Goal: Task Accomplishment & Management: Manage account settings

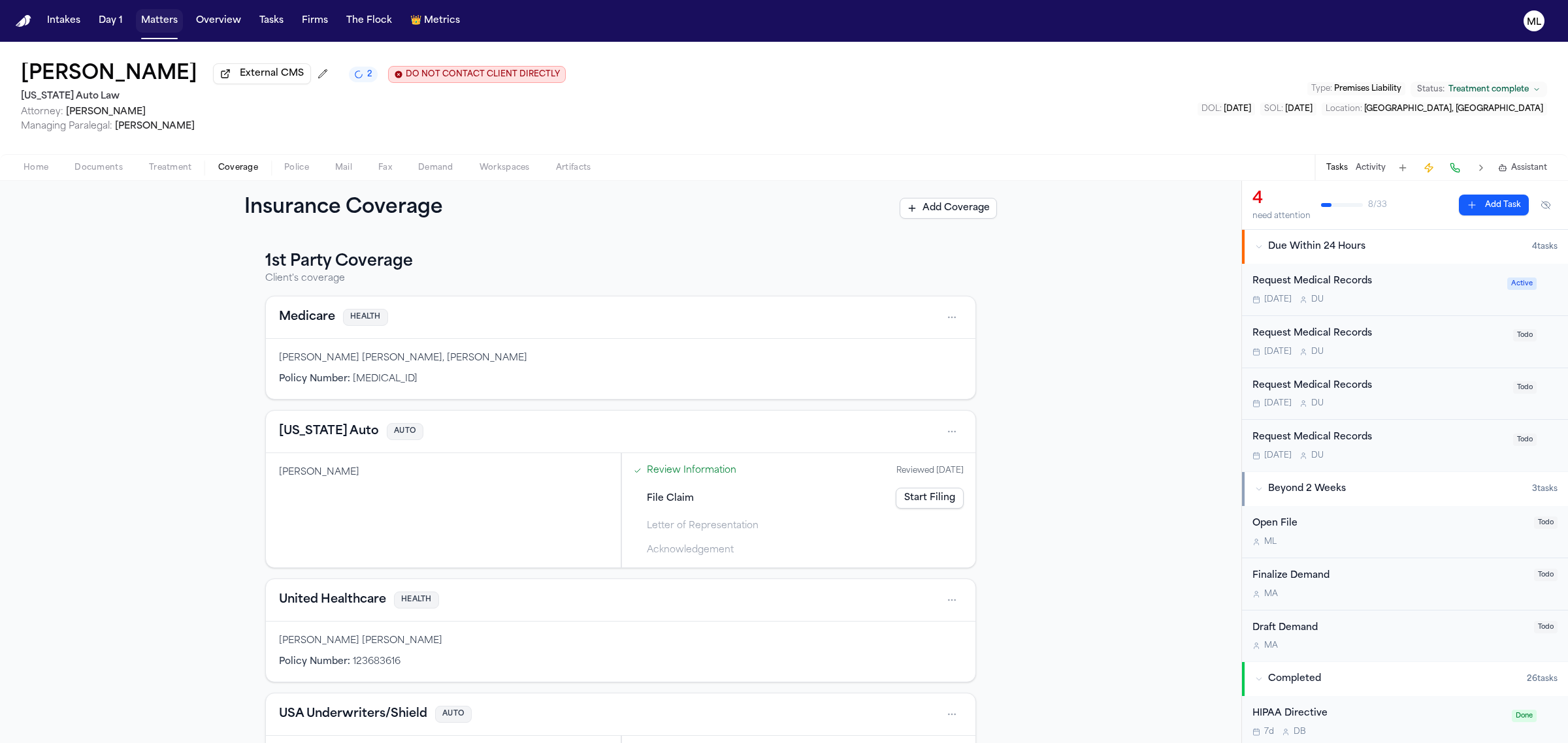
drag, startPoint x: 165, startPoint y: 24, endPoint x: 180, endPoint y: 22, distance: 15.1
click at [165, 24] on button "Matters" at bounding box center [159, 21] width 47 height 23
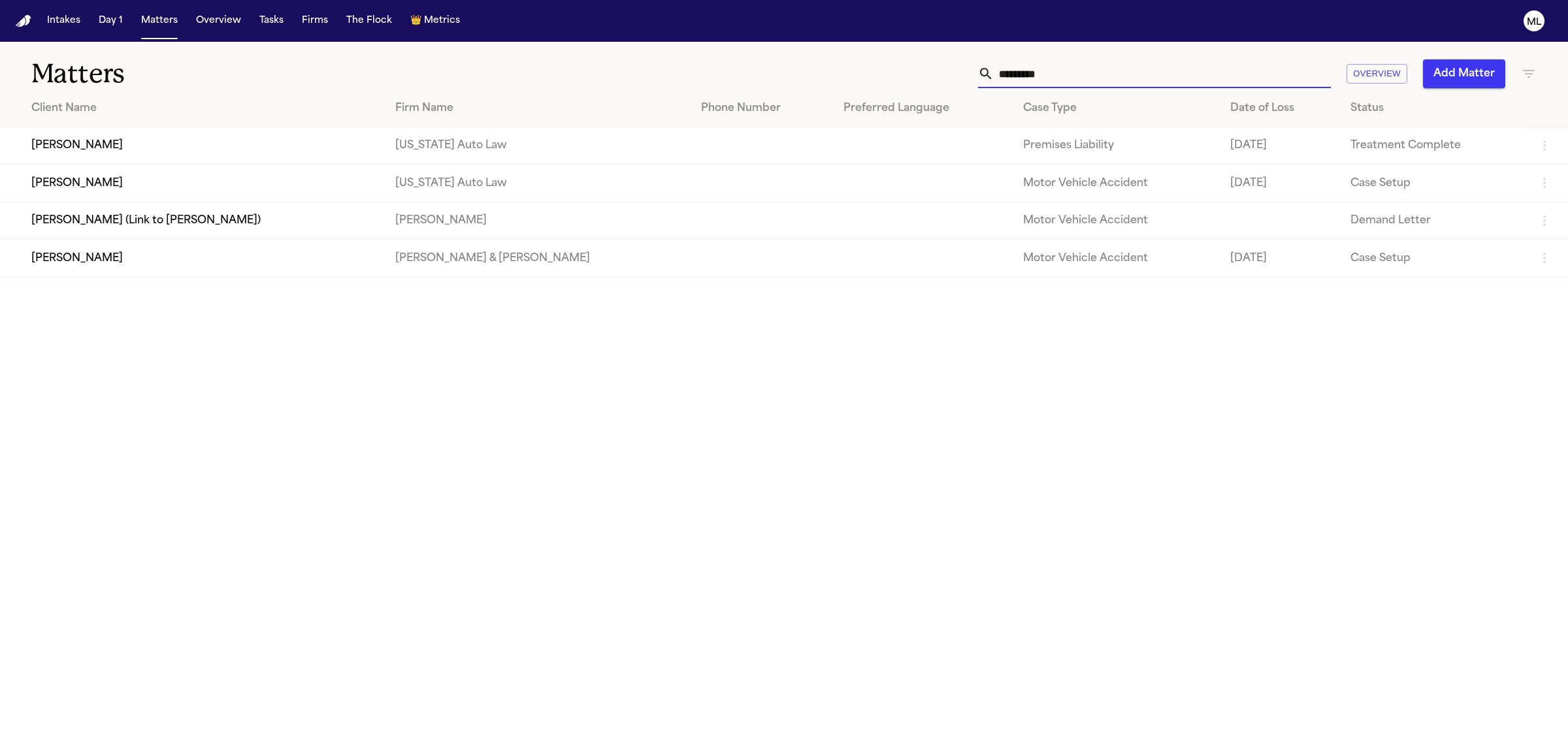
drag, startPoint x: 1084, startPoint y: 80, endPoint x: 957, endPoint y: 73, distance: 127.2
click at [957, 73] on div "********* Overview Add Matter" at bounding box center [1010, 74] width 1054 height 29
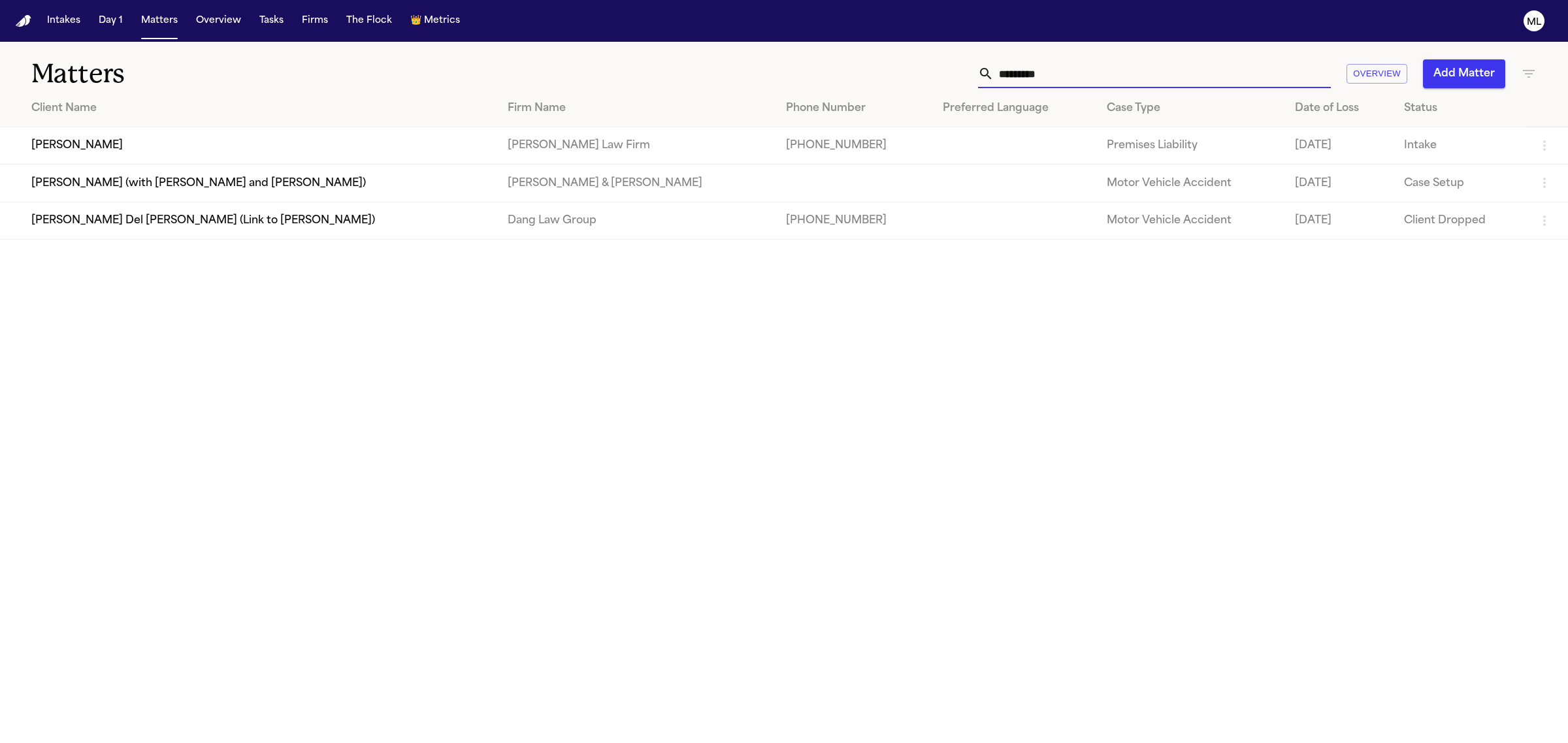
type input "*********"
click at [76, 142] on td "[PERSON_NAME]" at bounding box center [249, 145] width 497 height 37
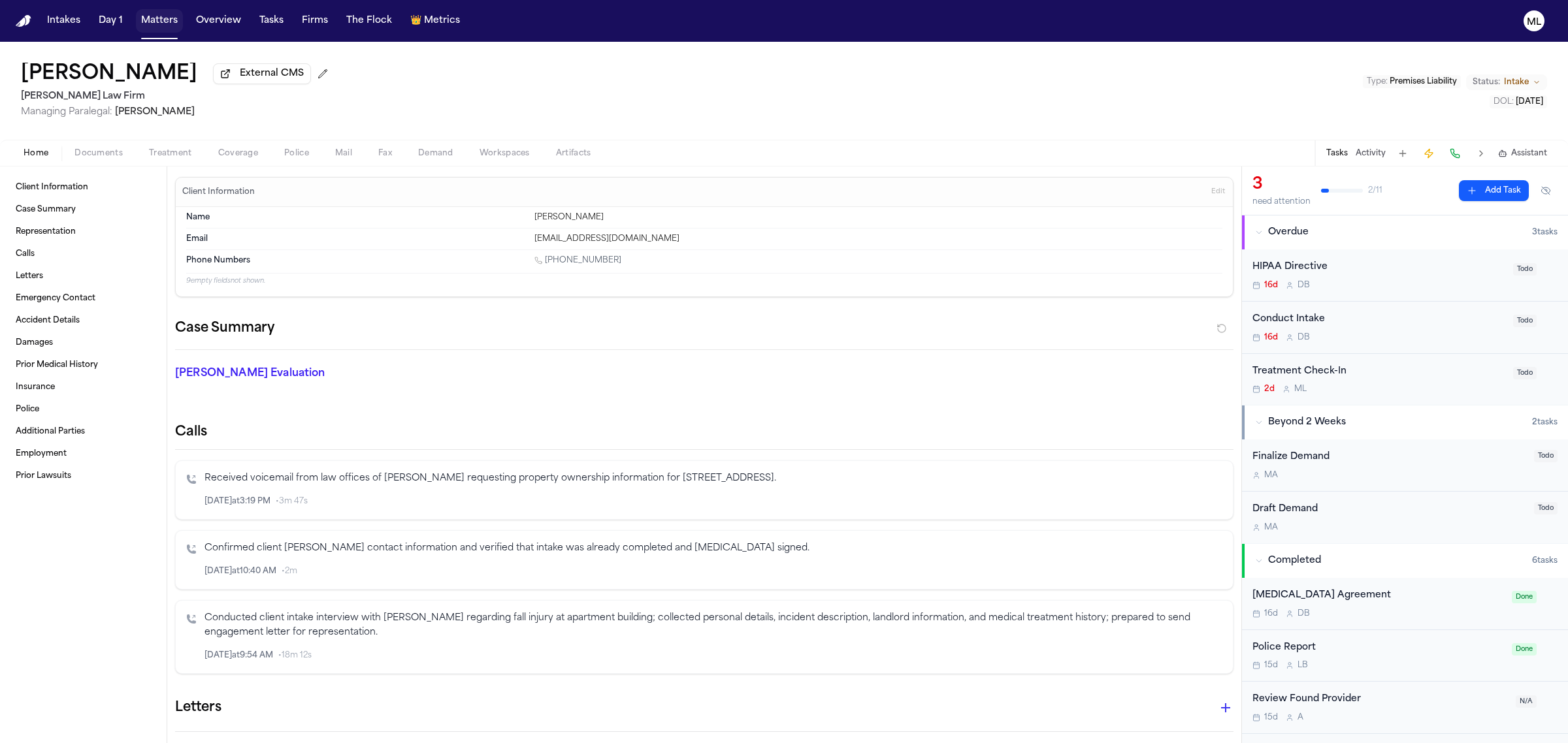
click at [172, 21] on button "Matters" at bounding box center [159, 21] width 47 height 23
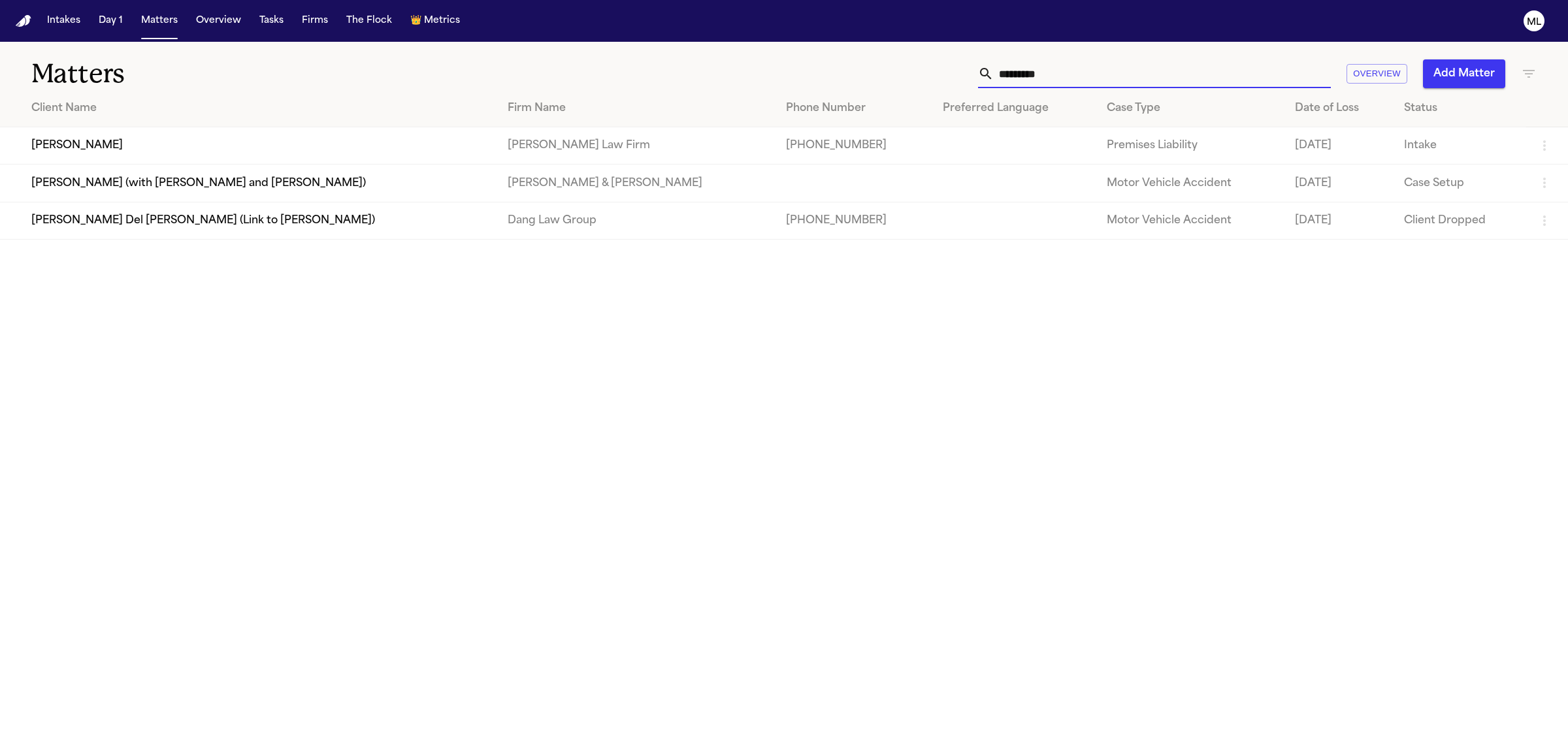
drag, startPoint x: 1070, startPoint y: 69, endPoint x: 925, endPoint y: 69, distance: 145.0
click at [925, 69] on div "********* Overview Add Matter" at bounding box center [1010, 74] width 1054 height 29
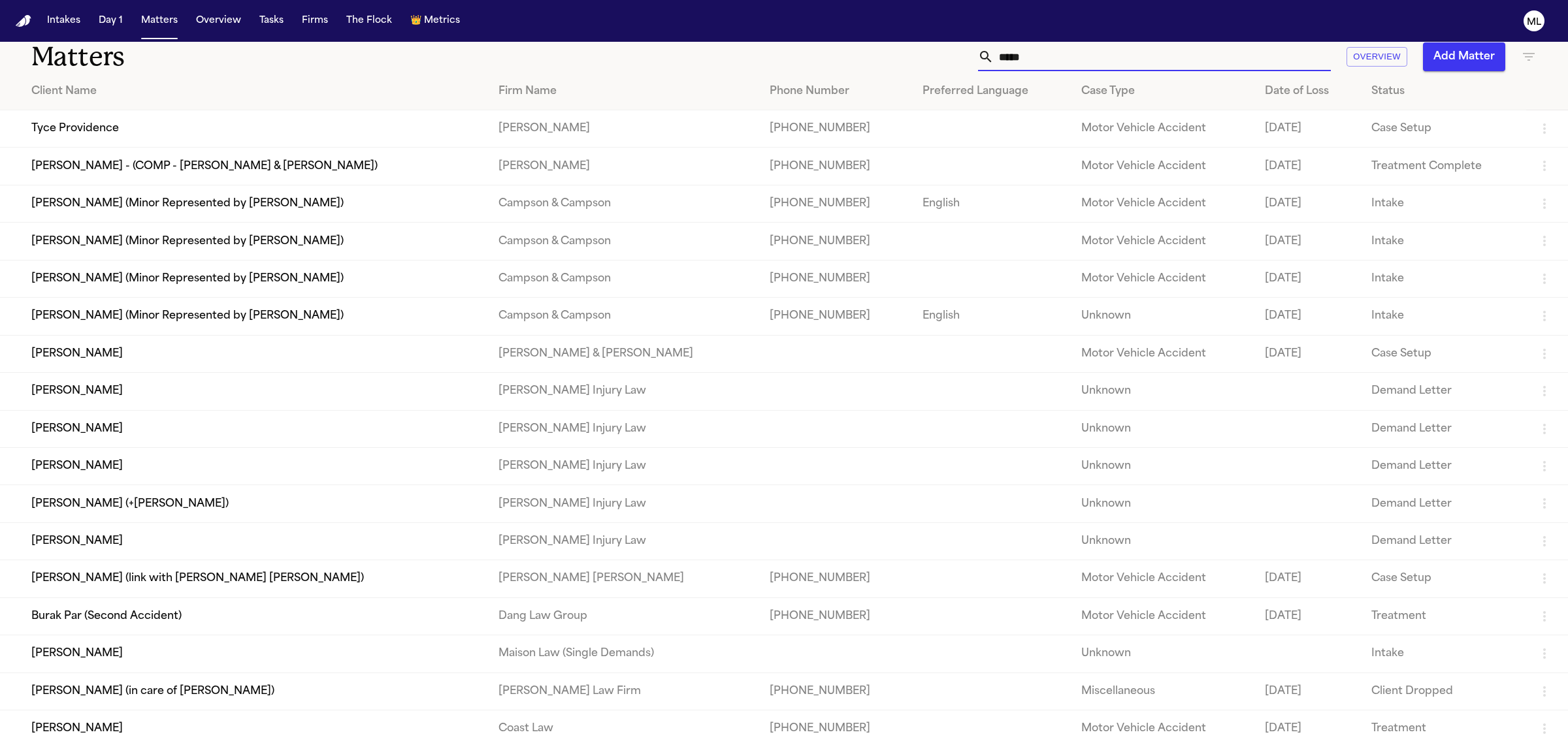
scroll to position [21, 0]
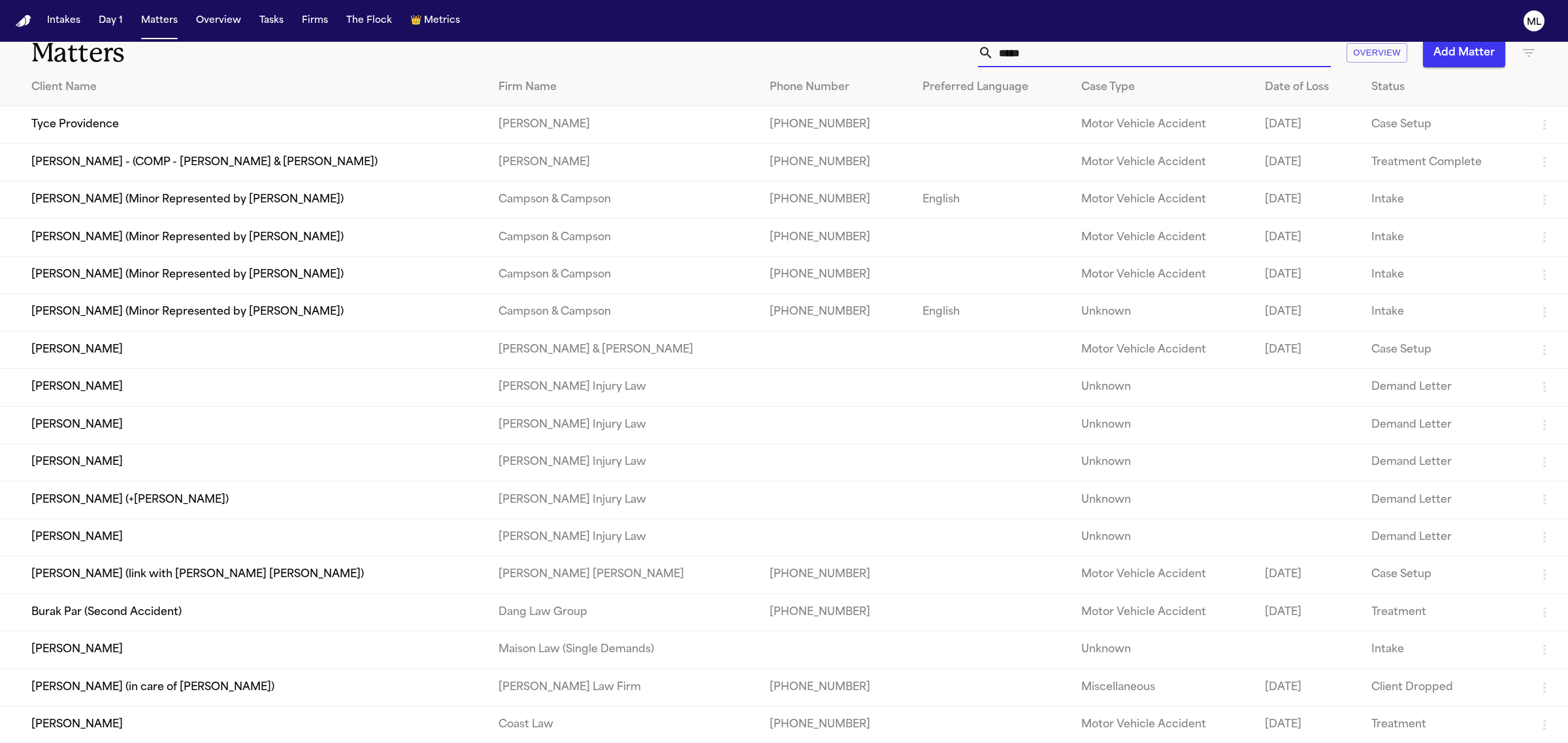
type input "*****"
click at [145, 726] on td "[PERSON_NAME]" at bounding box center [244, 725] width 488 height 37
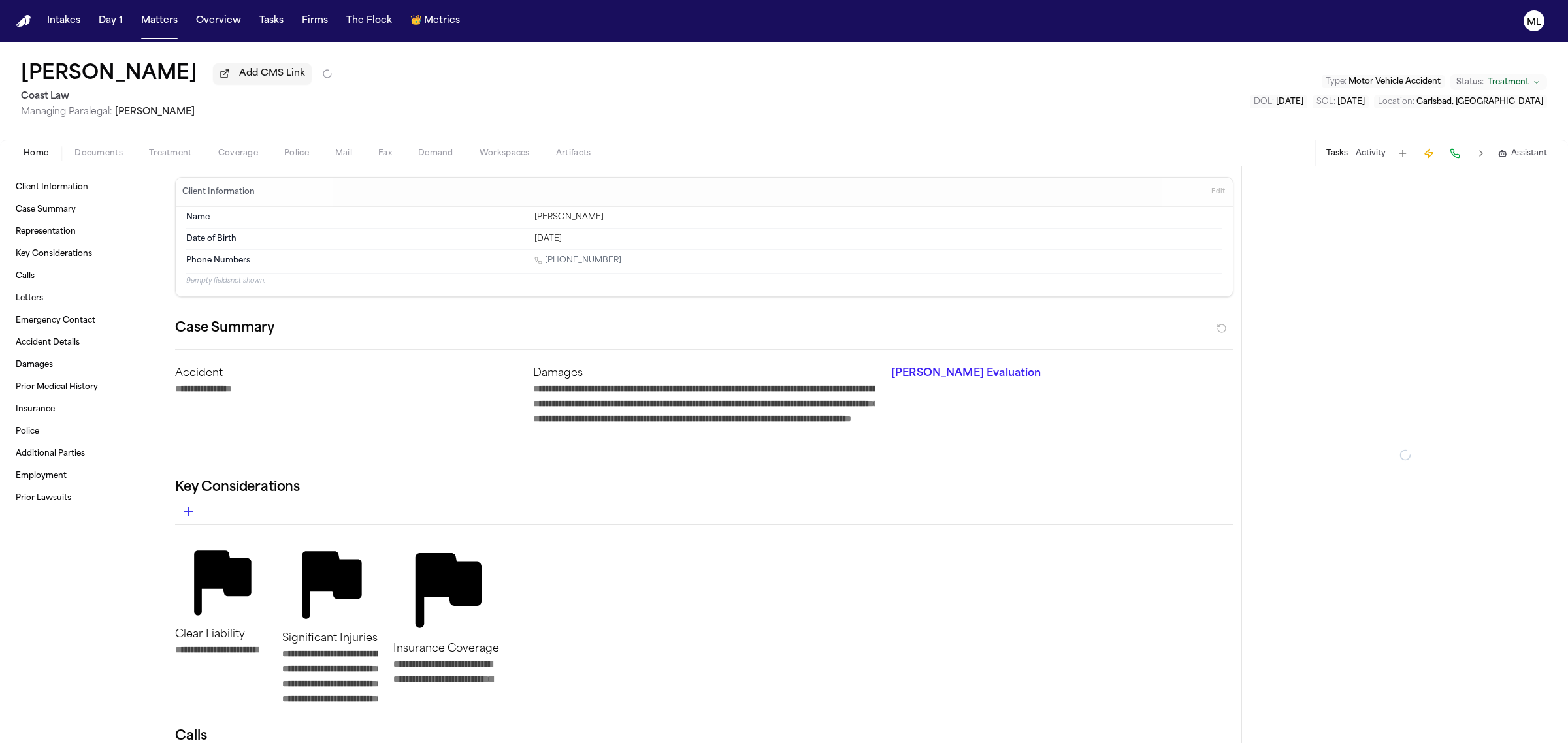
type textarea "*"
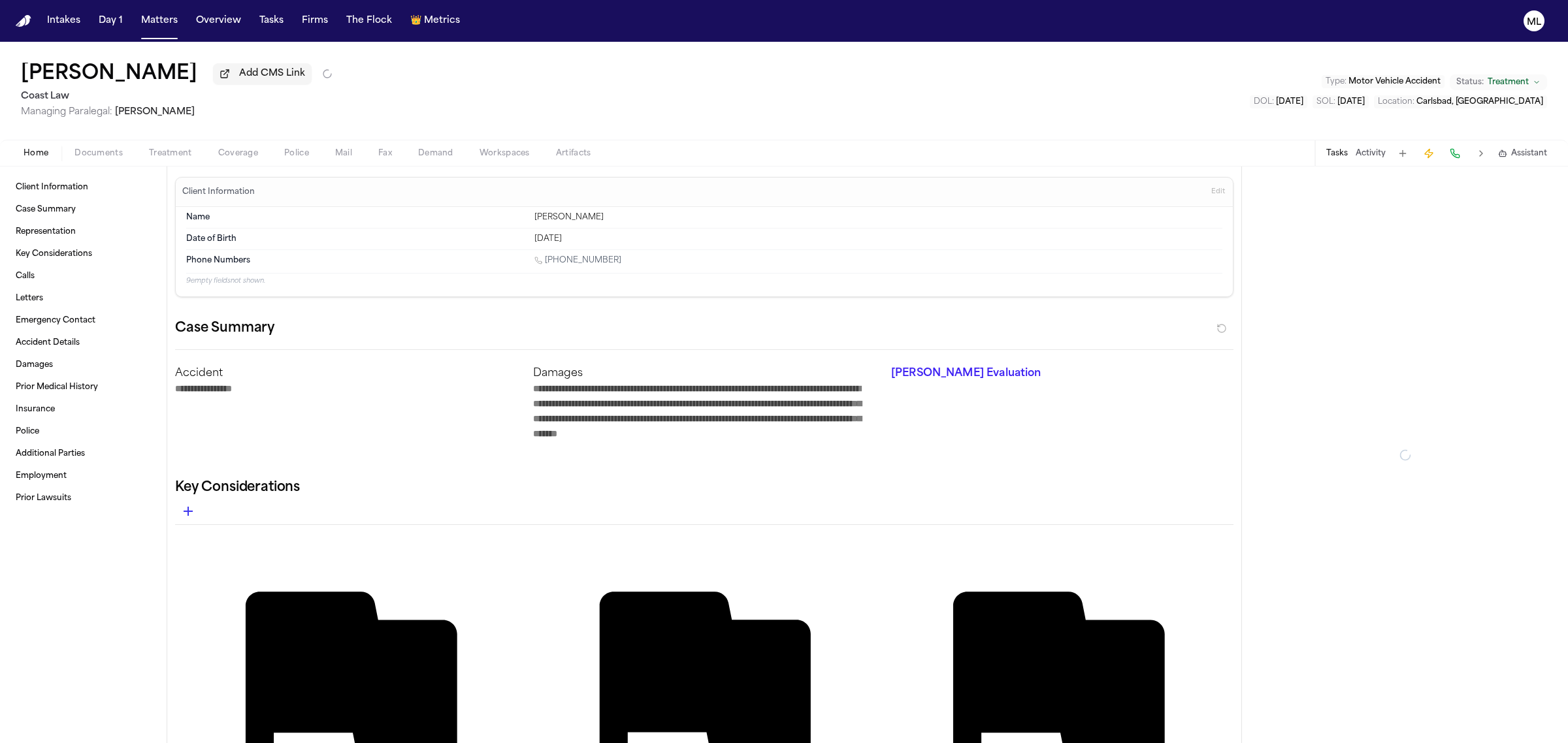
type textarea "*"
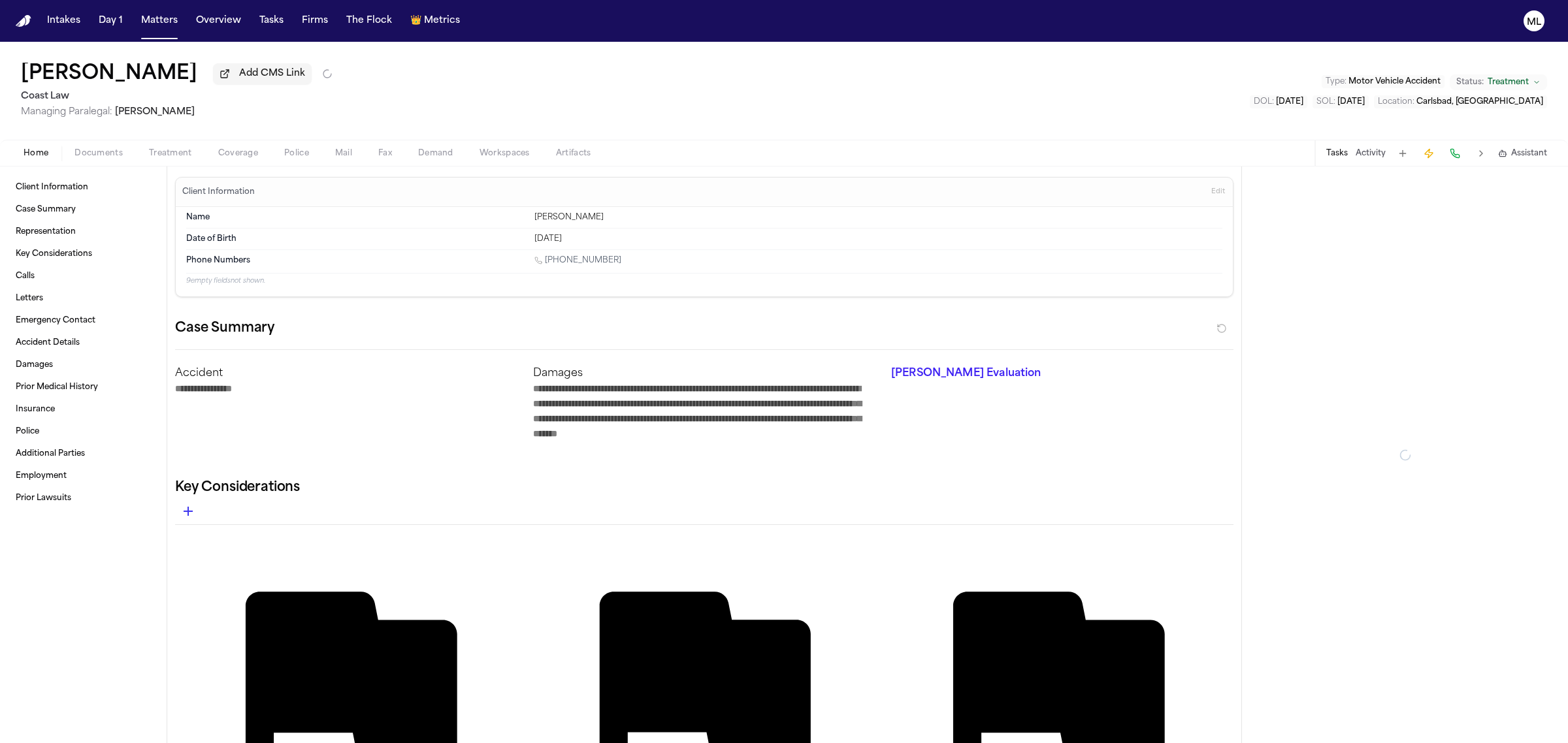
type textarea "*"
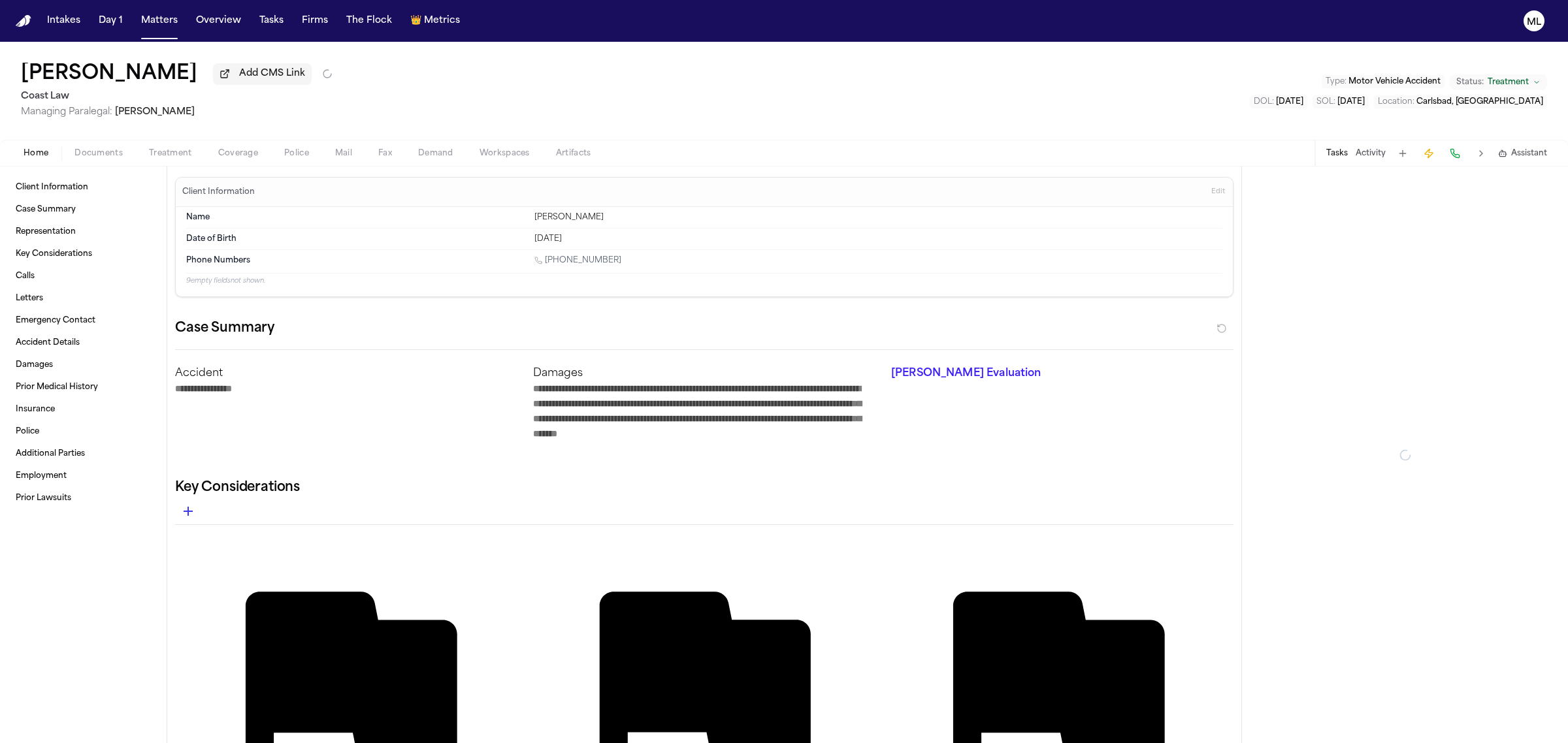
type textarea "*"
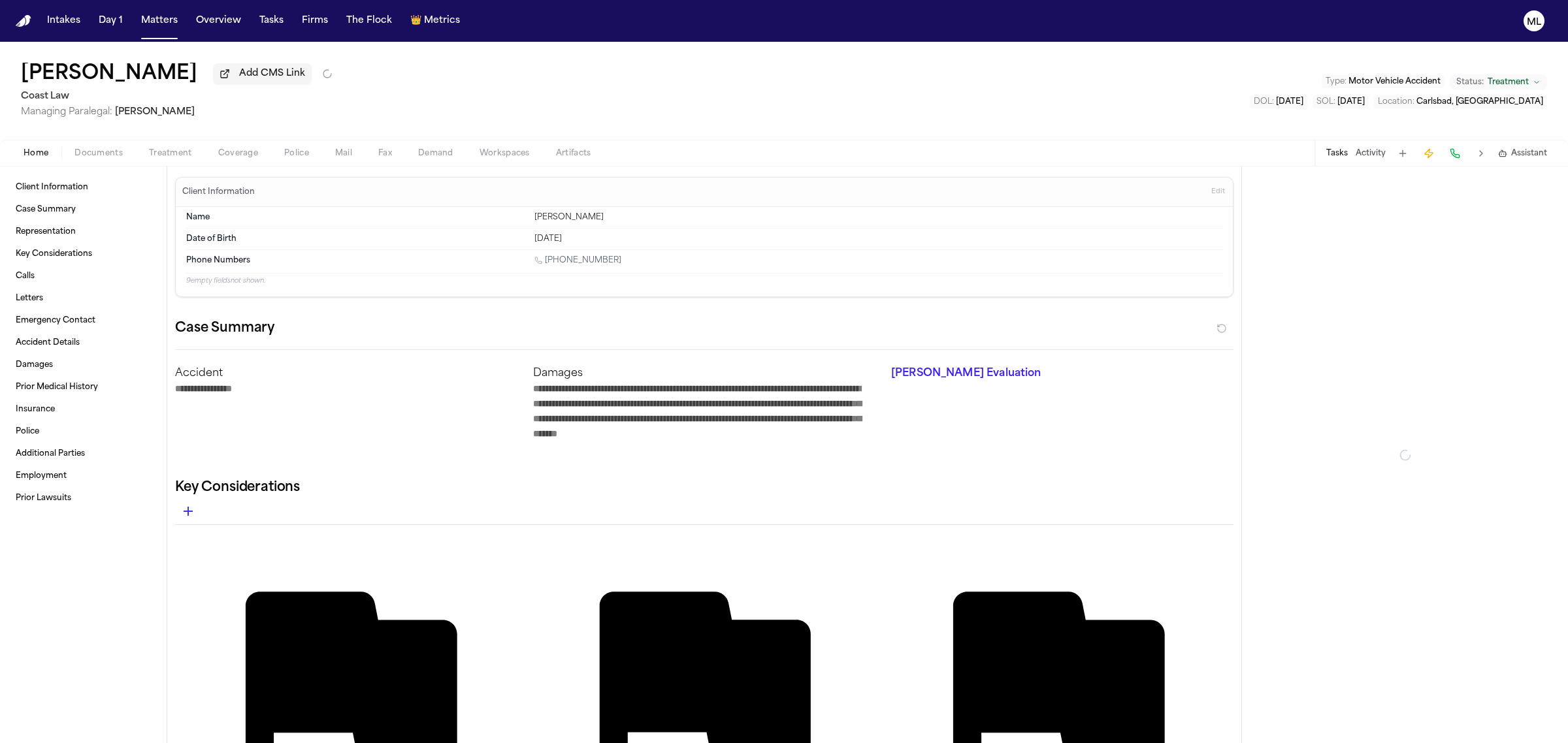
type textarea "*"
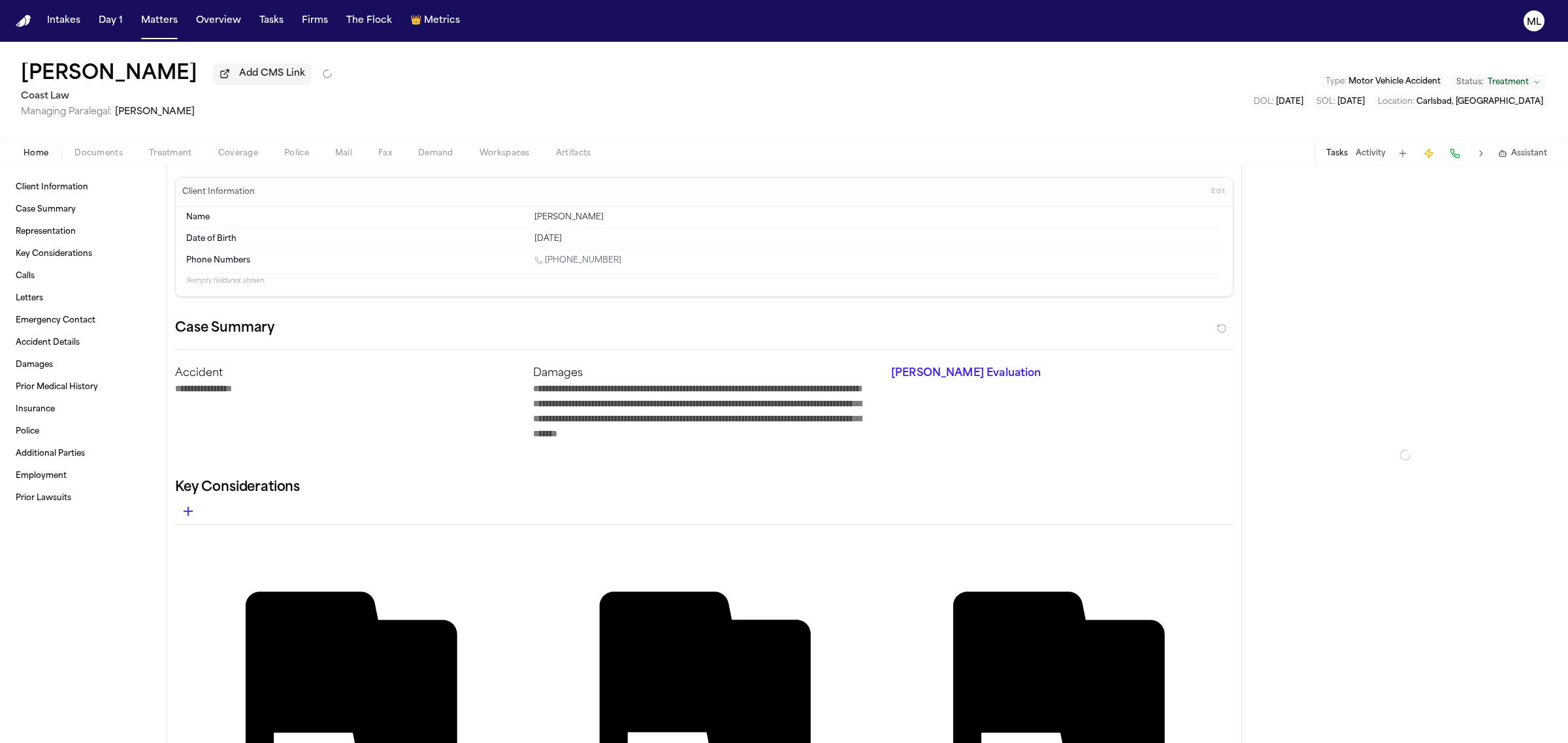
type textarea "*"
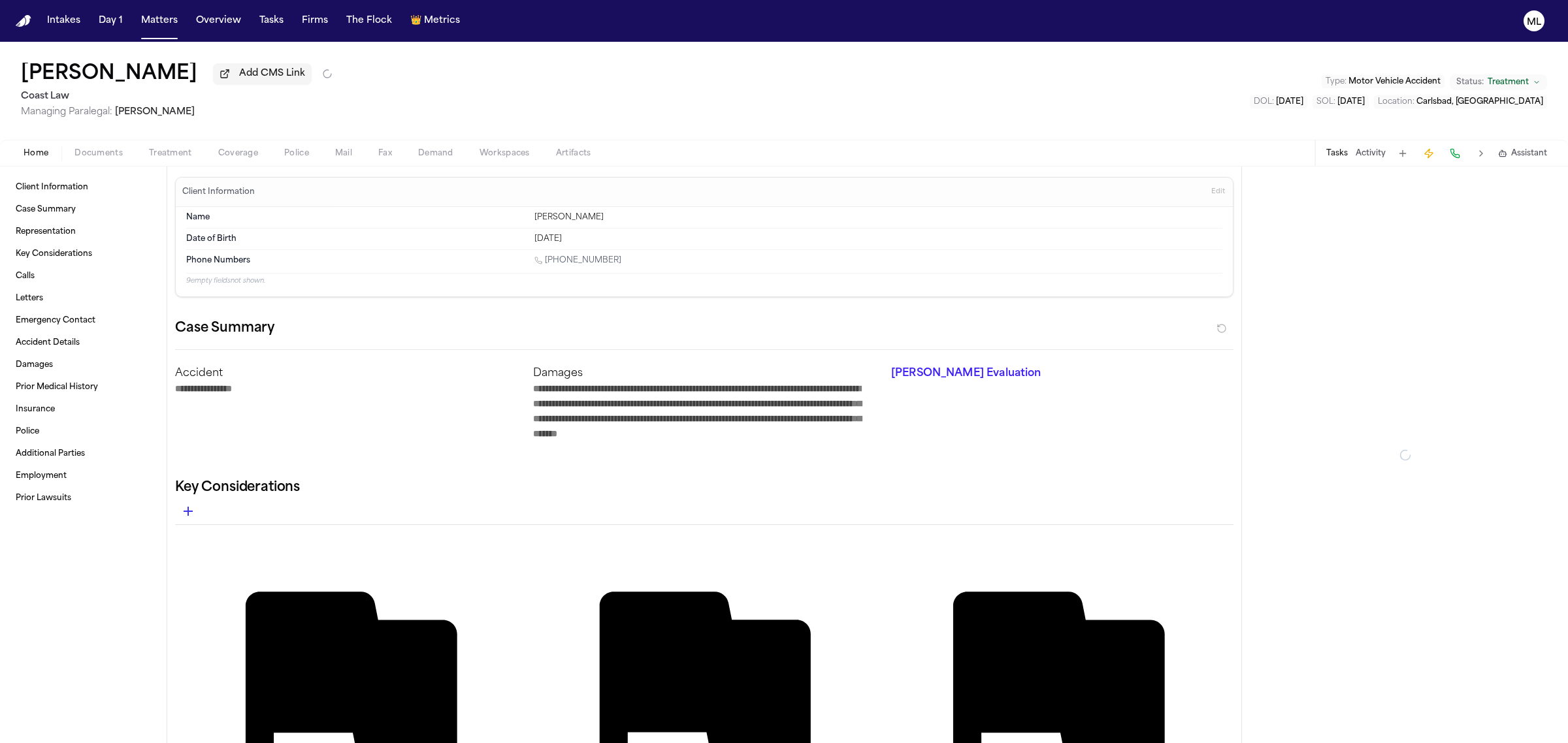
type textarea "*"
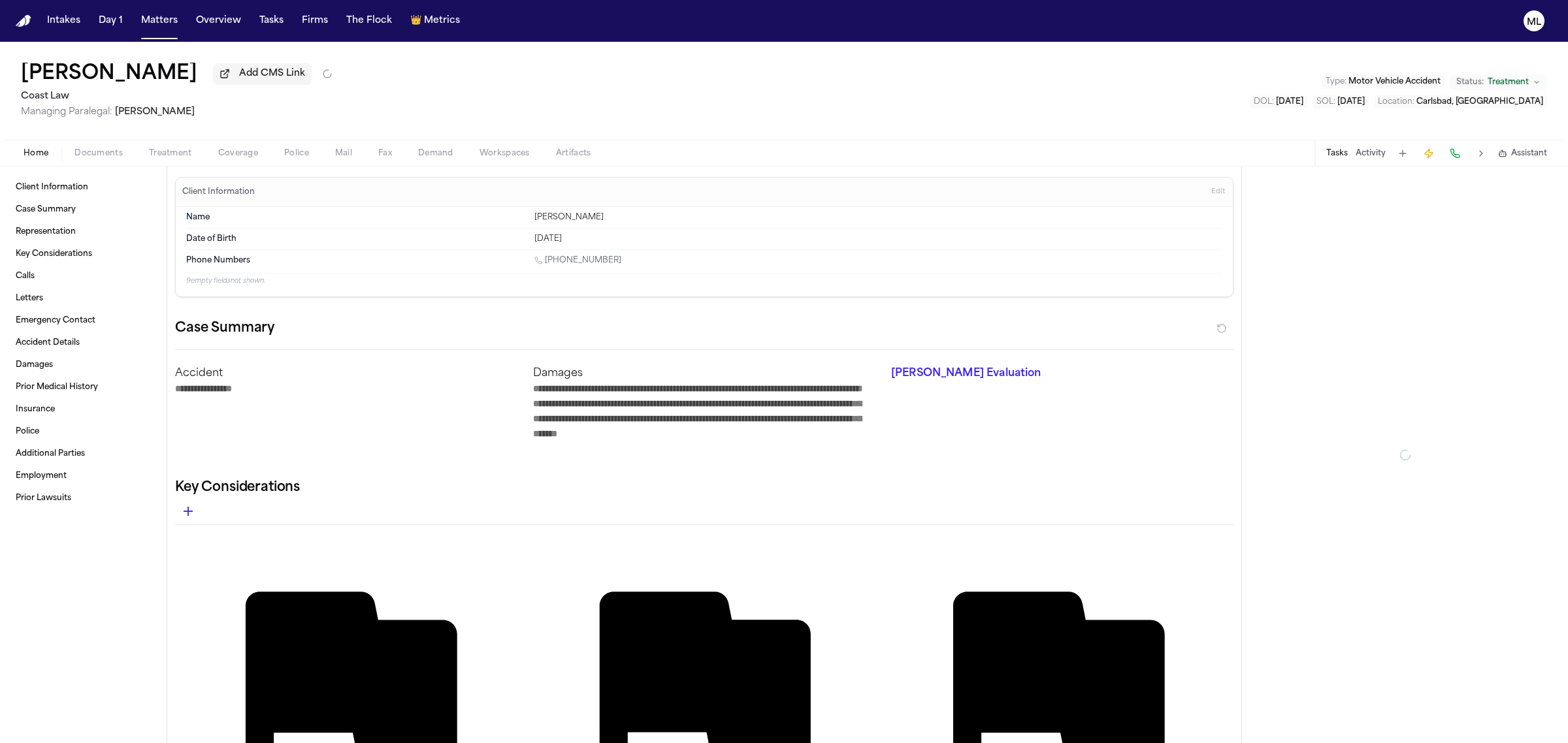
type textarea "*"
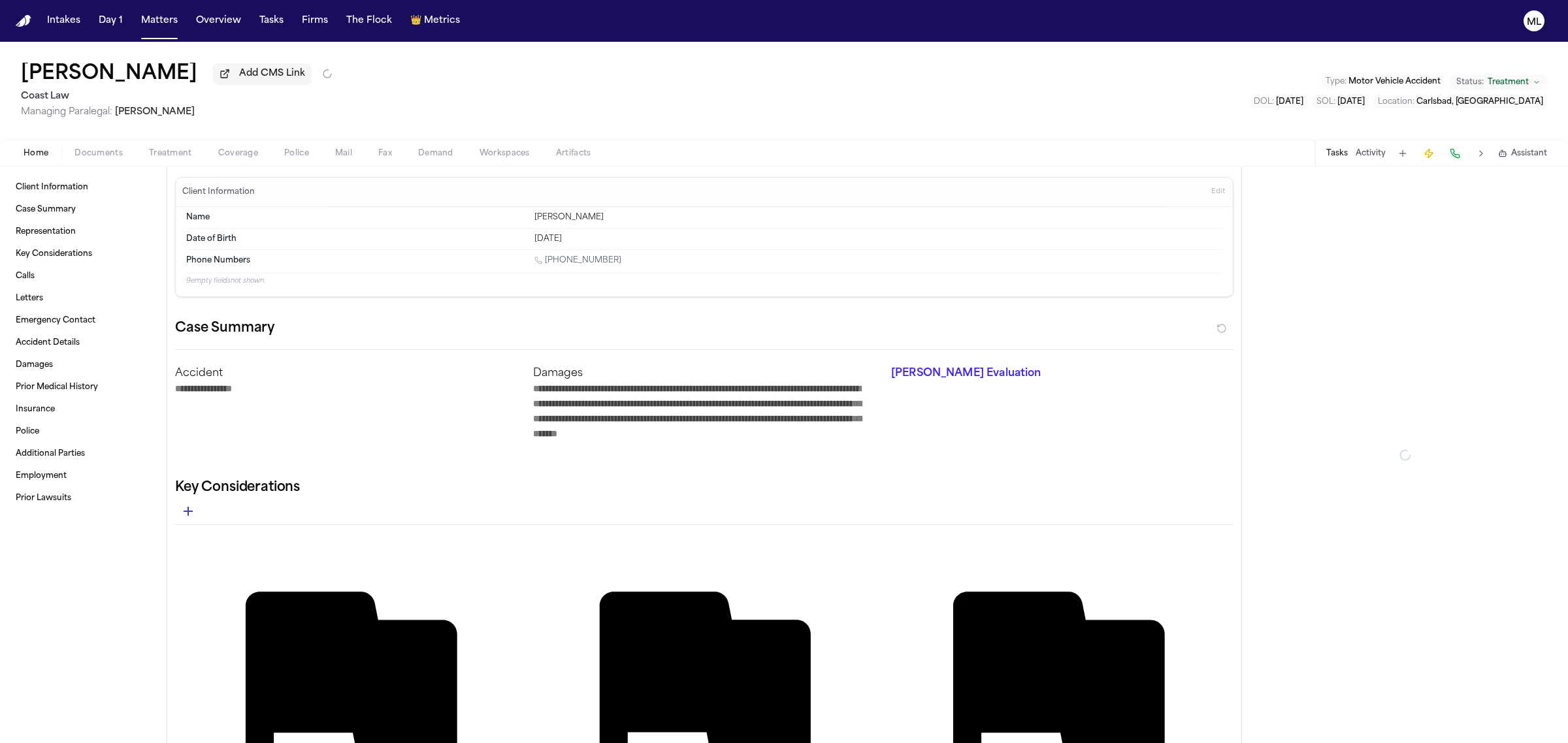
type textarea "*"
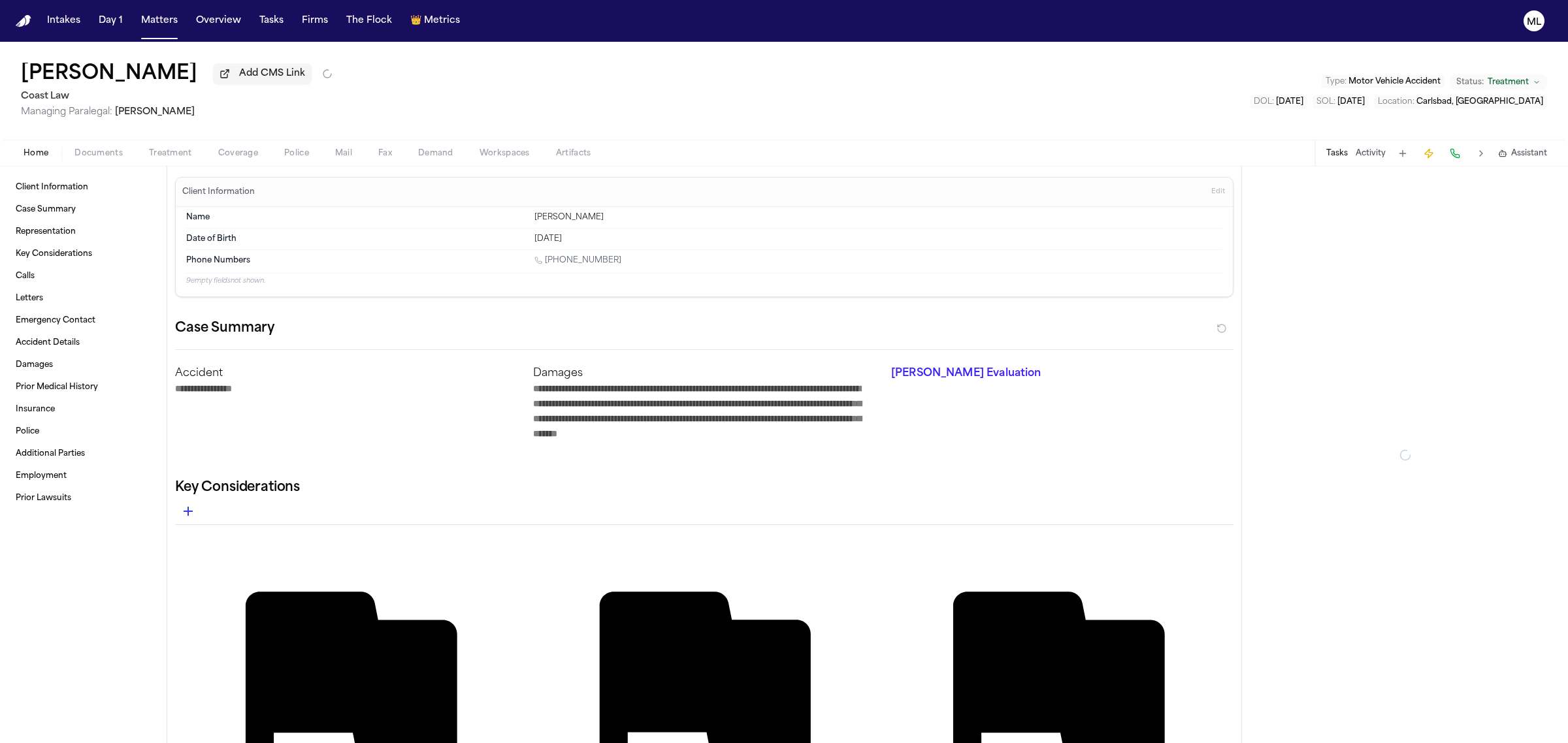
type textarea "*"
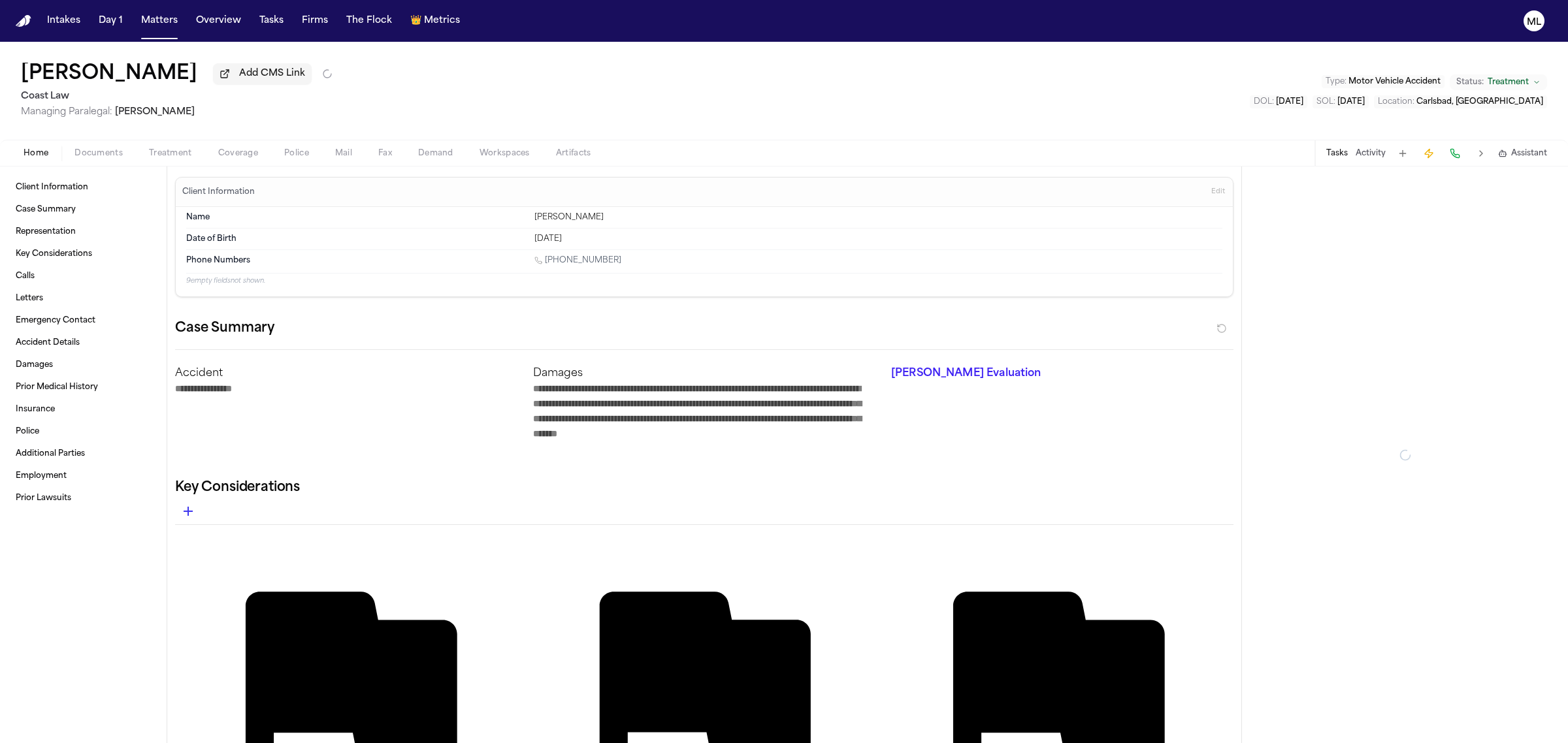
type textarea "*"
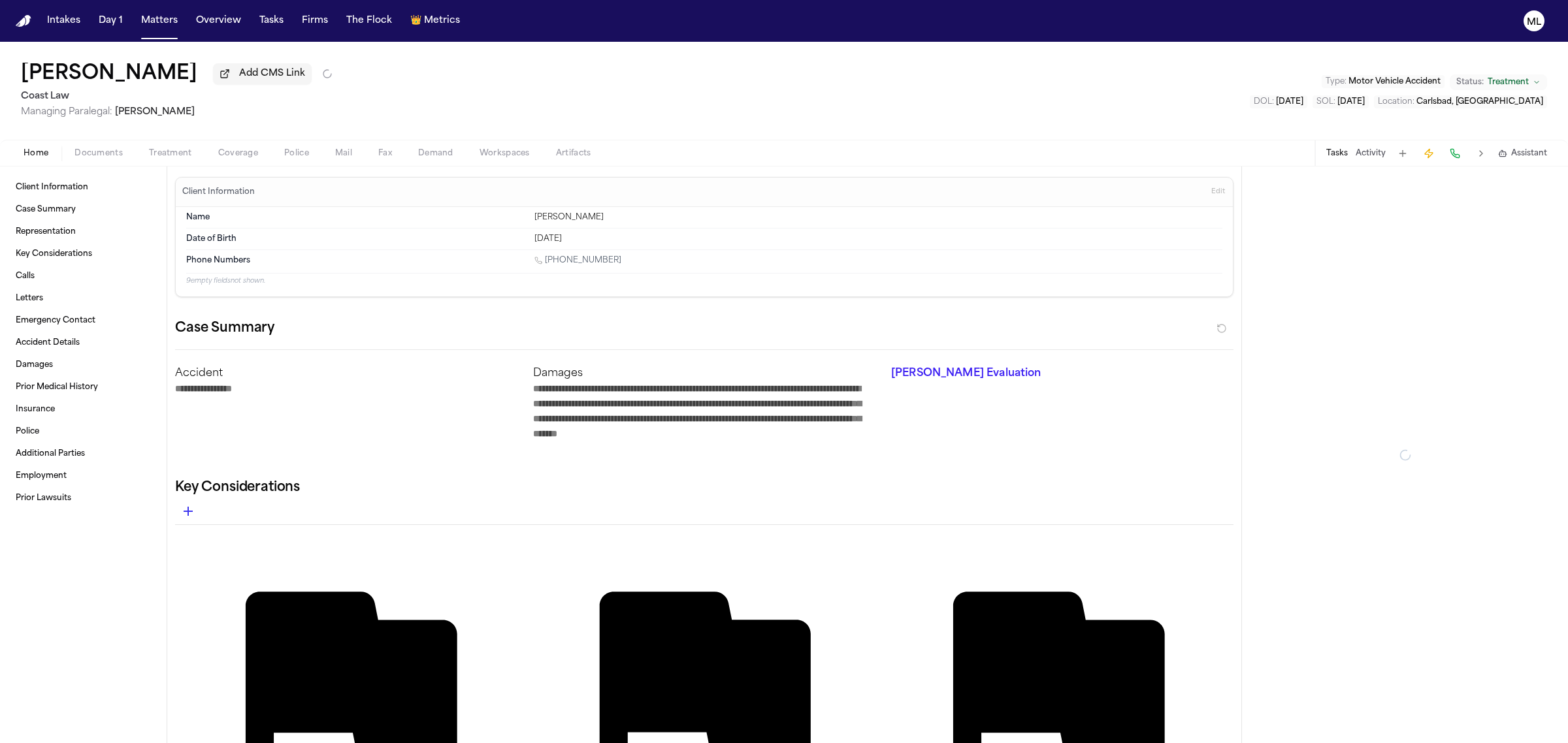
type textarea "*"
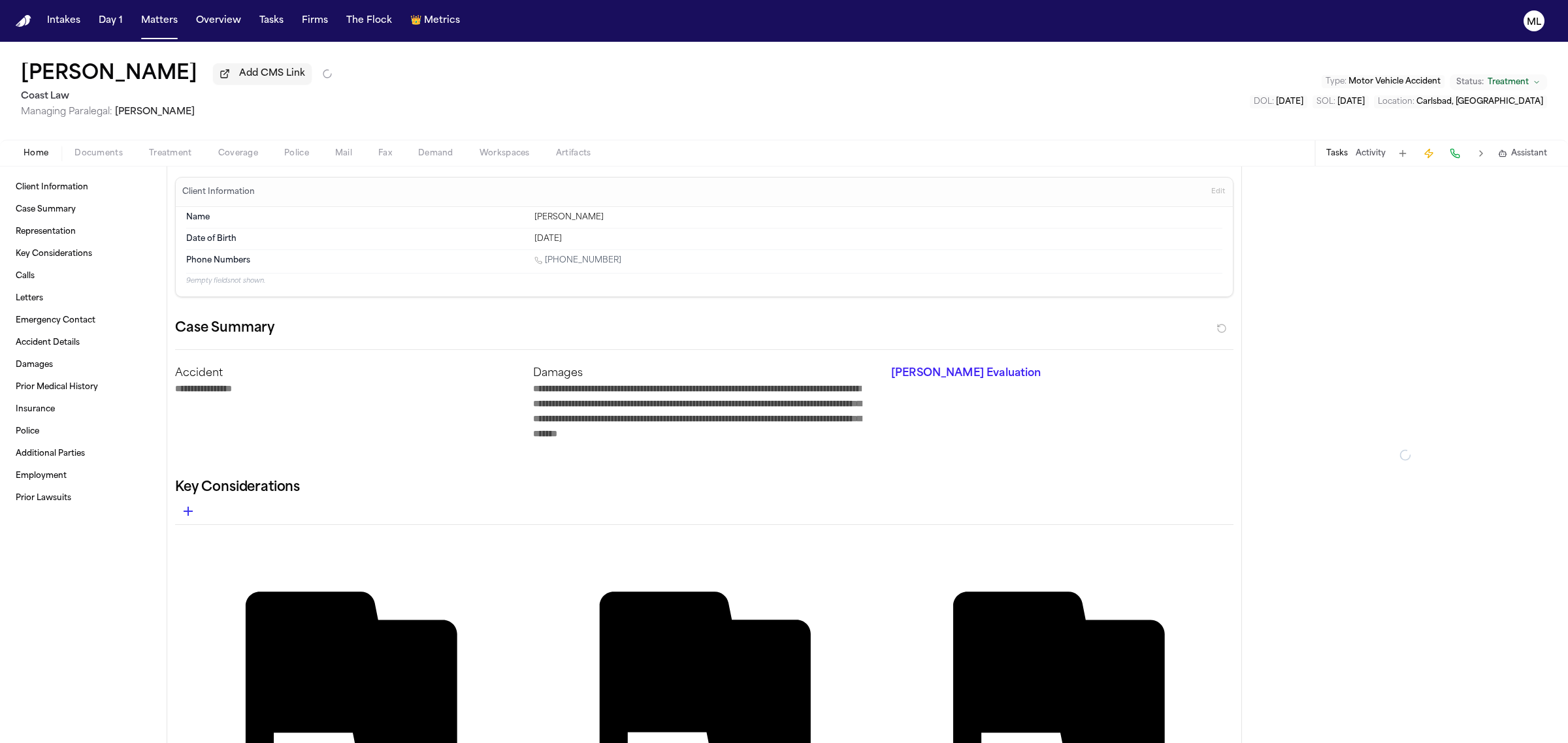
type textarea "*"
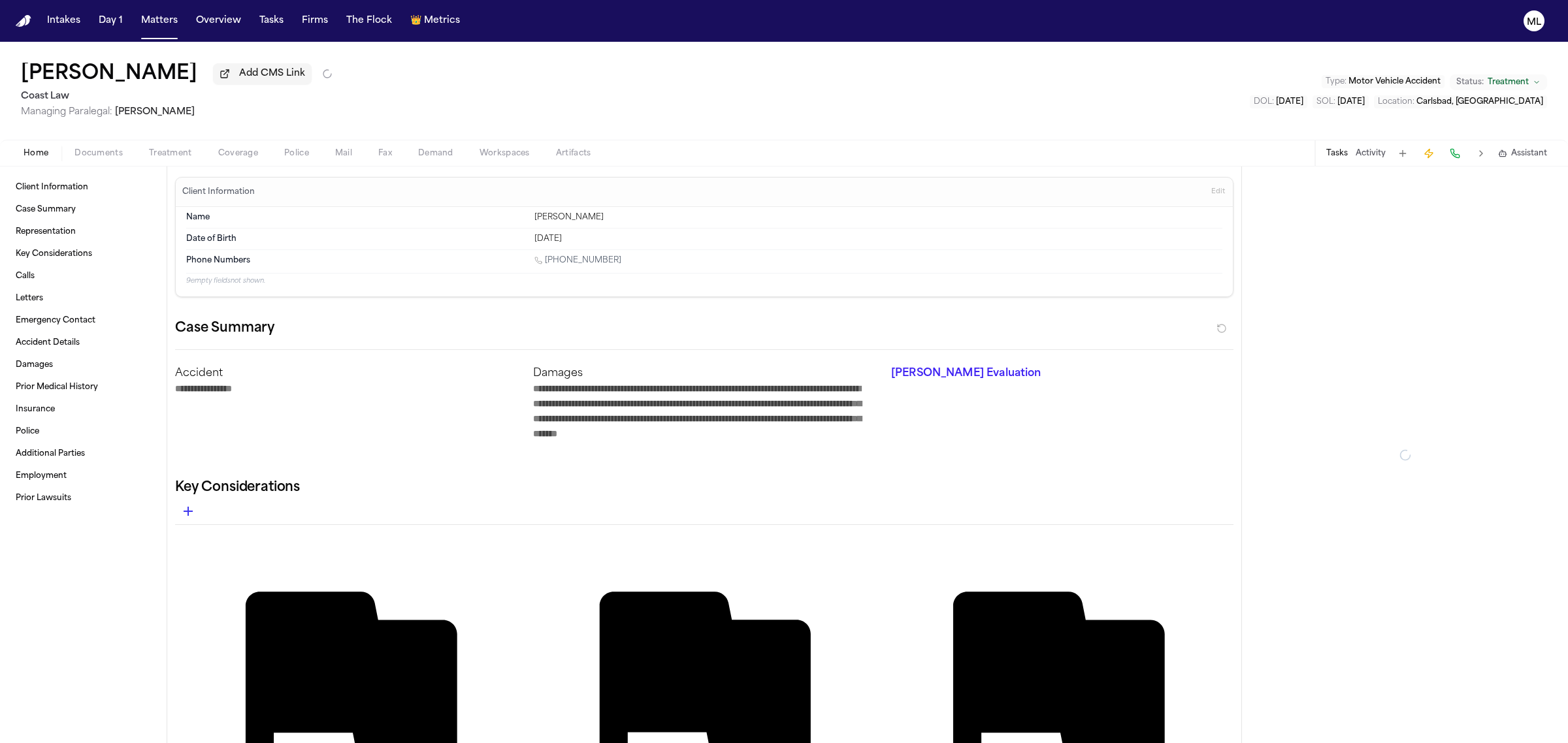
type textarea "*"
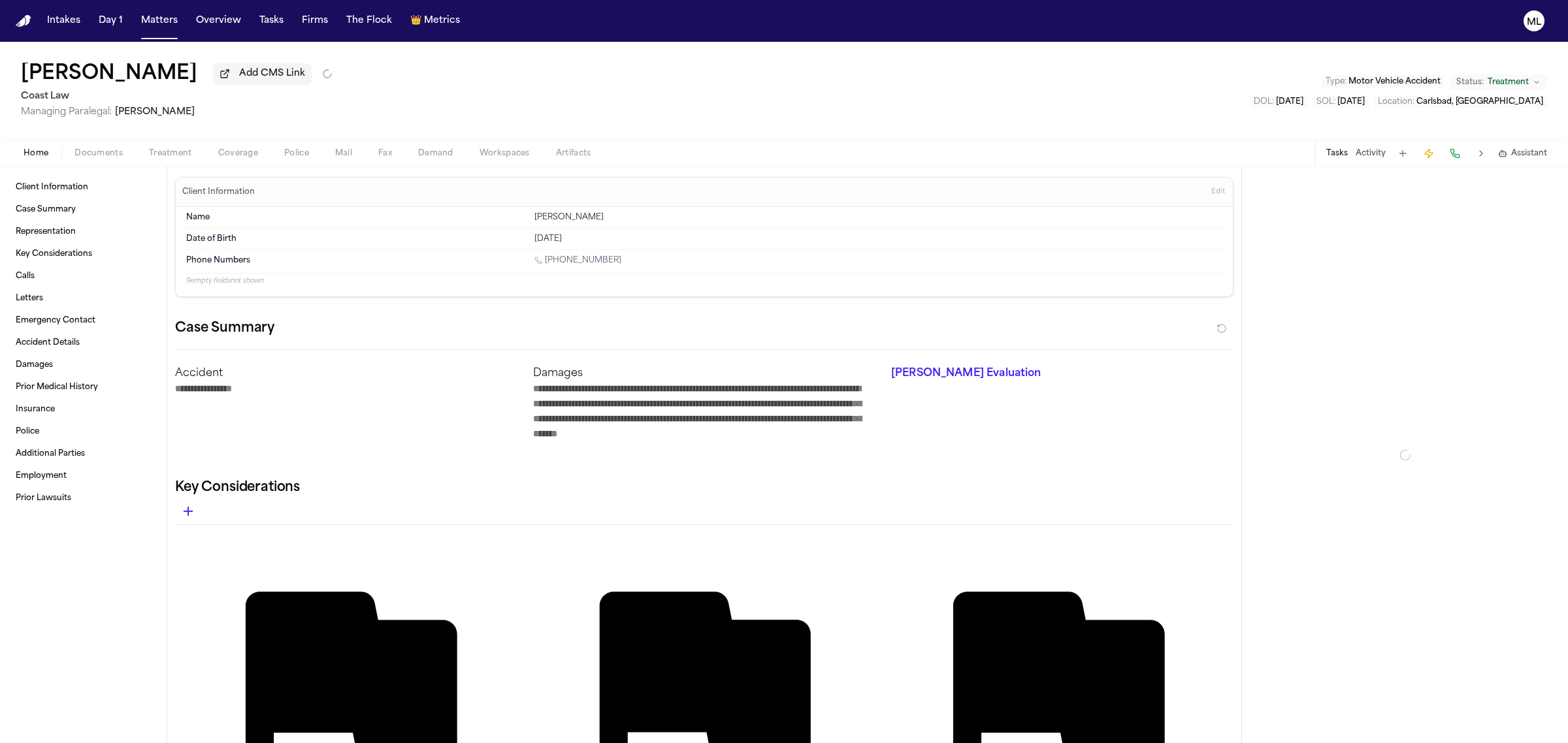
type textarea "*"
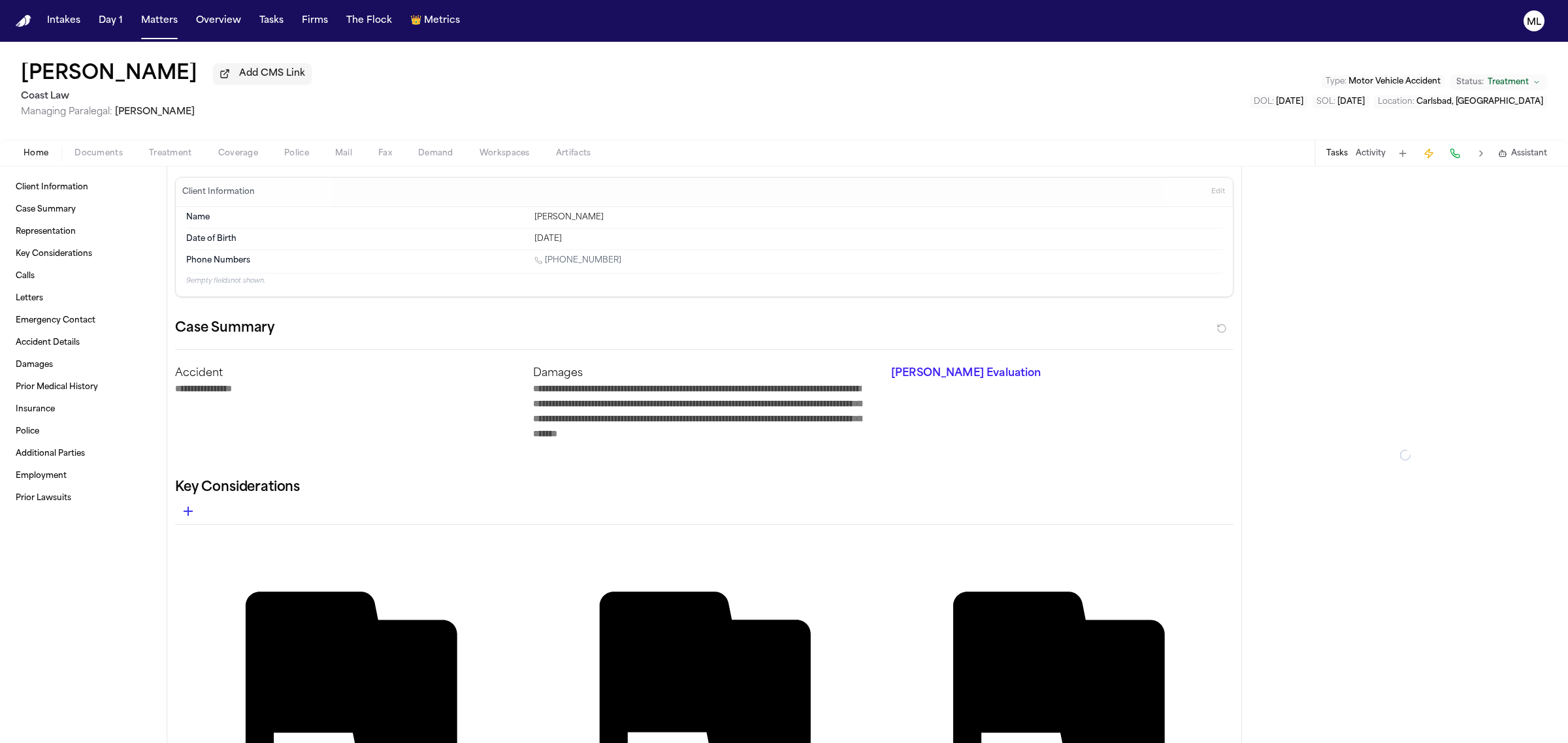
type textarea "*"
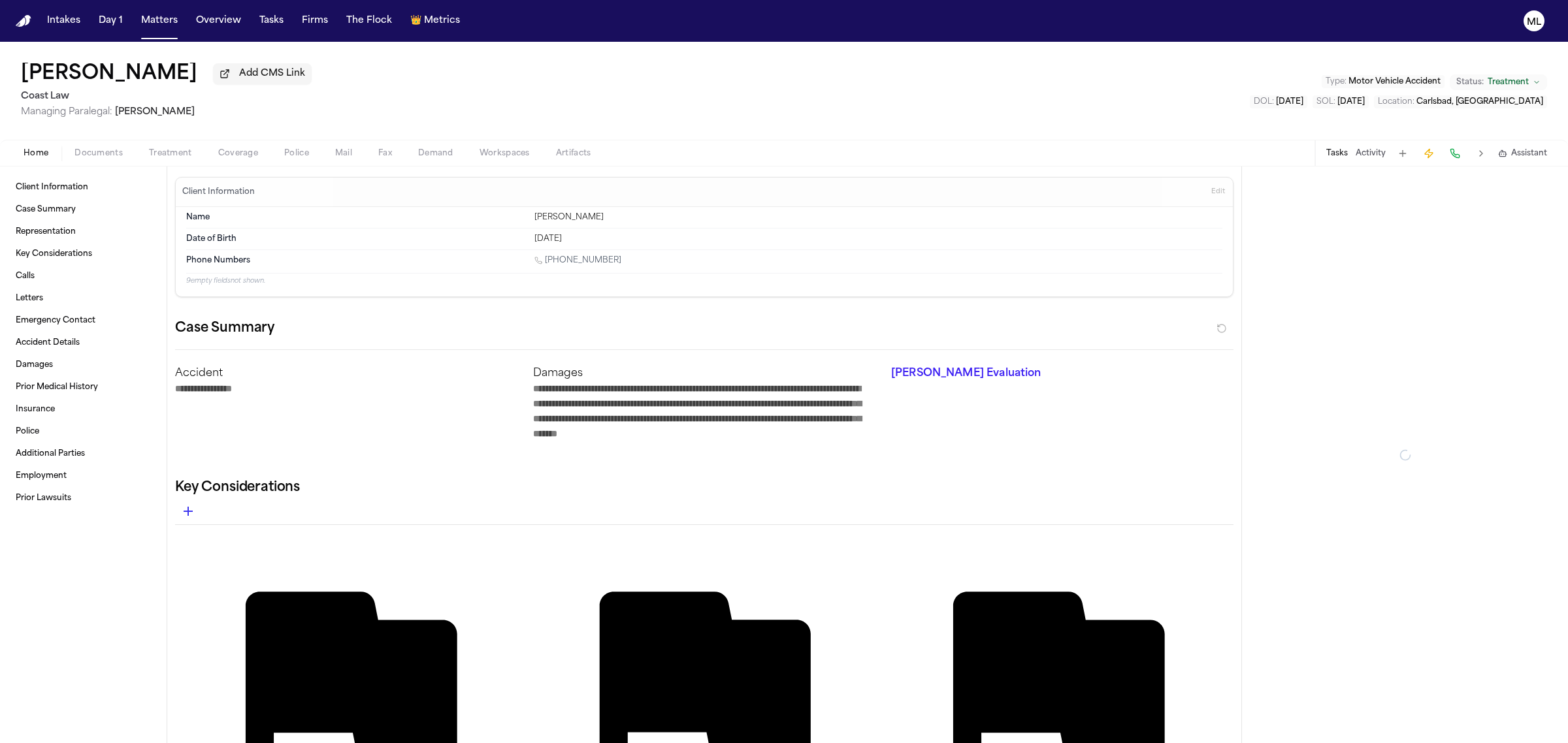
type textarea "*"
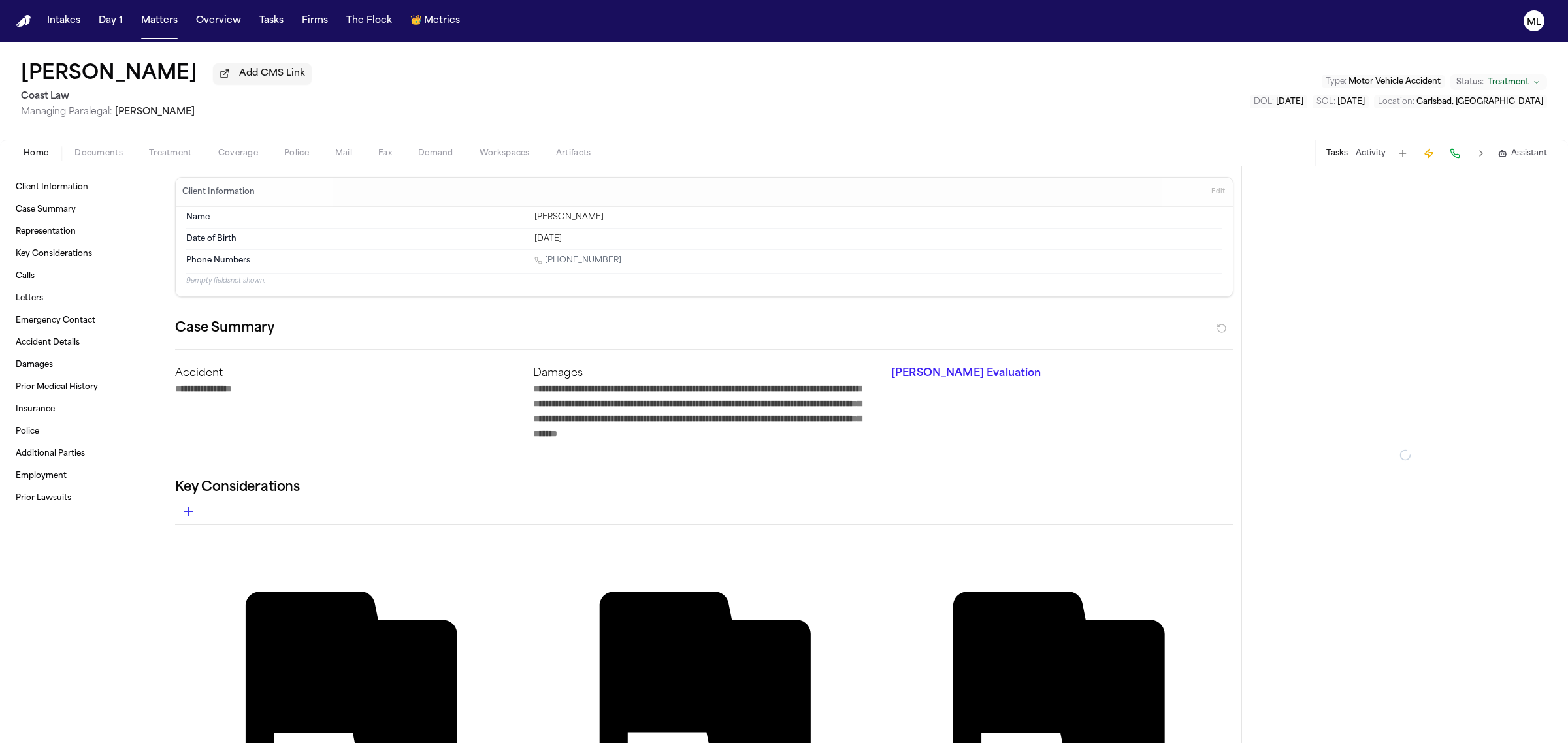
type textarea "*"
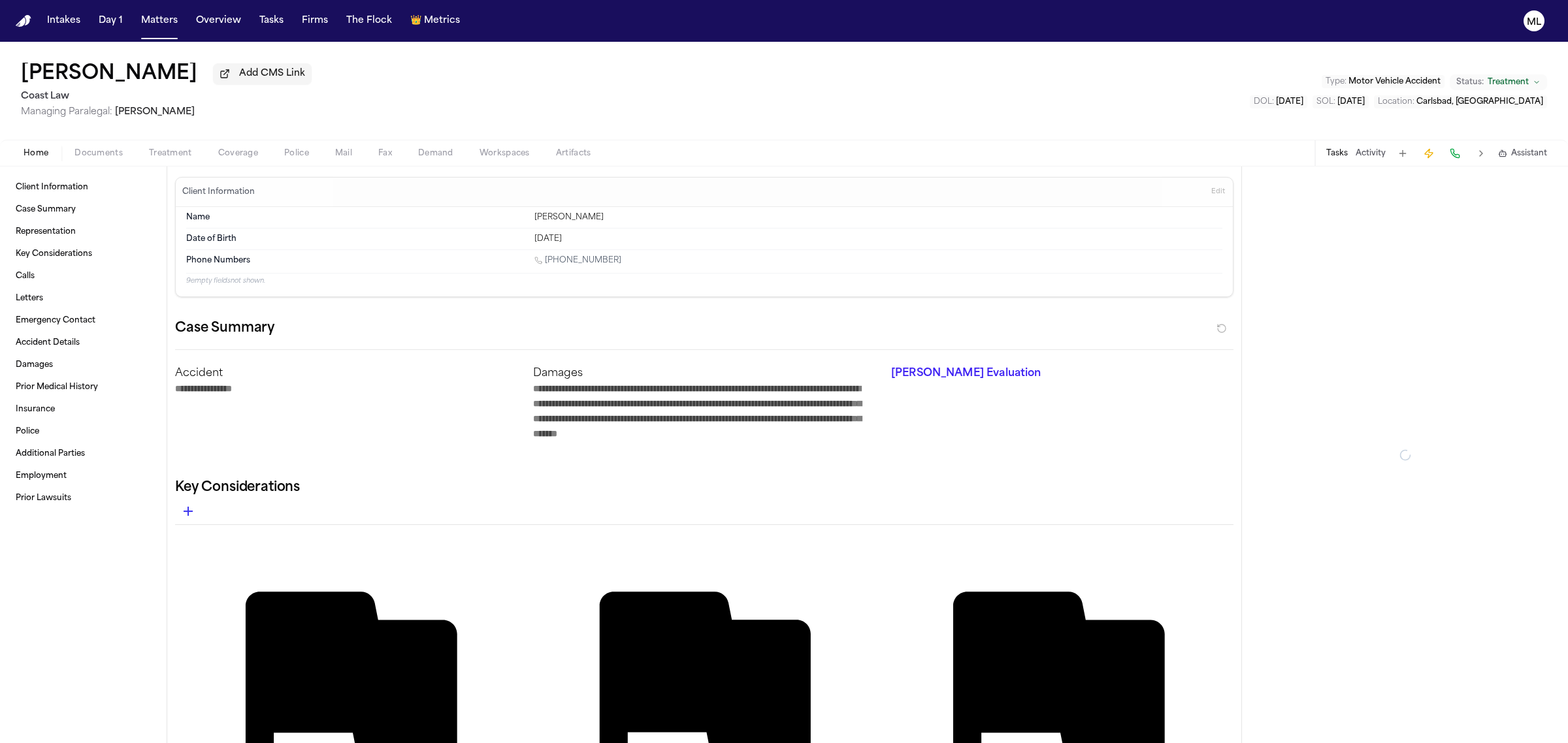
type textarea "*"
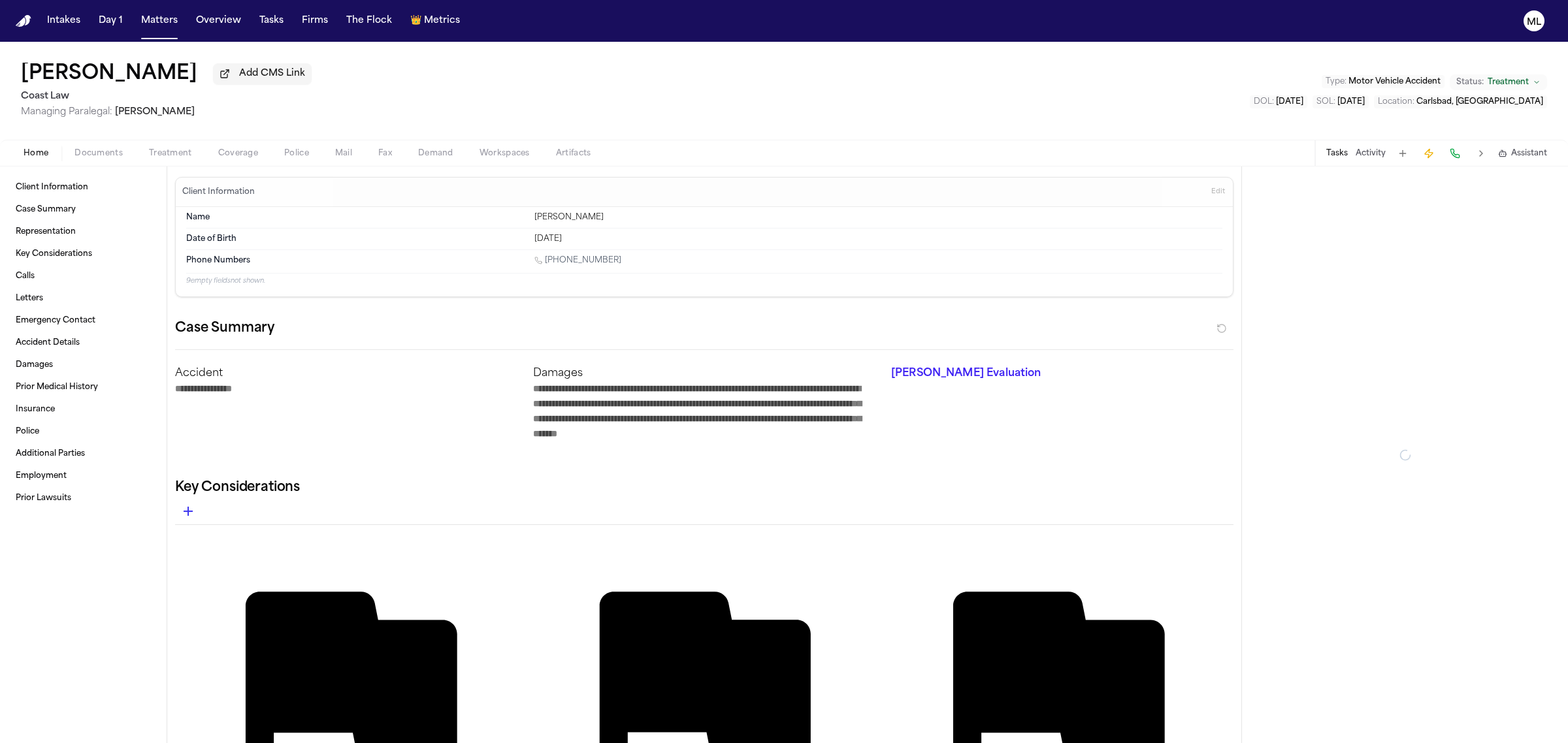
type textarea "*"
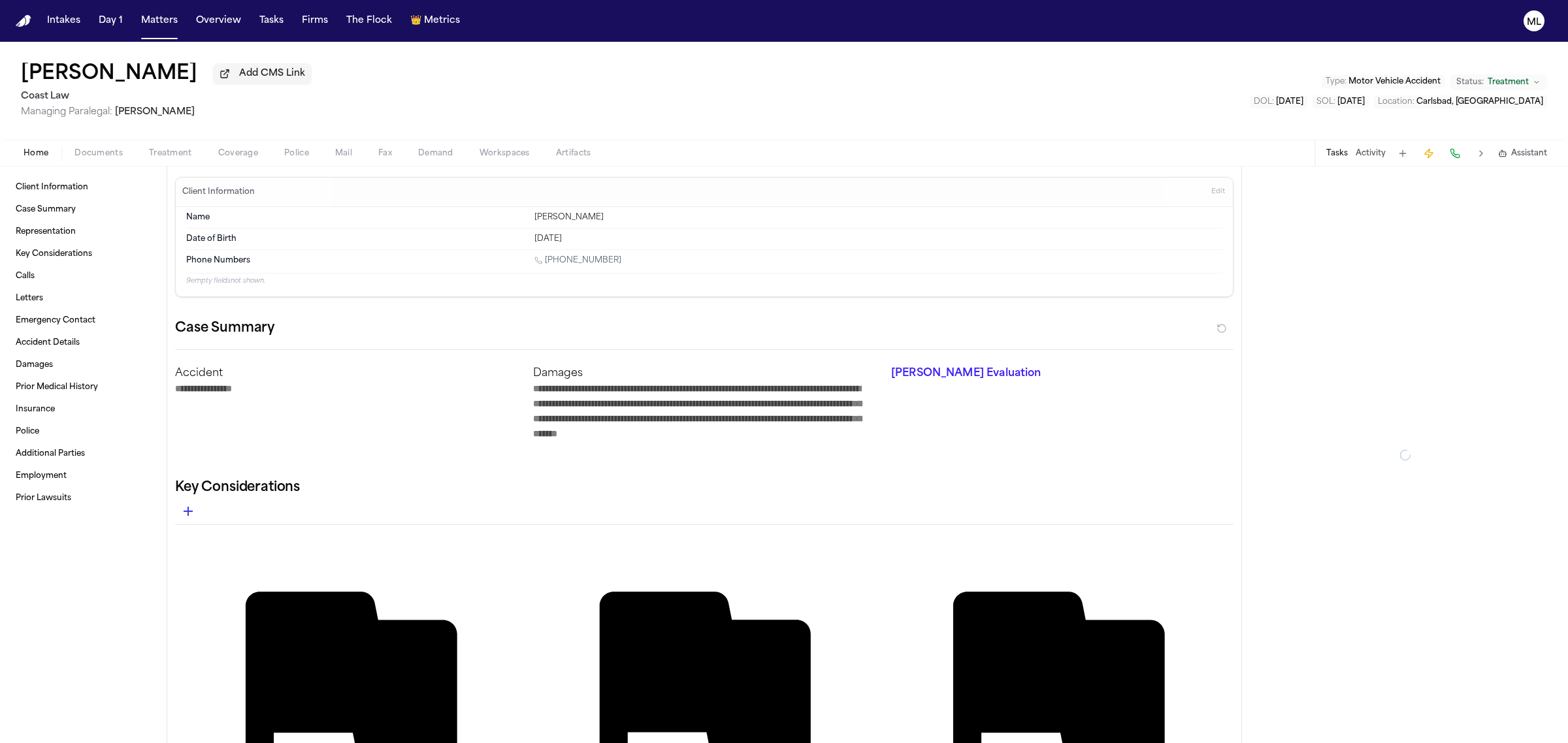
type textarea "*"
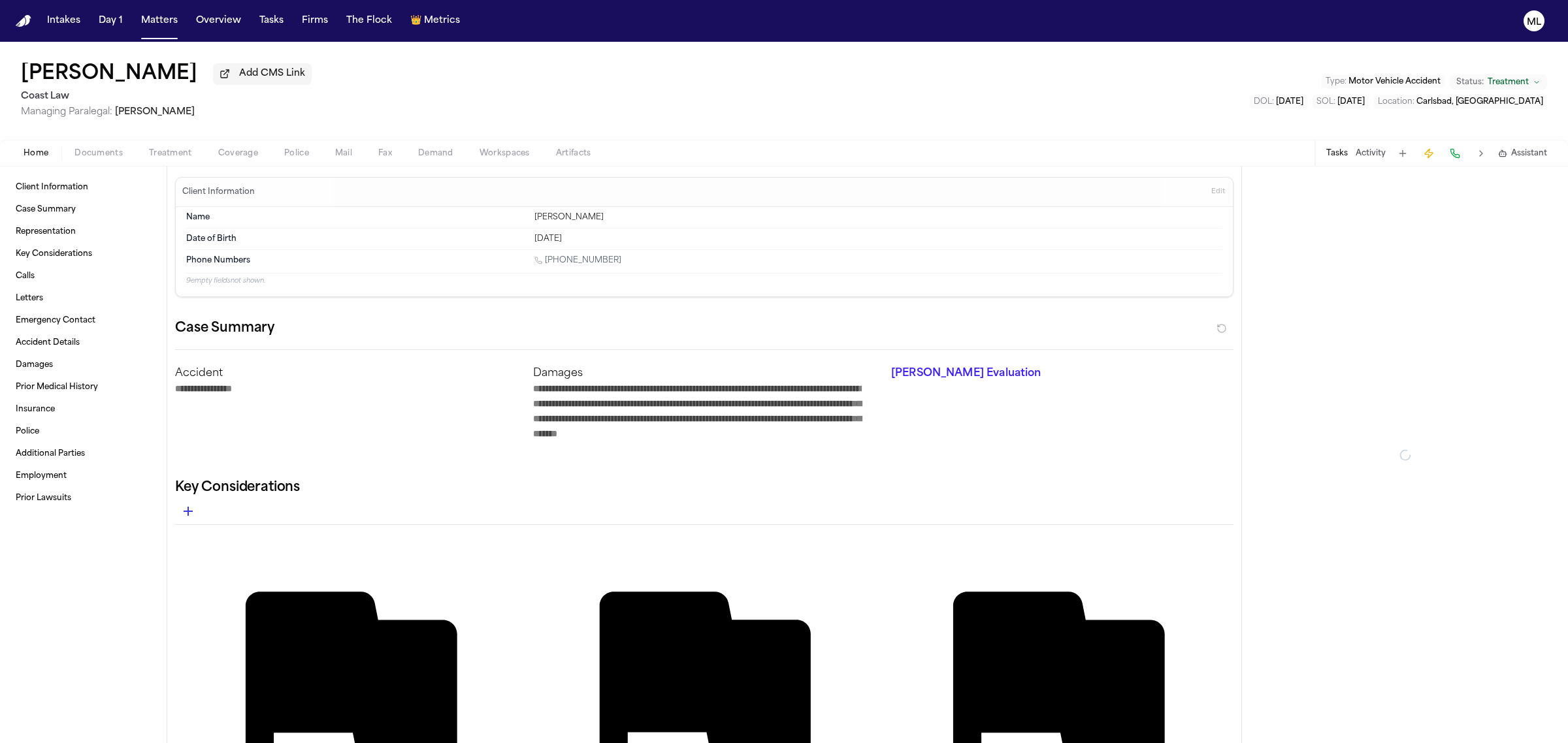
type textarea "*"
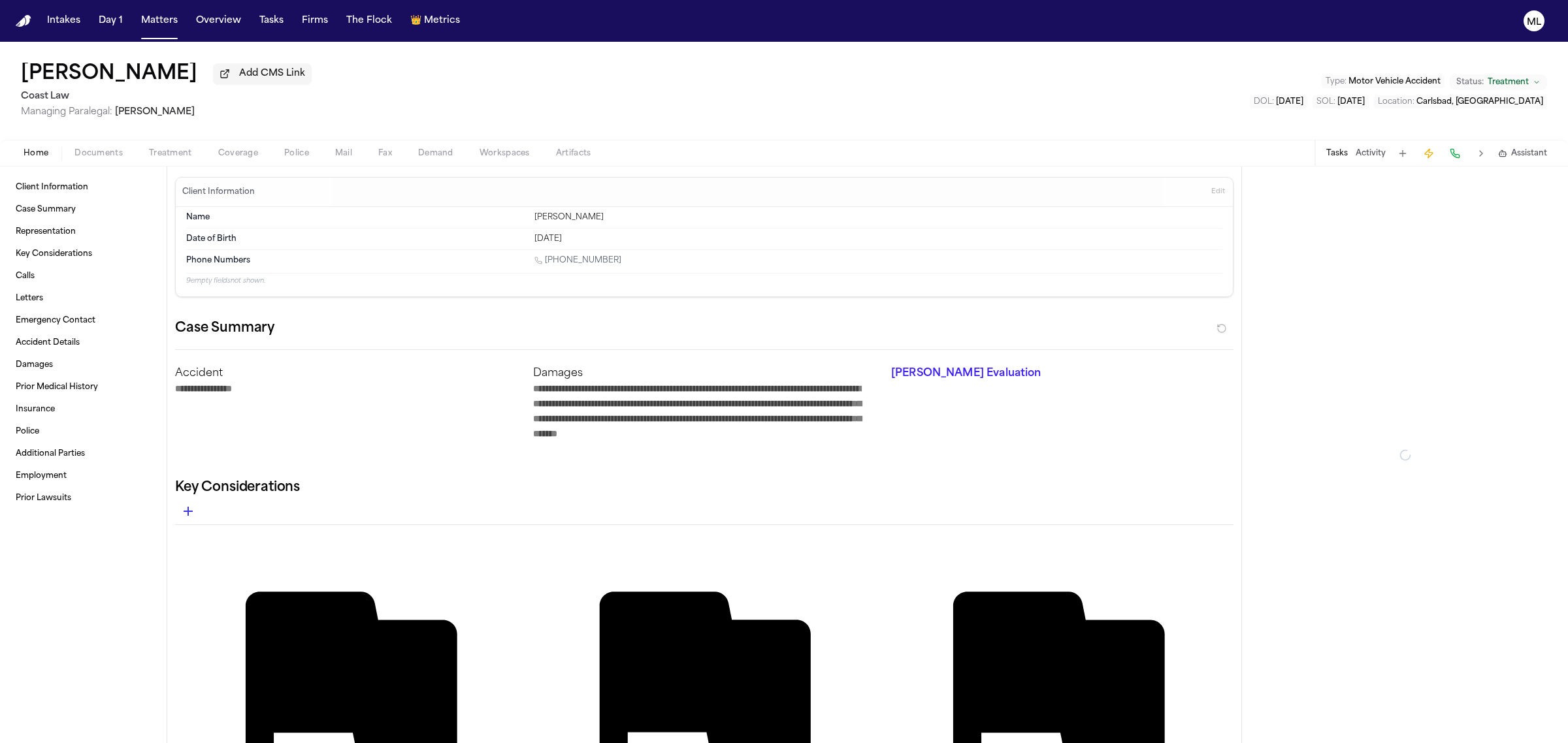
type textarea "*"
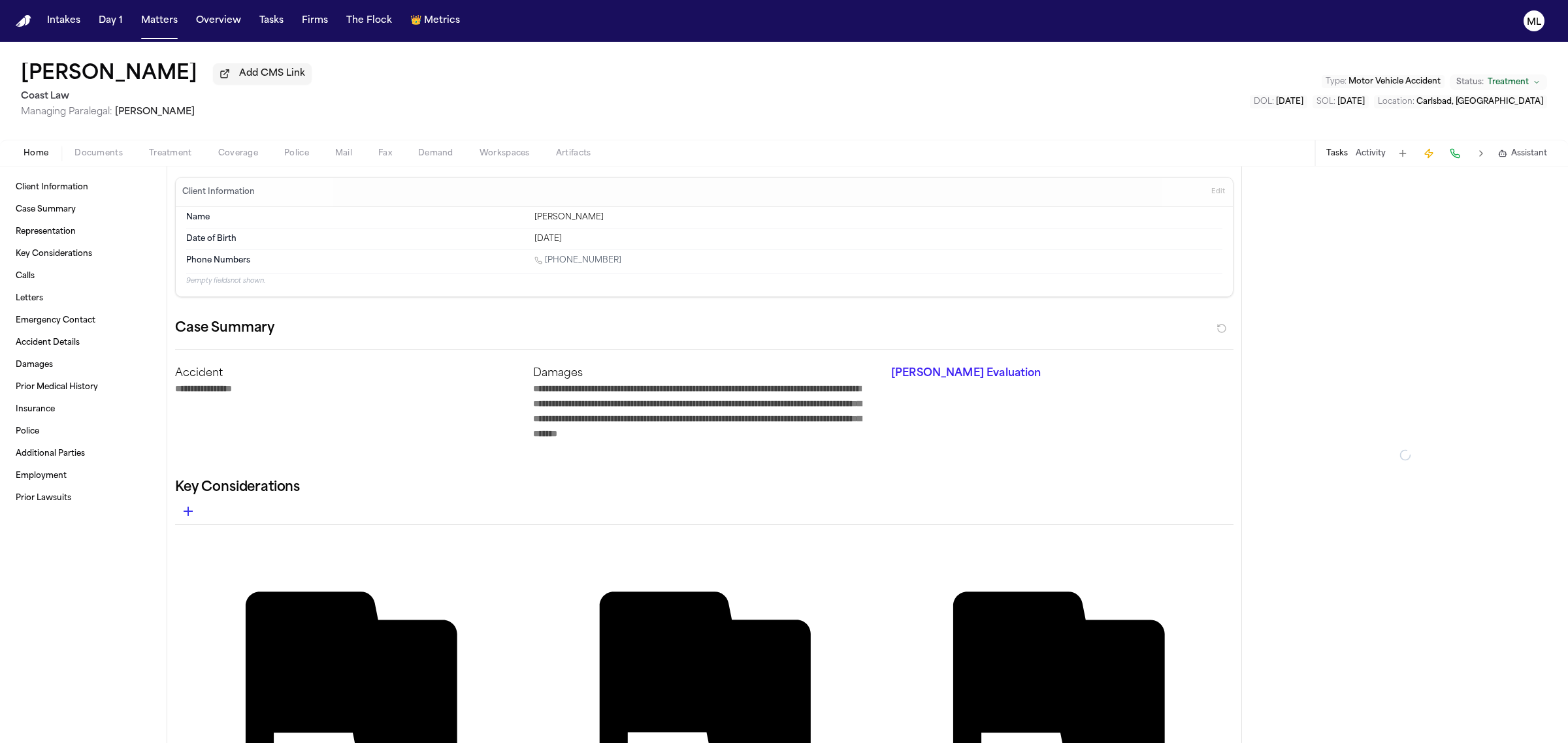
type textarea "*"
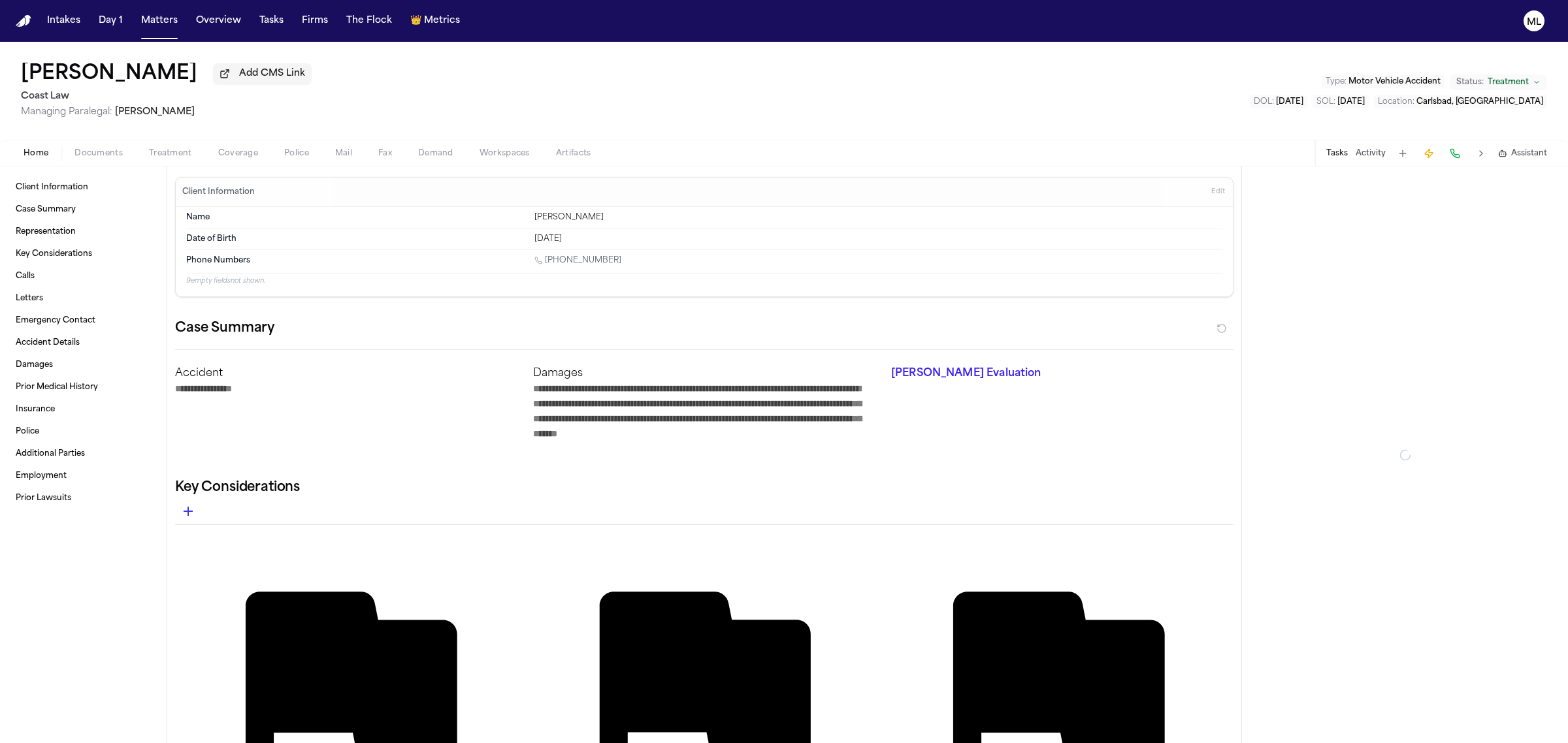
type textarea "*"
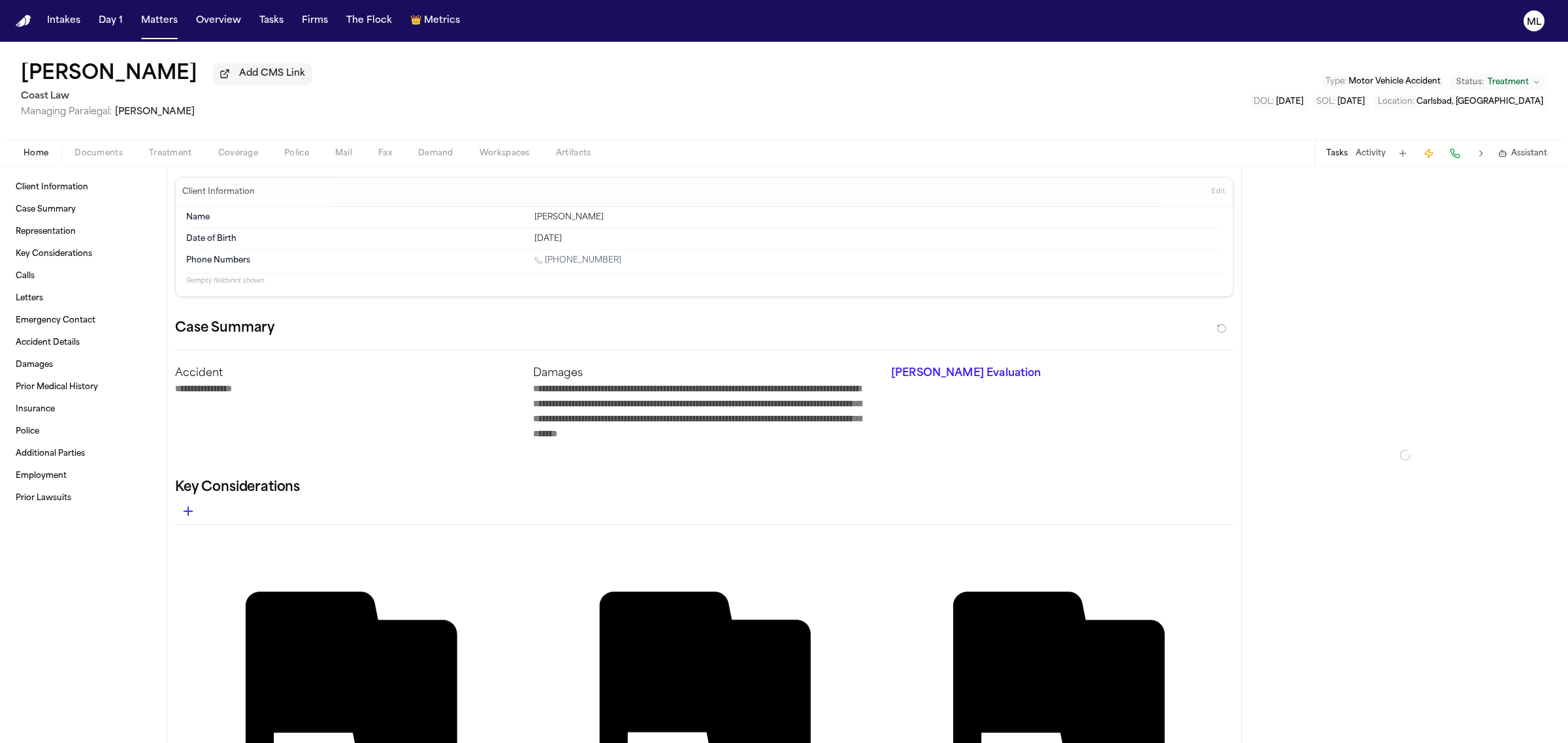
type textarea "*"
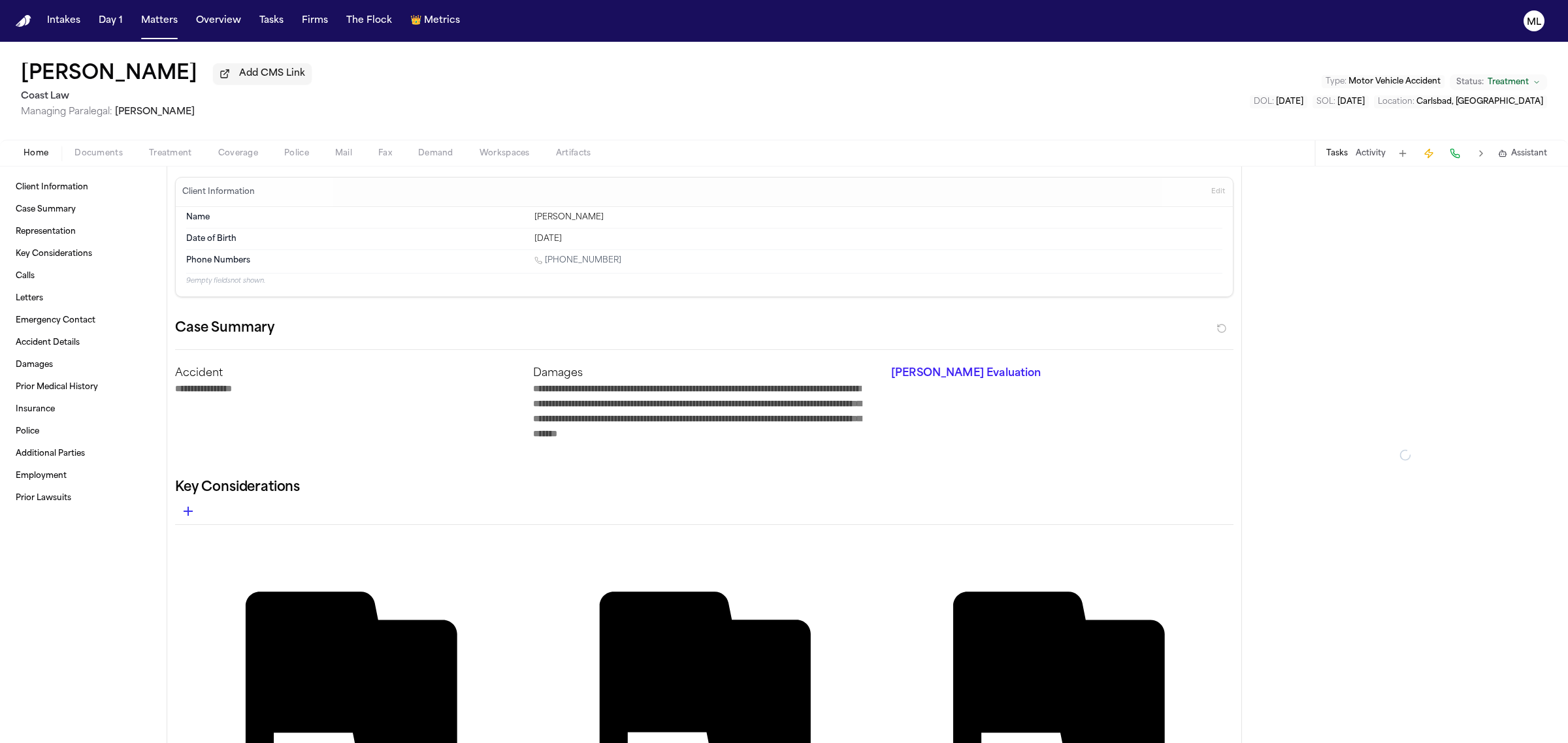
type textarea "*"
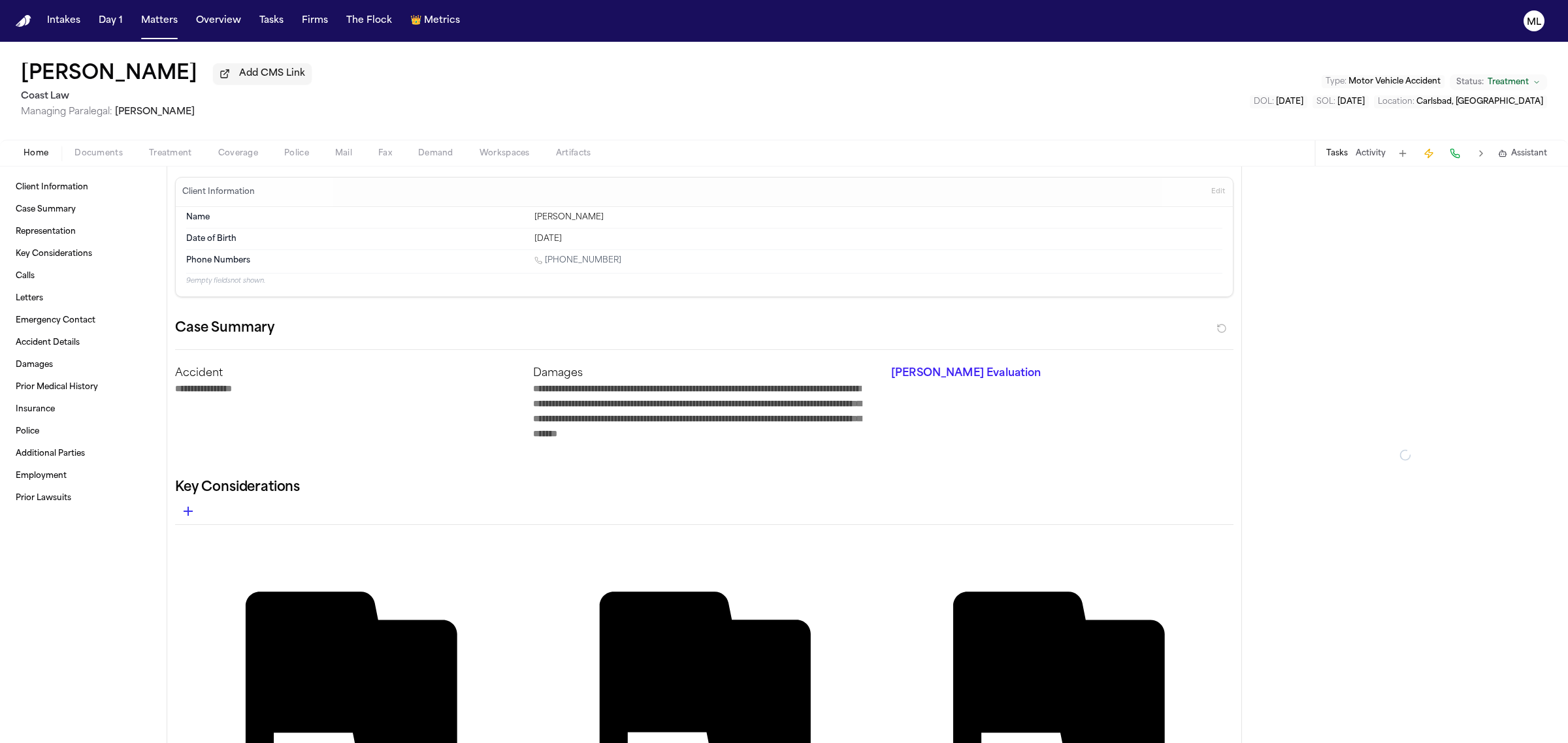
type textarea "*"
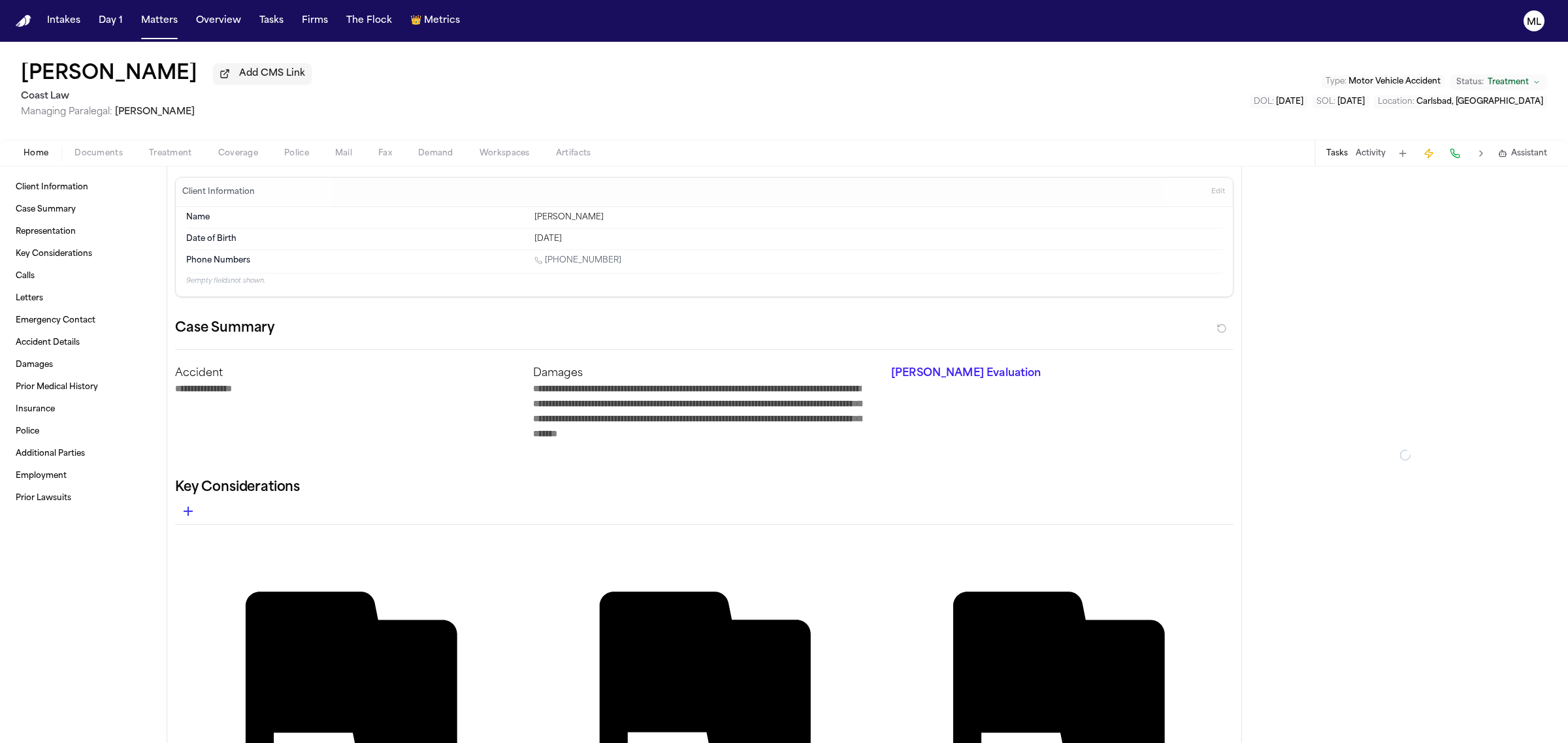
type textarea "*"
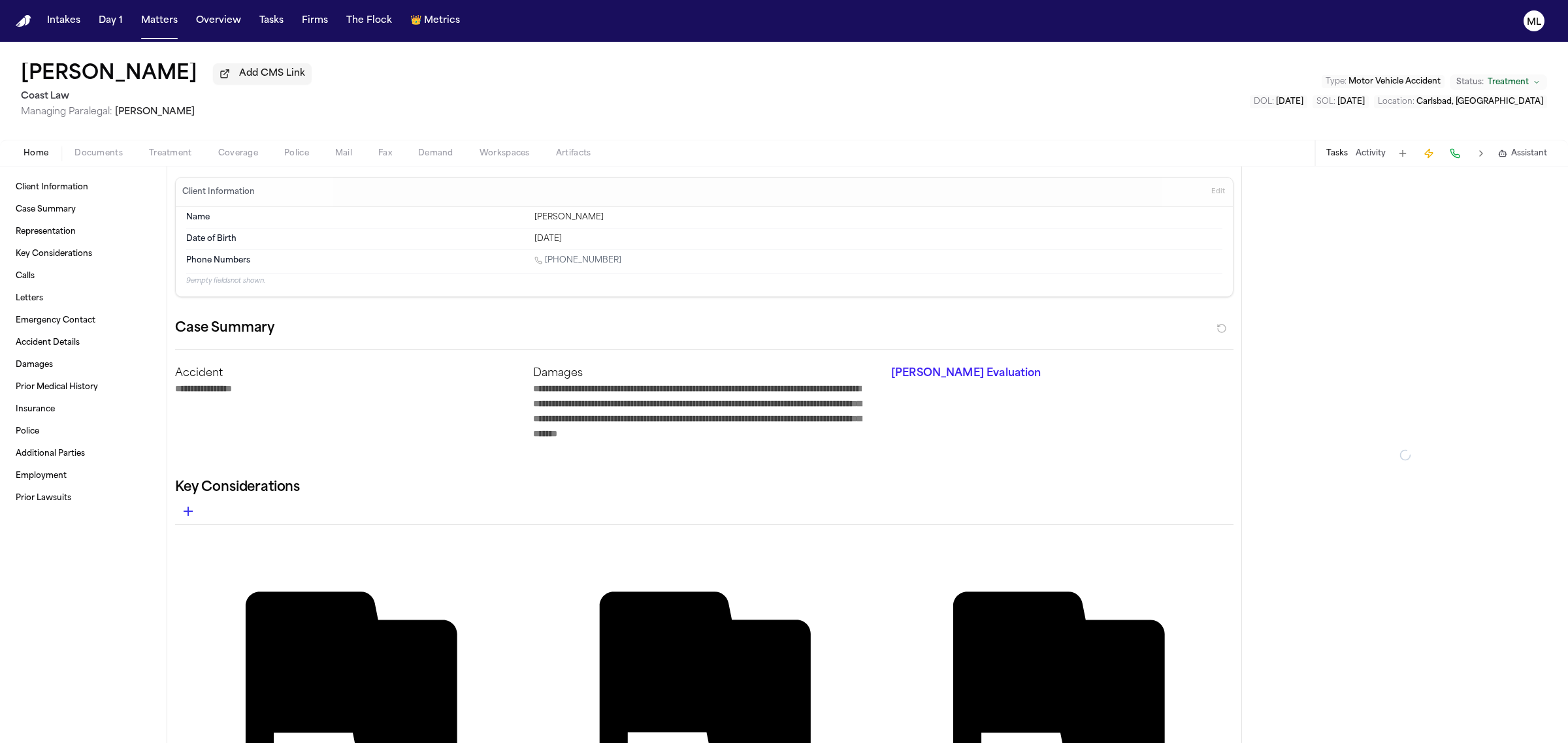
type textarea "*"
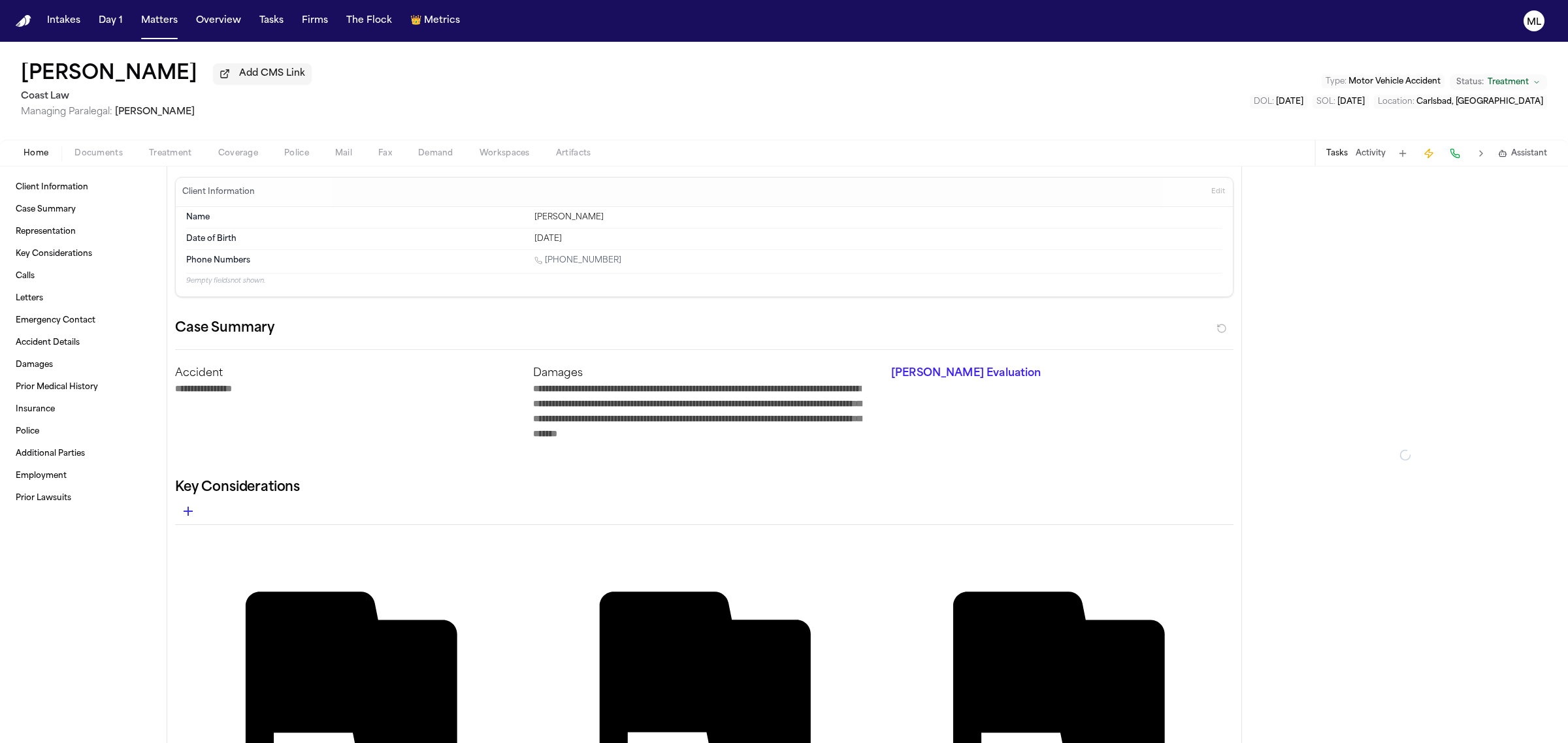
type textarea "*"
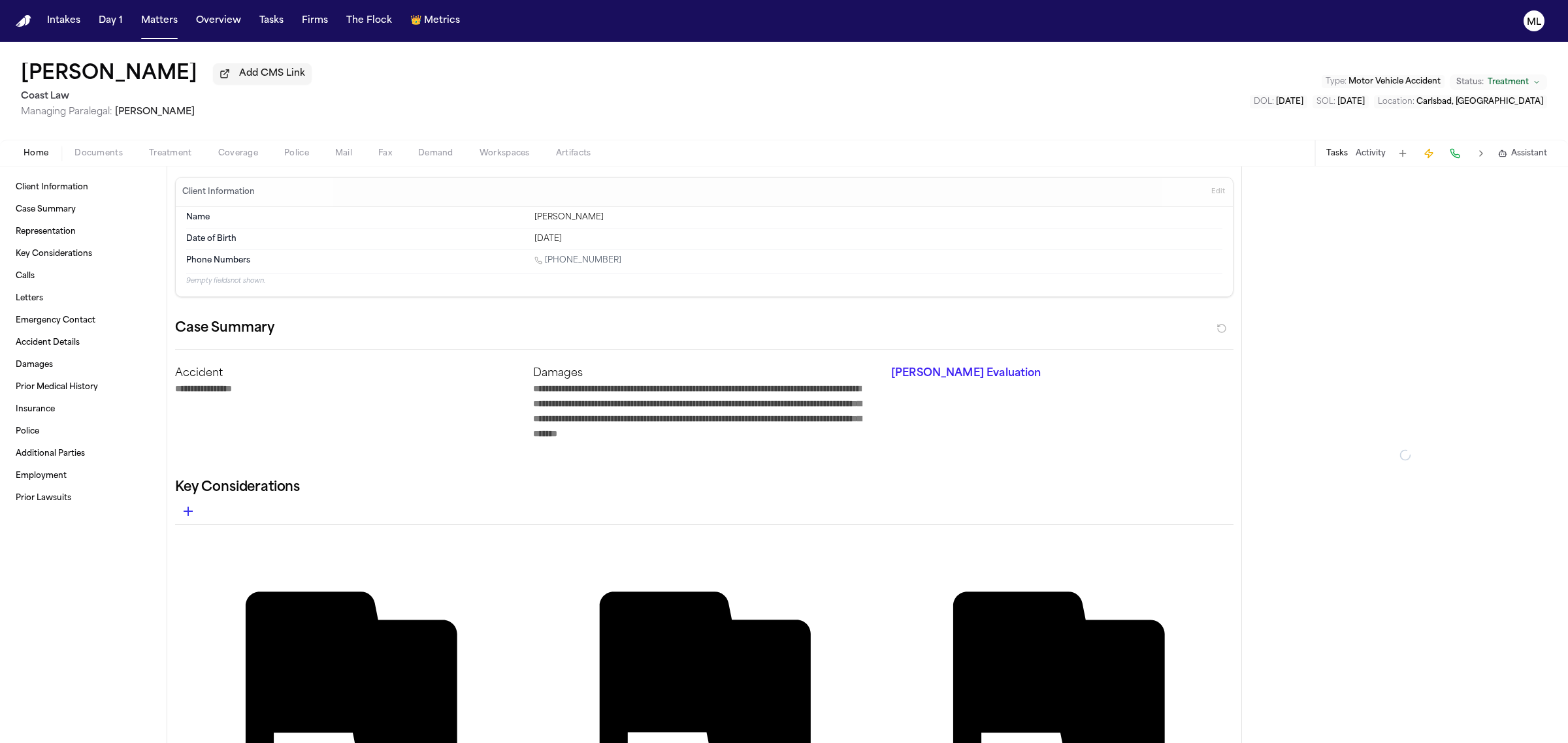
type textarea "*"
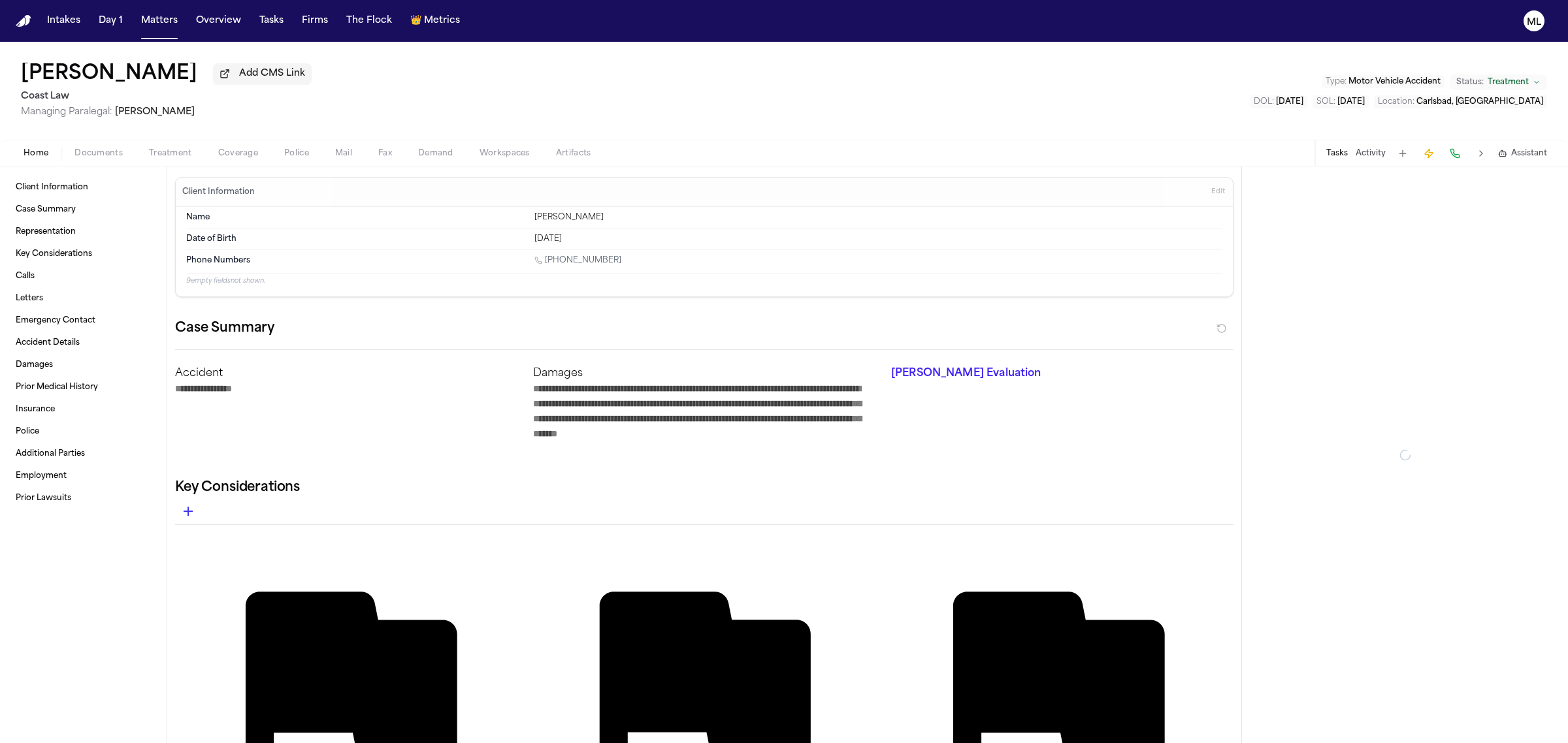
type textarea "*"
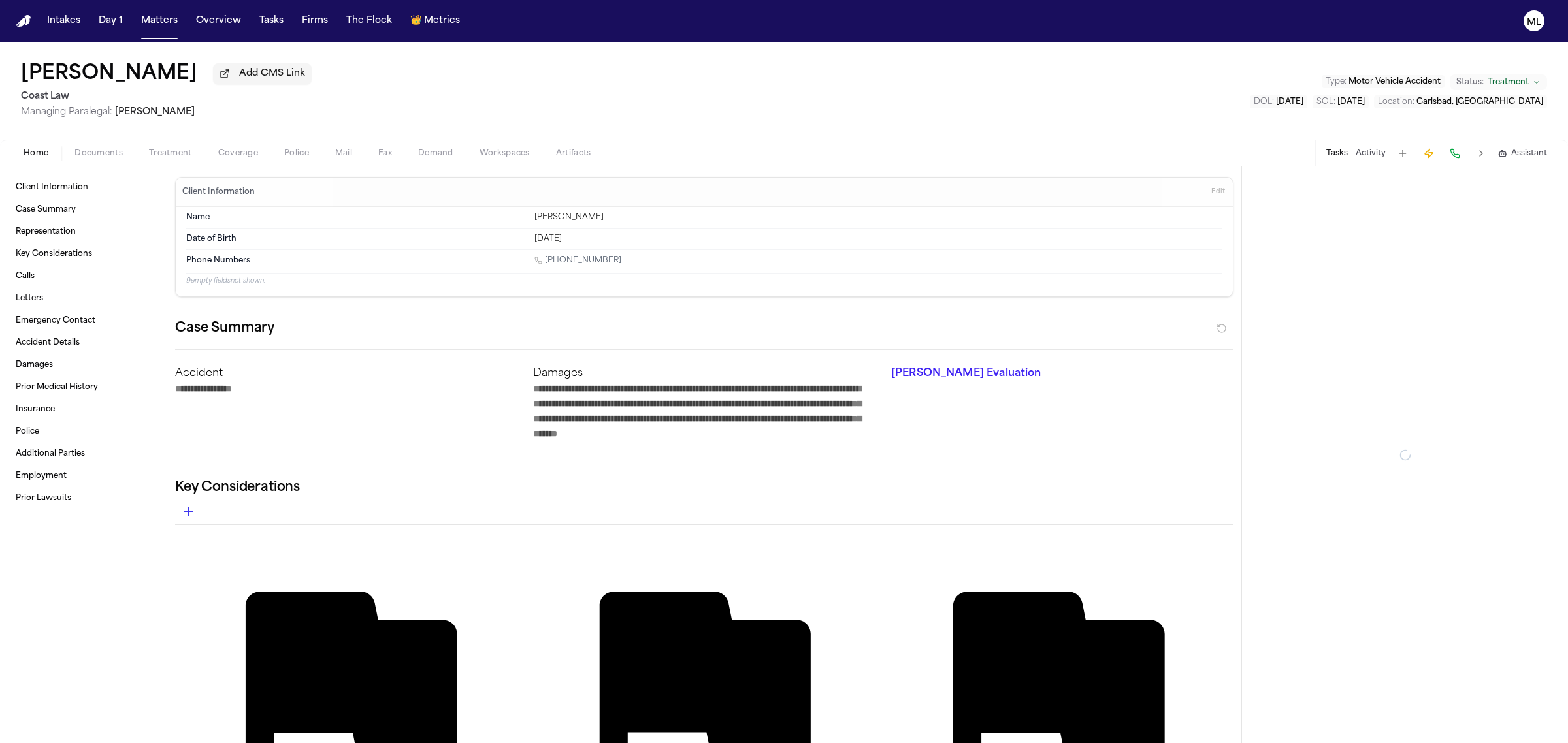
type textarea "*"
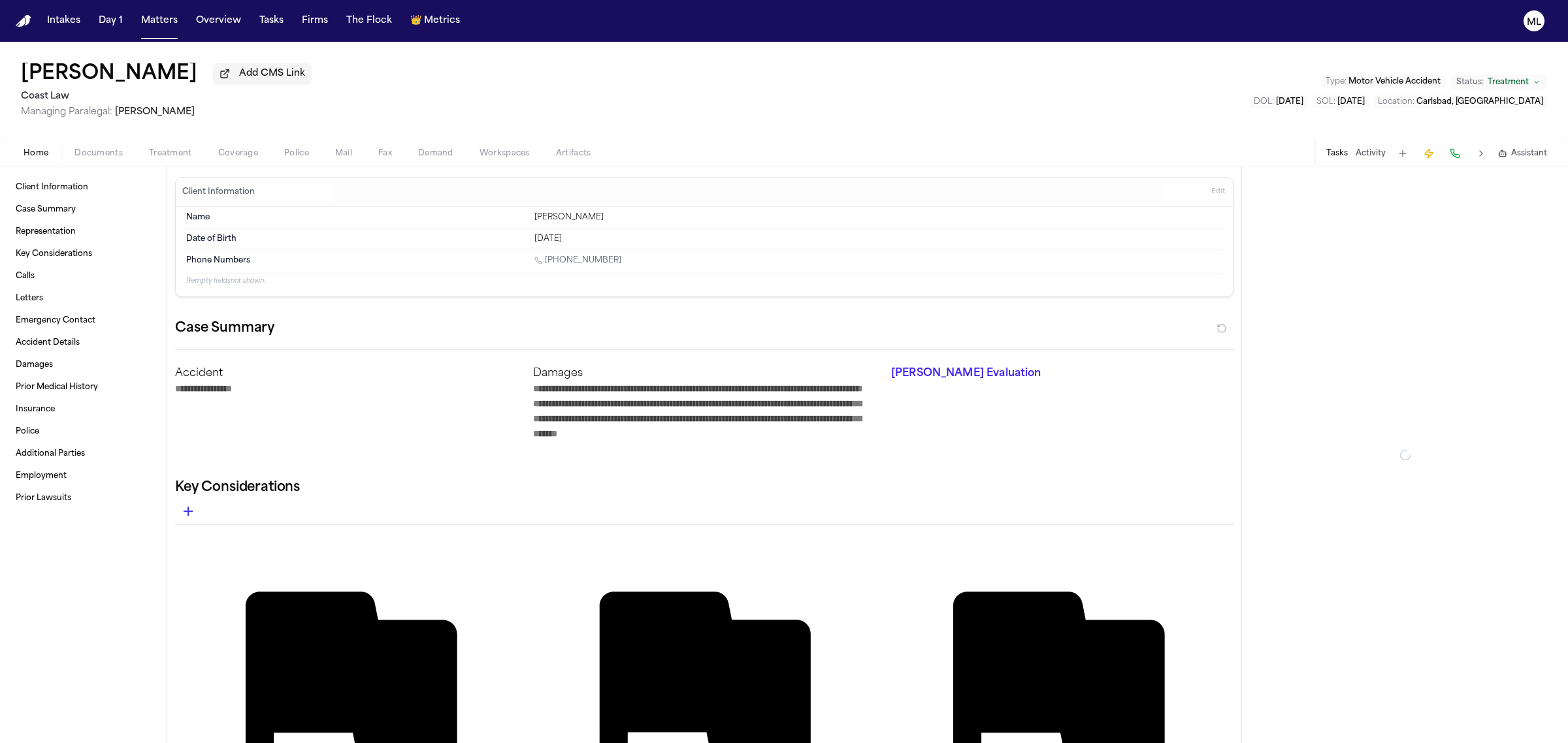
type textarea "*"
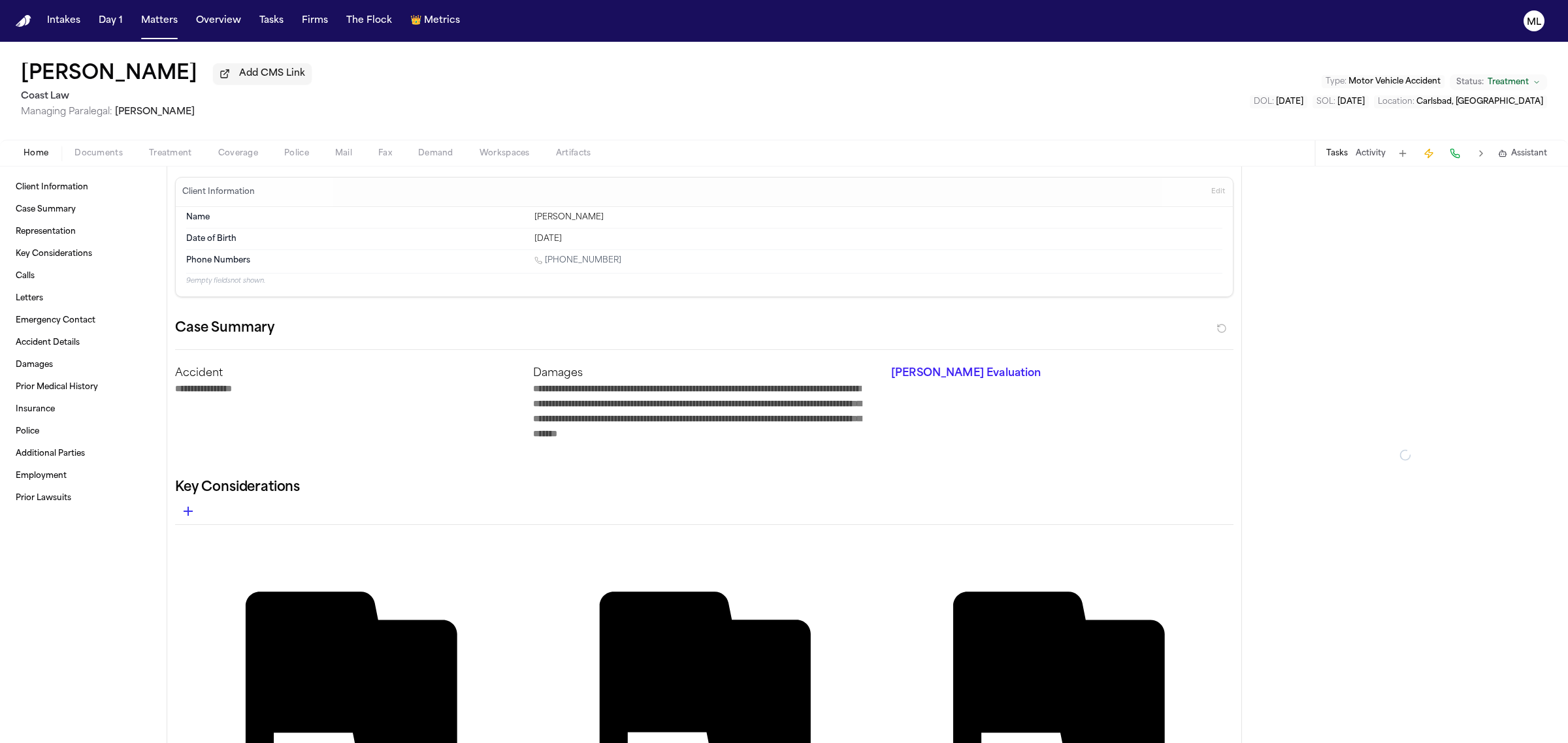
type textarea "*"
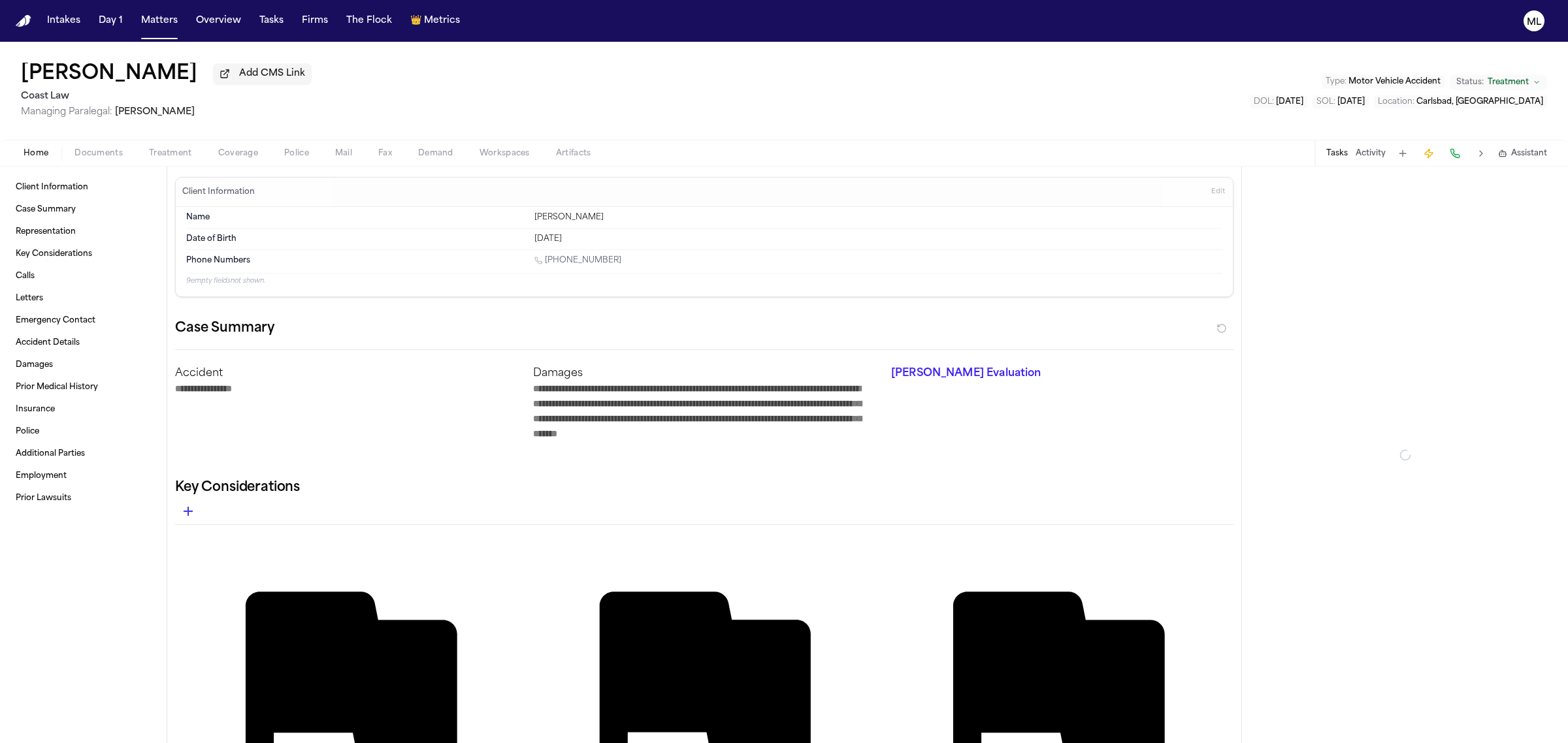
type textarea "*"
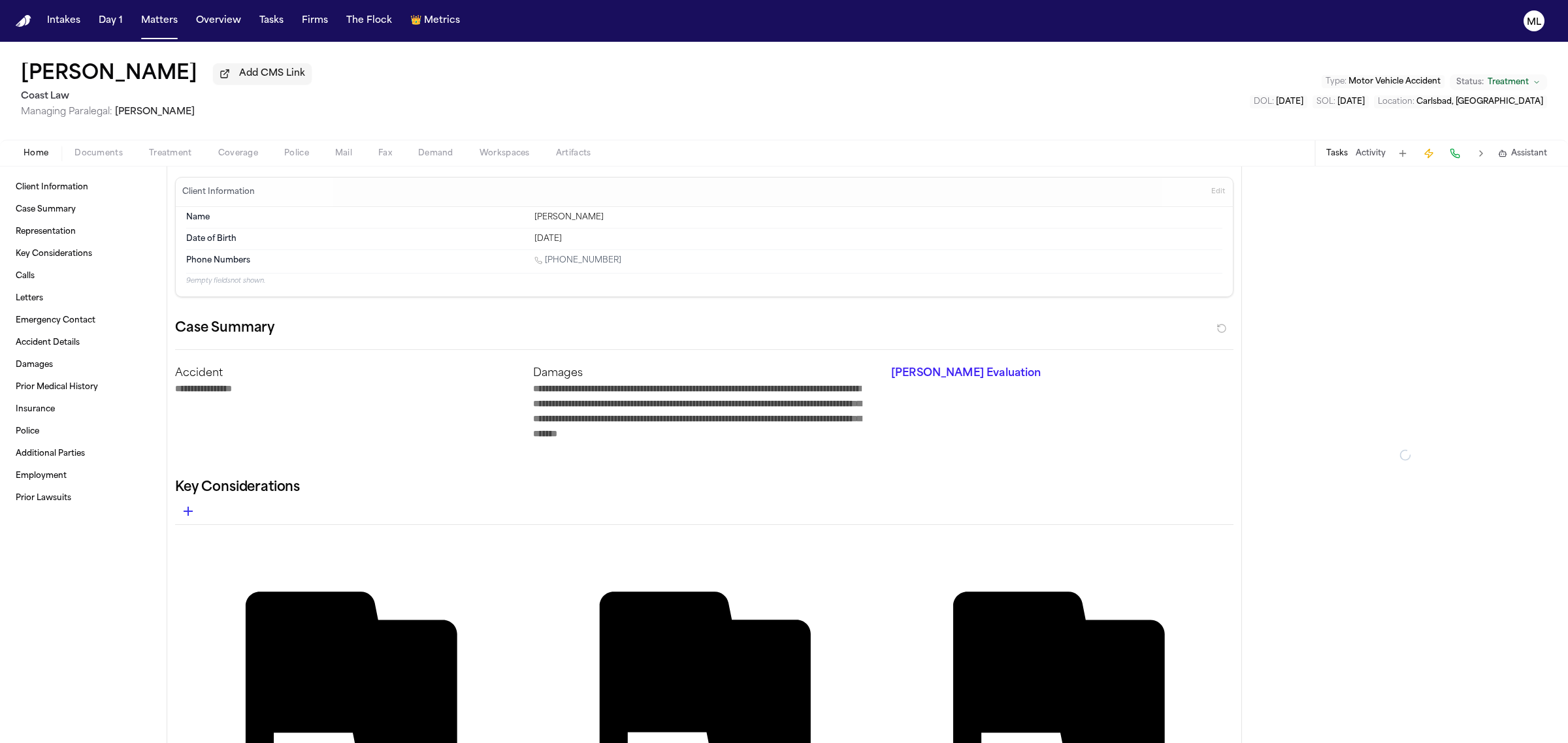
type textarea "*"
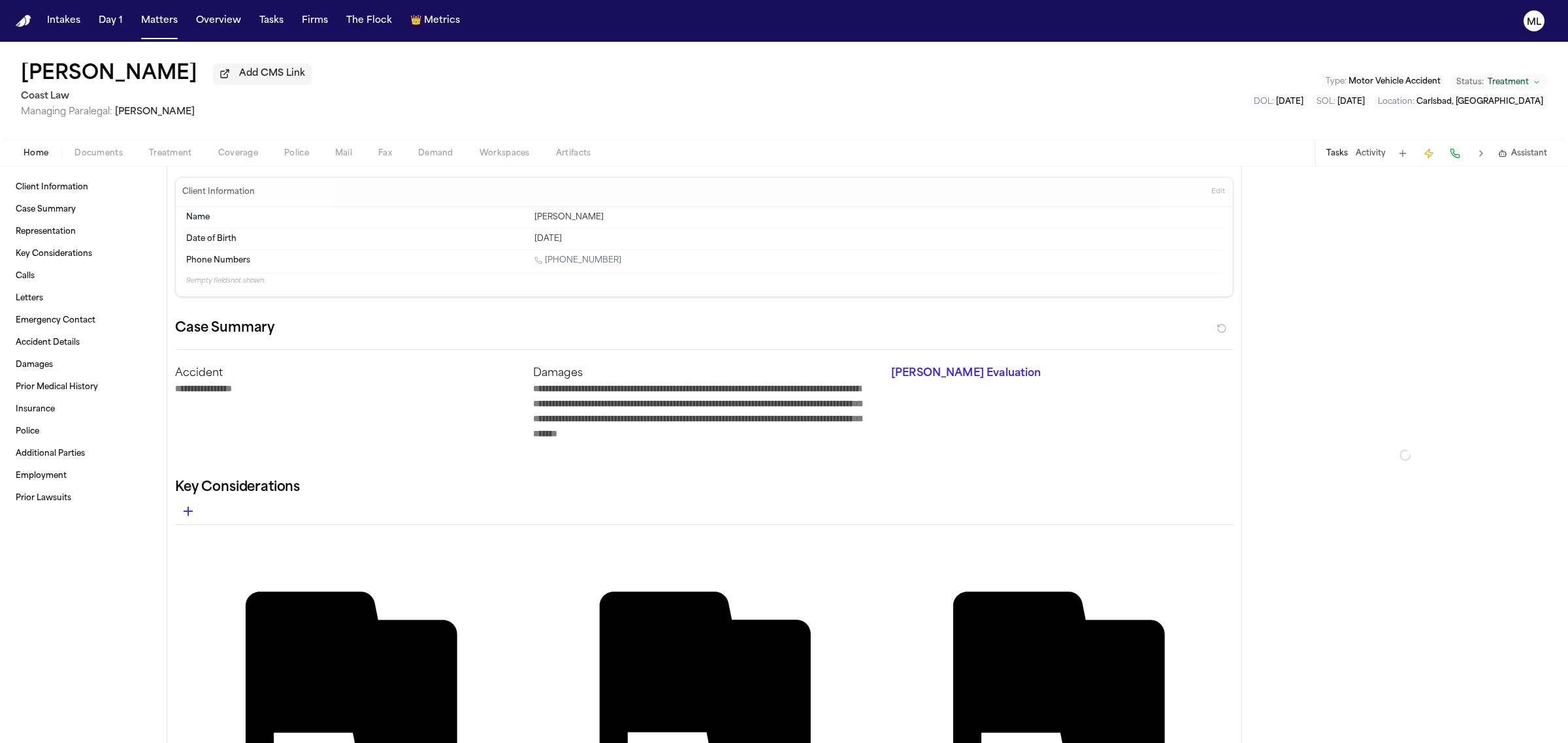
type textarea "*"
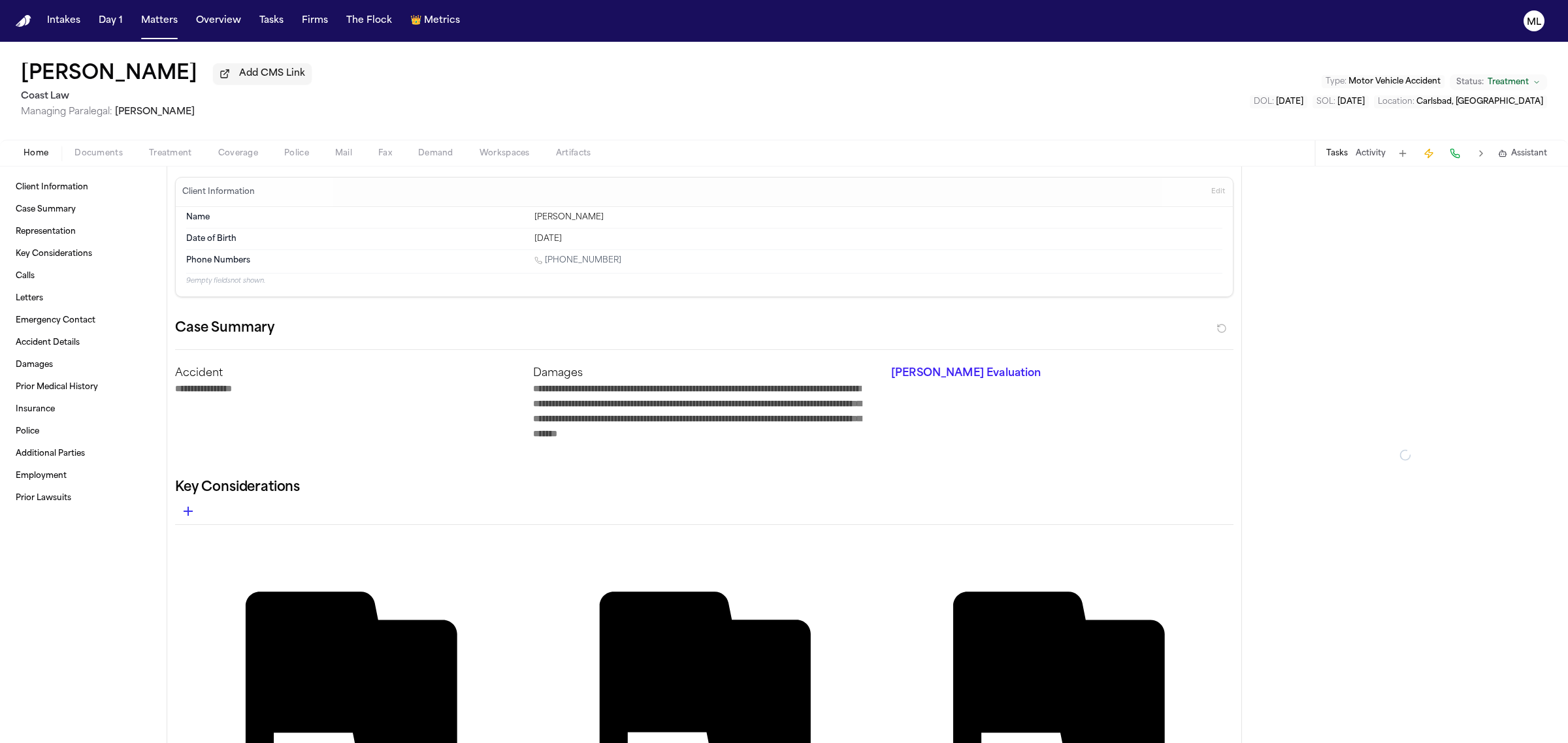
type textarea "*"
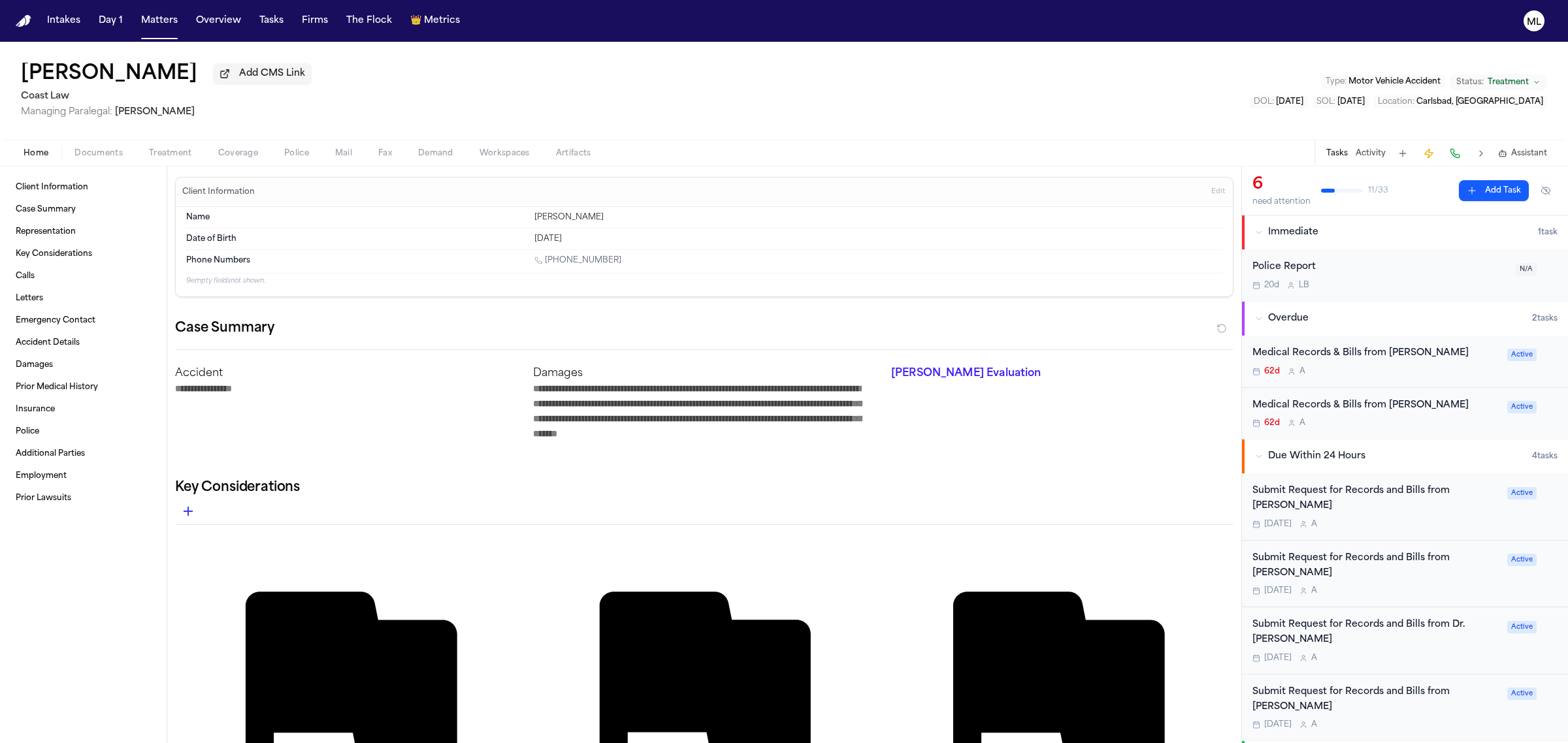
click at [1382, 511] on div "Submit Request for Records and Bills from [PERSON_NAME]" at bounding box center [1375, 499] width 247 height 30
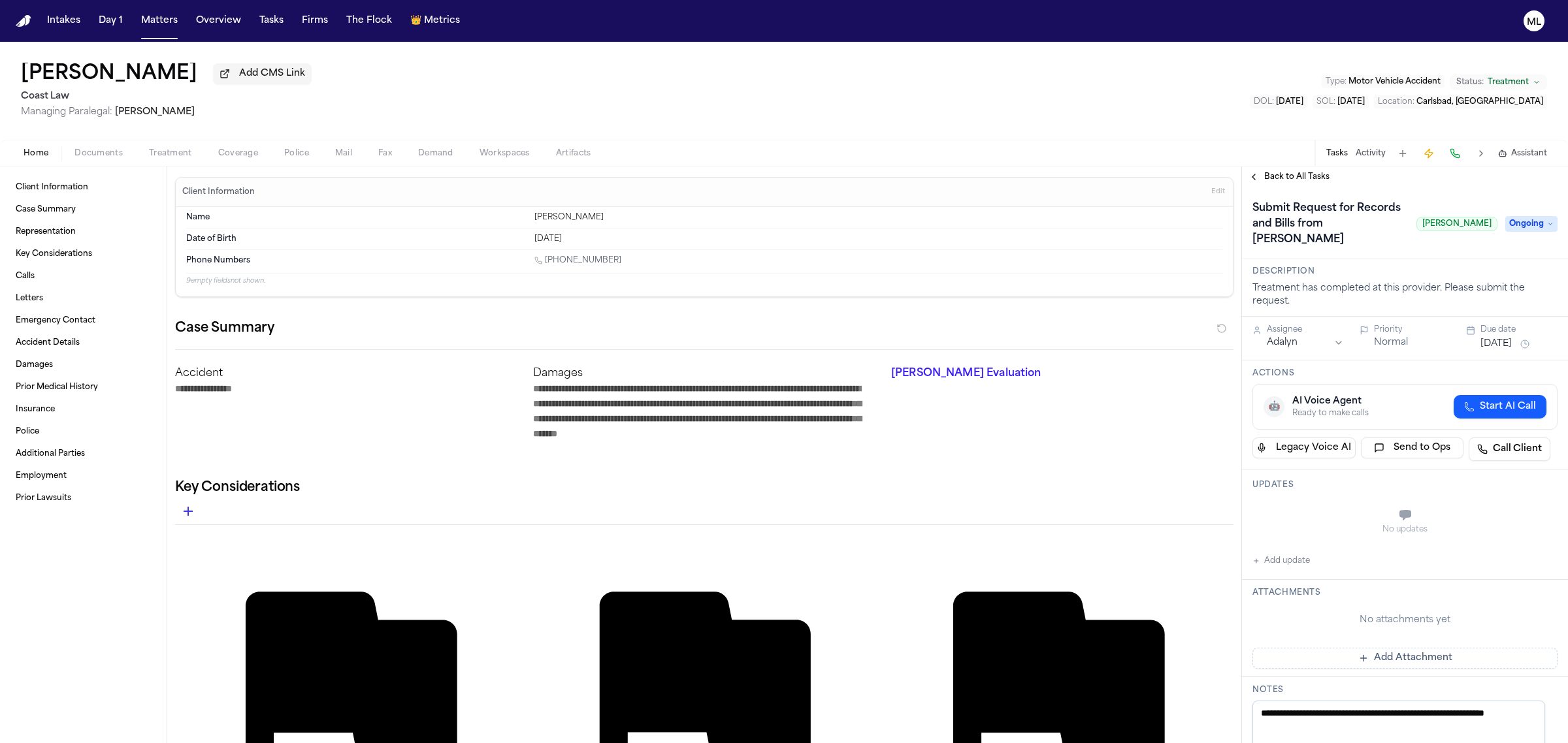
click at [1305, 175] on span "Back to All Tasks" at bounding box center [1297, 177] width 66 height 11
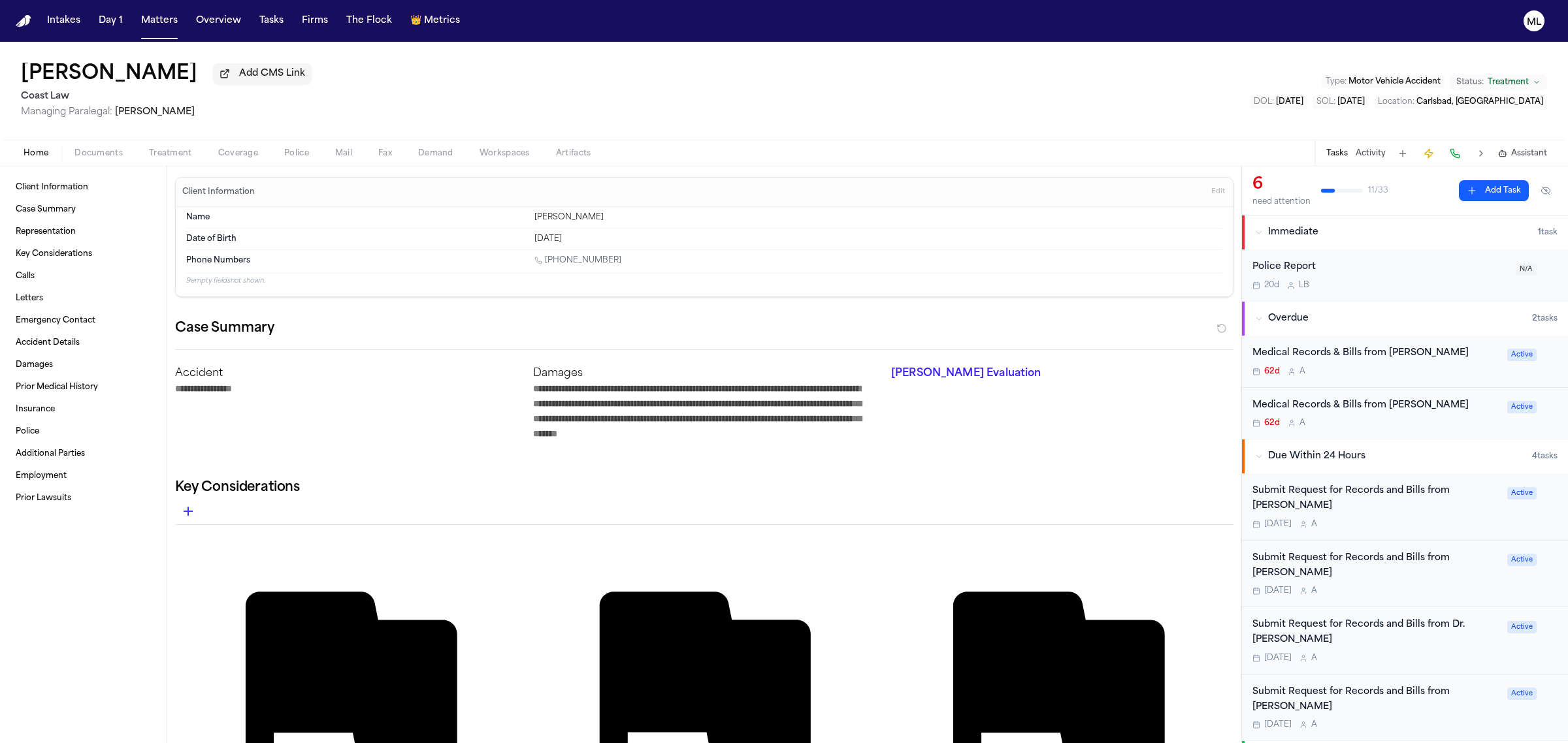
click at [1406, 595] on div "[DATE] A" at bounding box center [1375, 591] width 247 height 11
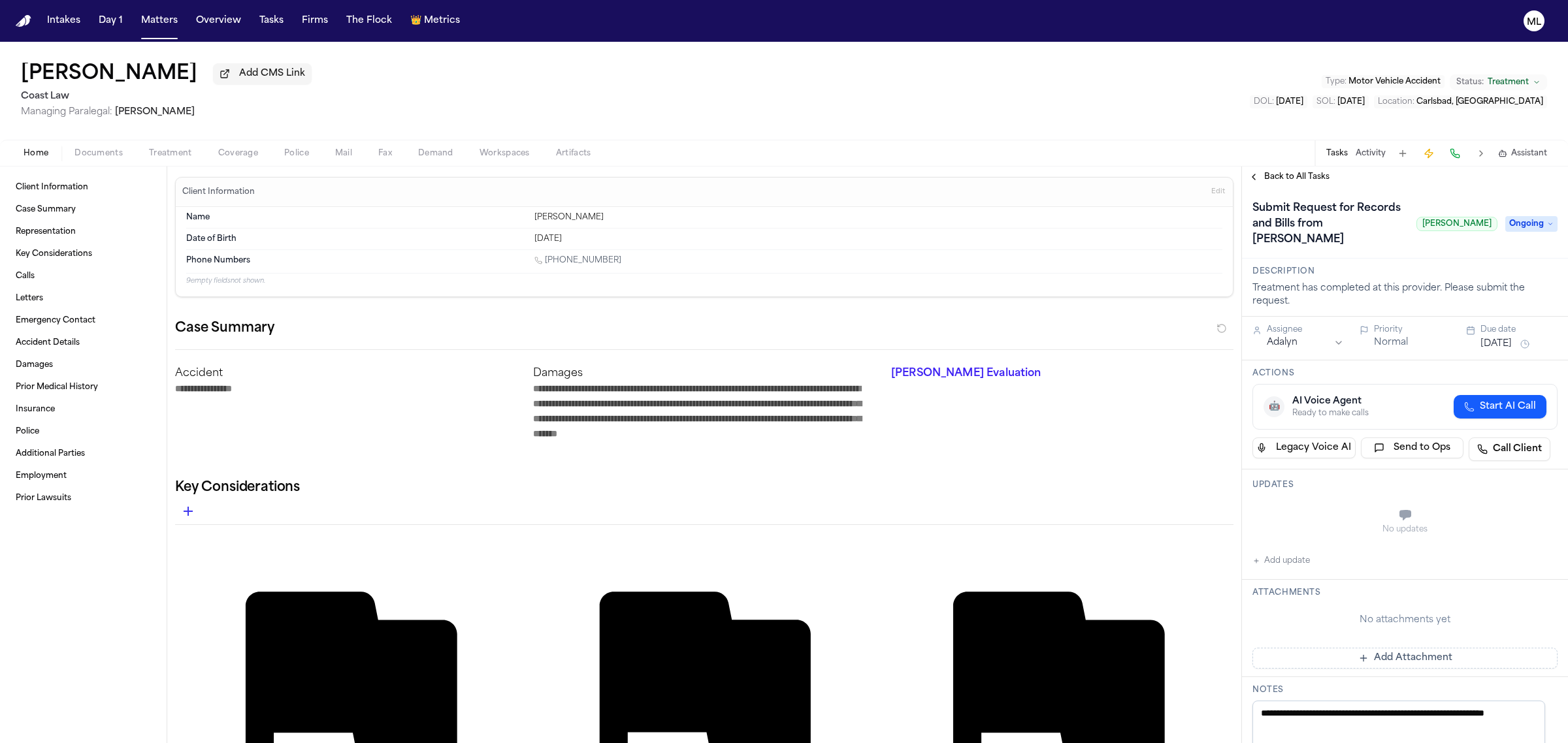
click at [1298, 178] on span "Back to All Tasks" at bounding box center [1297, 177] width 66 height 11
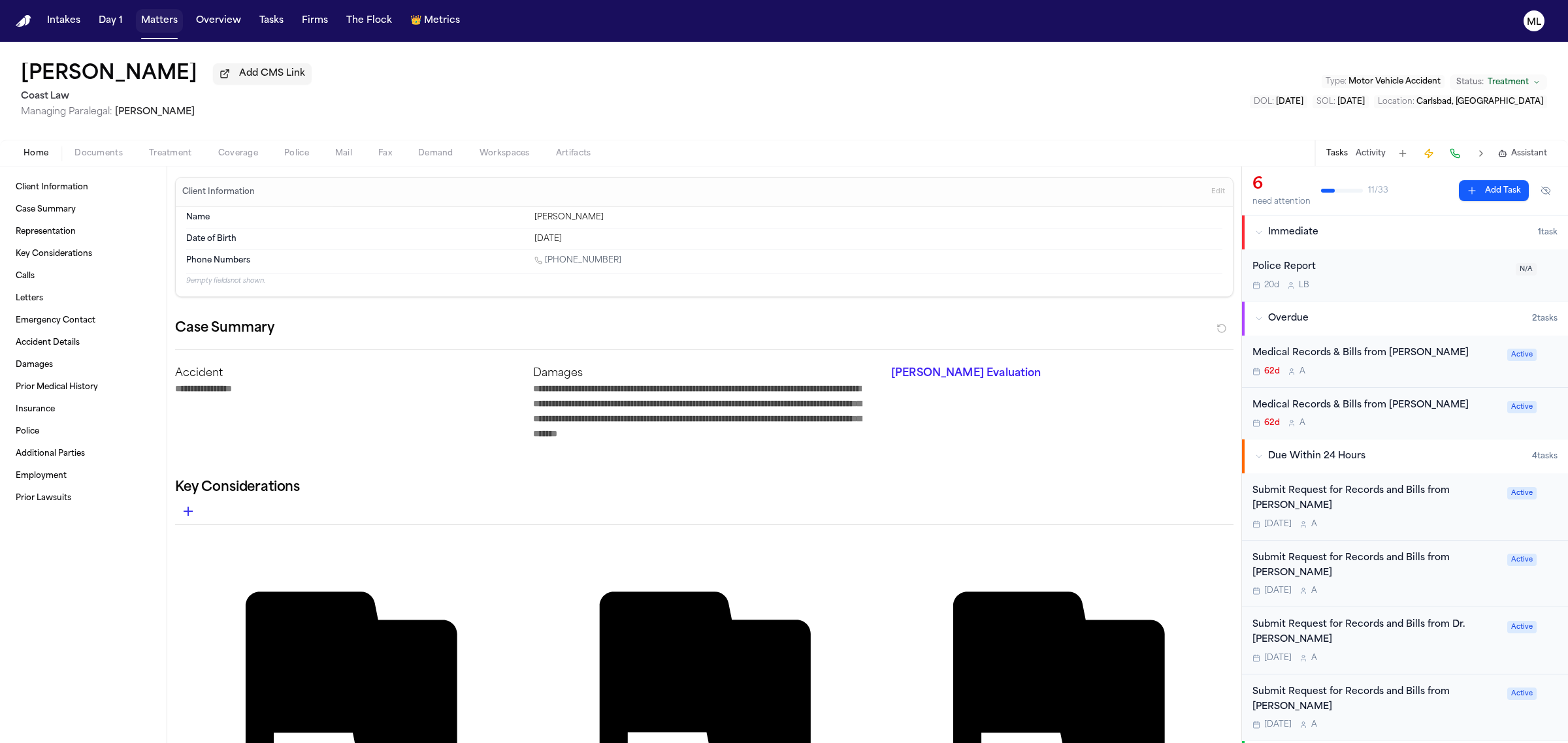
click at [163, 17] on button "Matters" at bounding box center [159, 21] width 47 height 23
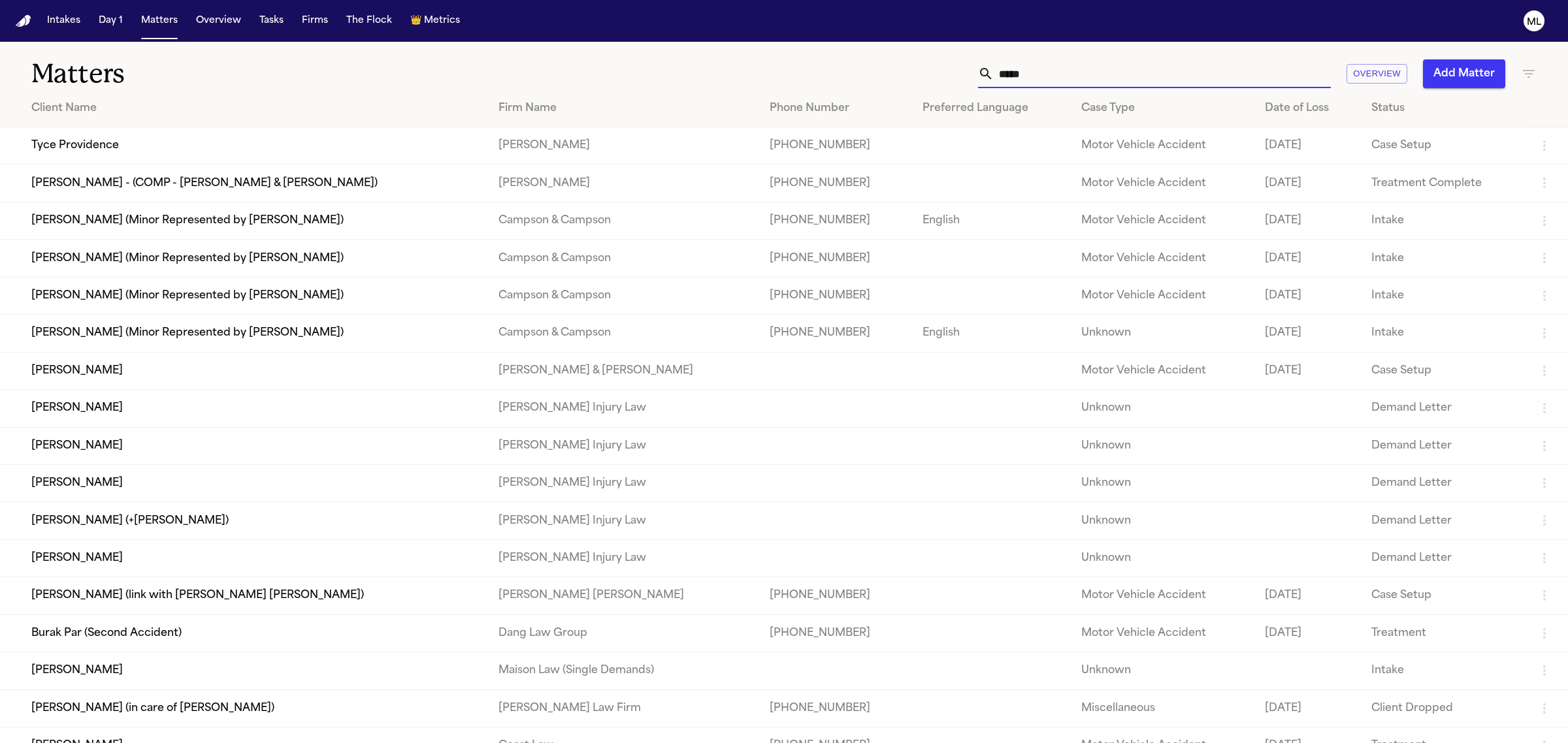
drag, startPoint x: 1043, startPoint y: 81, endPoint x: 987, endPoint y: 77, distance: 56.1
click at [987, 77] on div "*****" at bounding box center [1154, 74] width 353 height 29
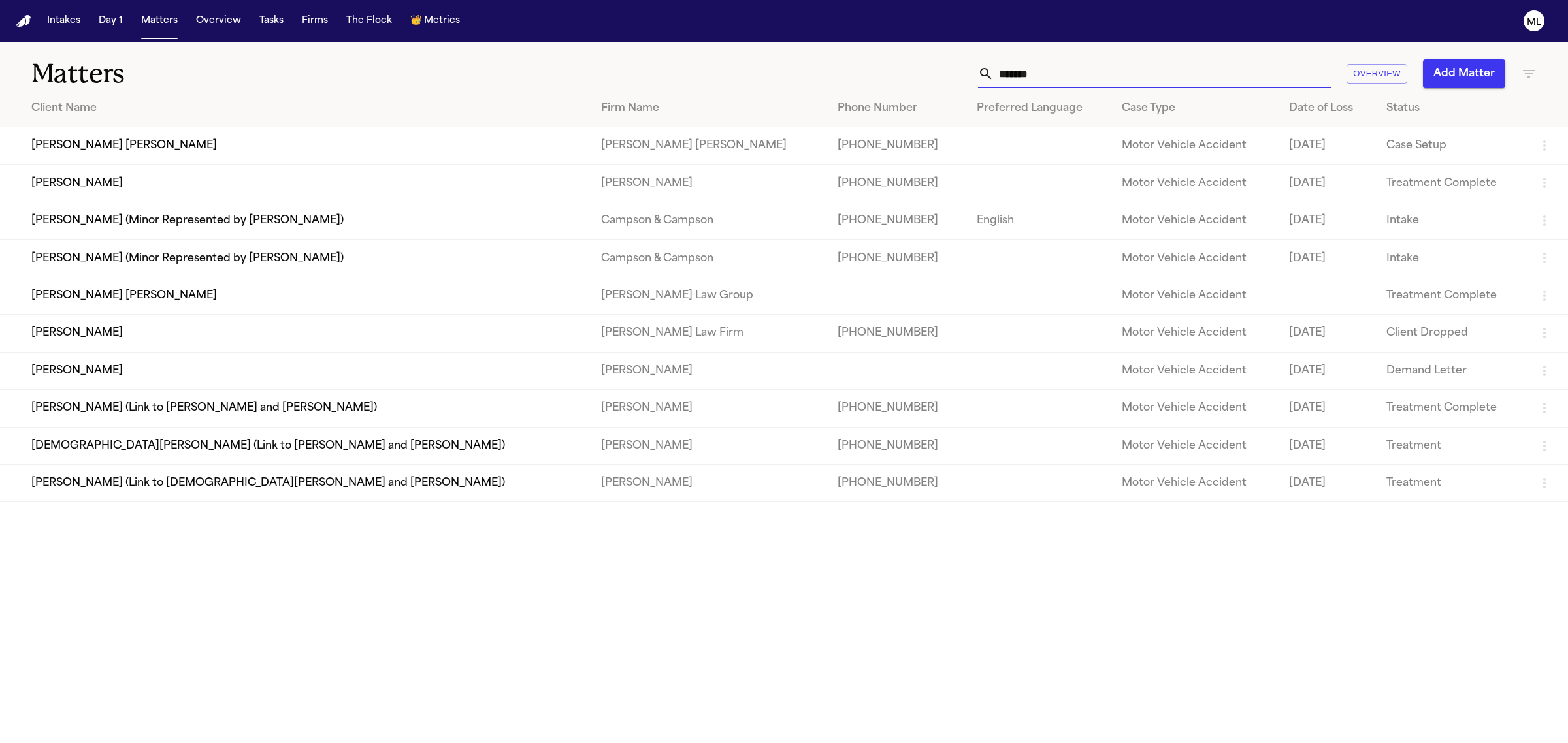
click at [262, 300] on td "[PERSON_NAME] [PERSON_NAME]" at bounding box center [295, 295] width 590 height 37
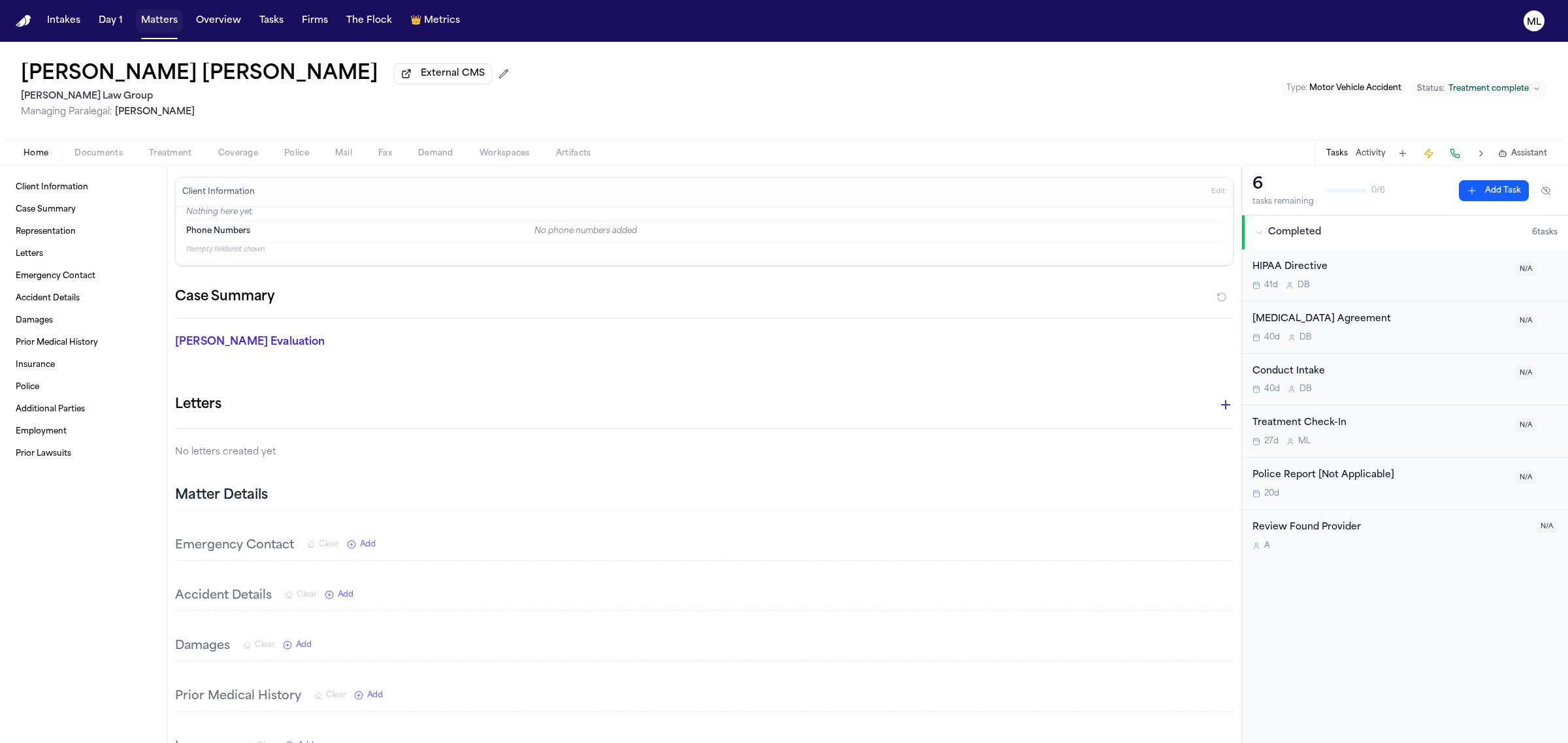
click at [141, 14] on button "Matters" at bounding box center [159, 21] width 47 height 23
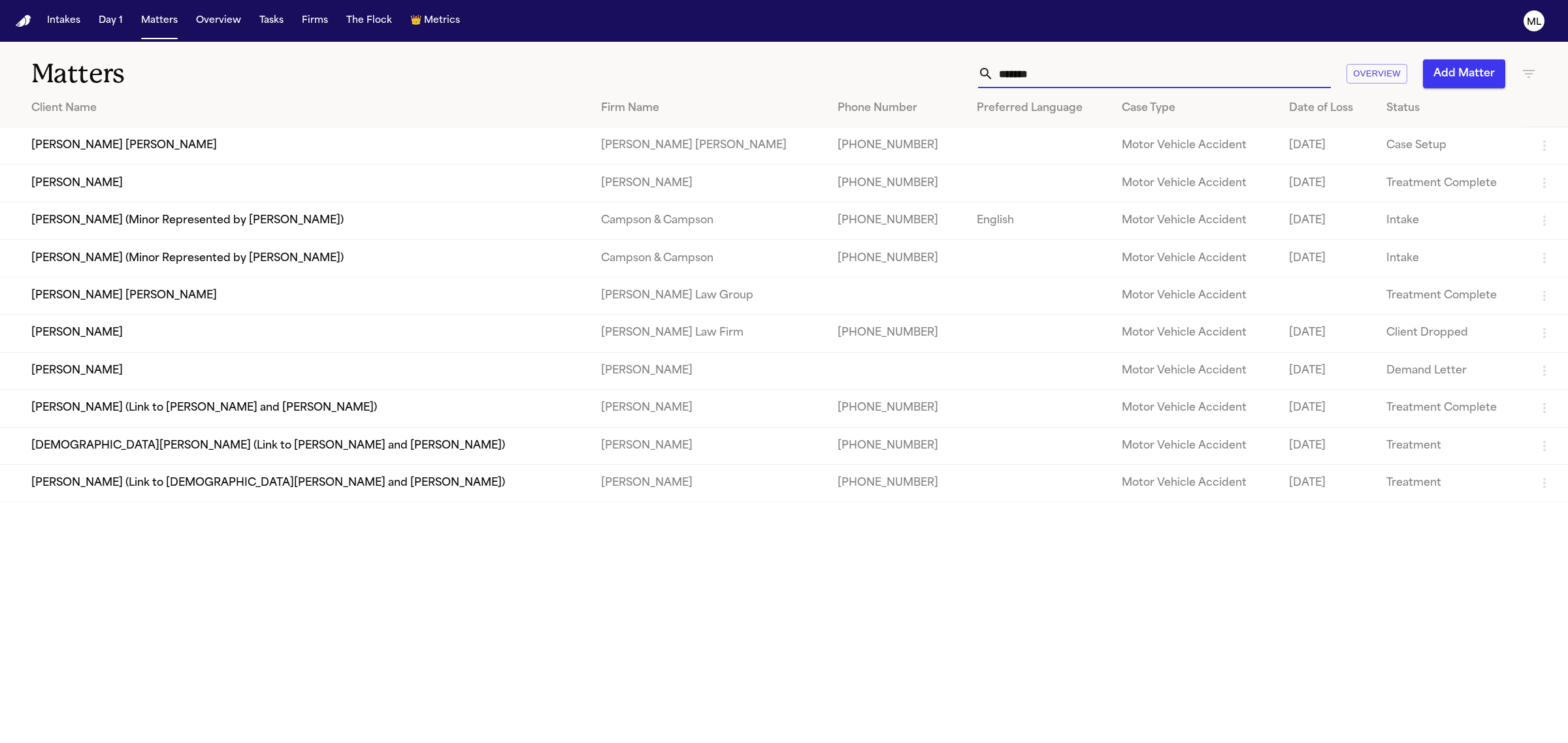
drag, startPoint x: 1094, startPoint y: 80, endPoint x: 880, endPoint y: 51, distance: 216.0
click at [886, 53] on div "Matters ******* Overview Add Matter" at bounding box center [784, 66] width 1568 height 48
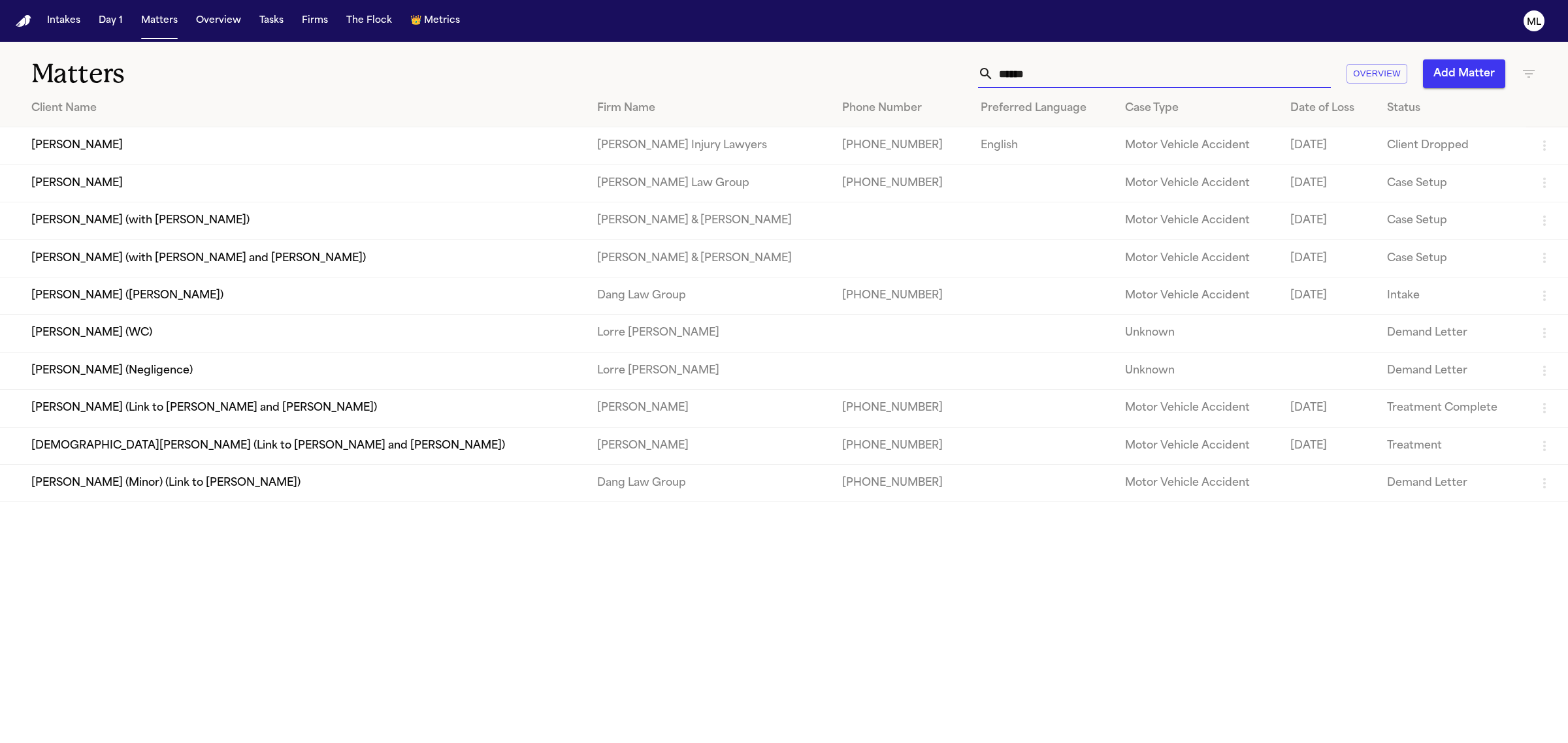
click at [364, 186] on td "[PERSON_NAME]" at bounding box center [293, 183] width 587 height 37
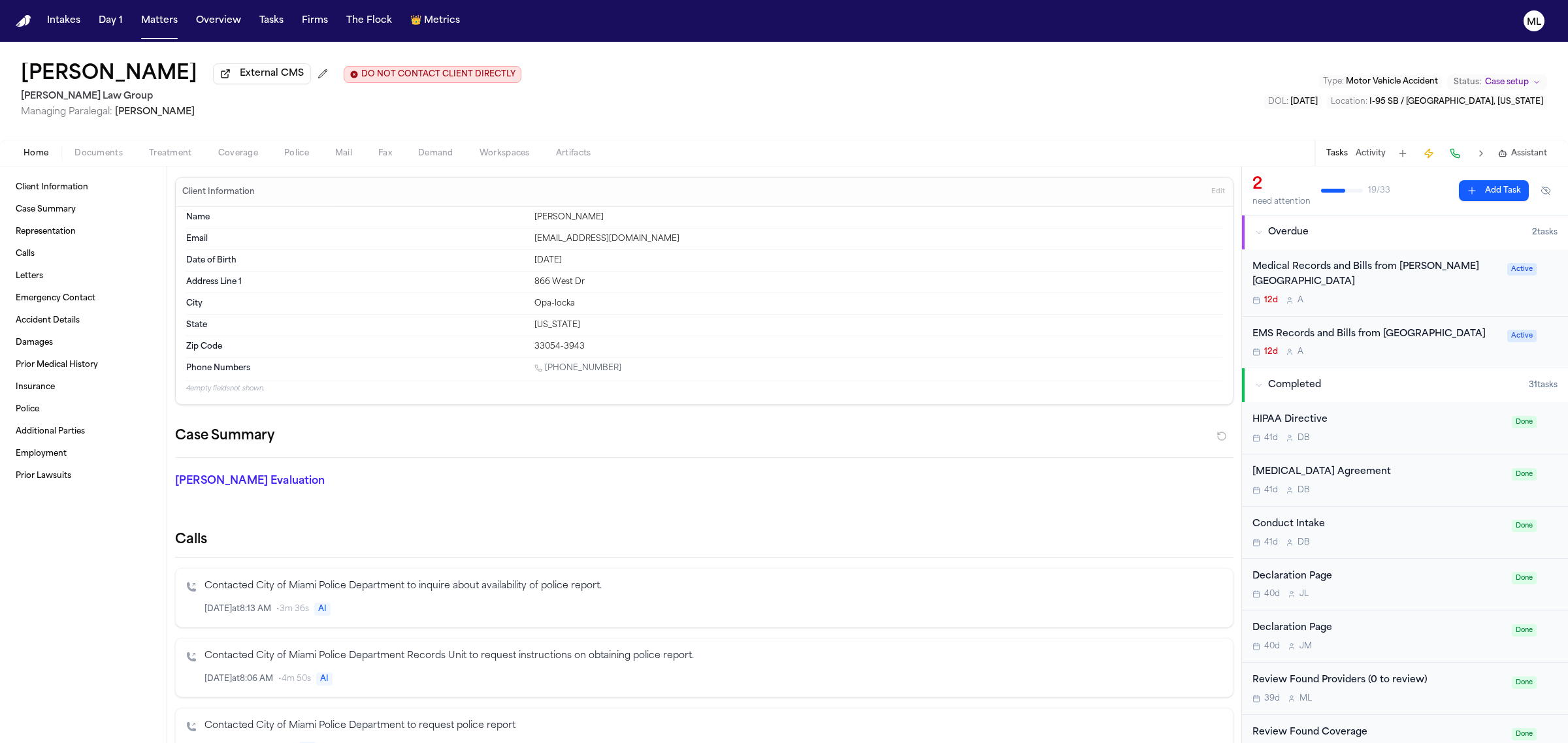
click at [1393, 303] on div "12d A" at bounding box center [1375, 300] width 247 height 11
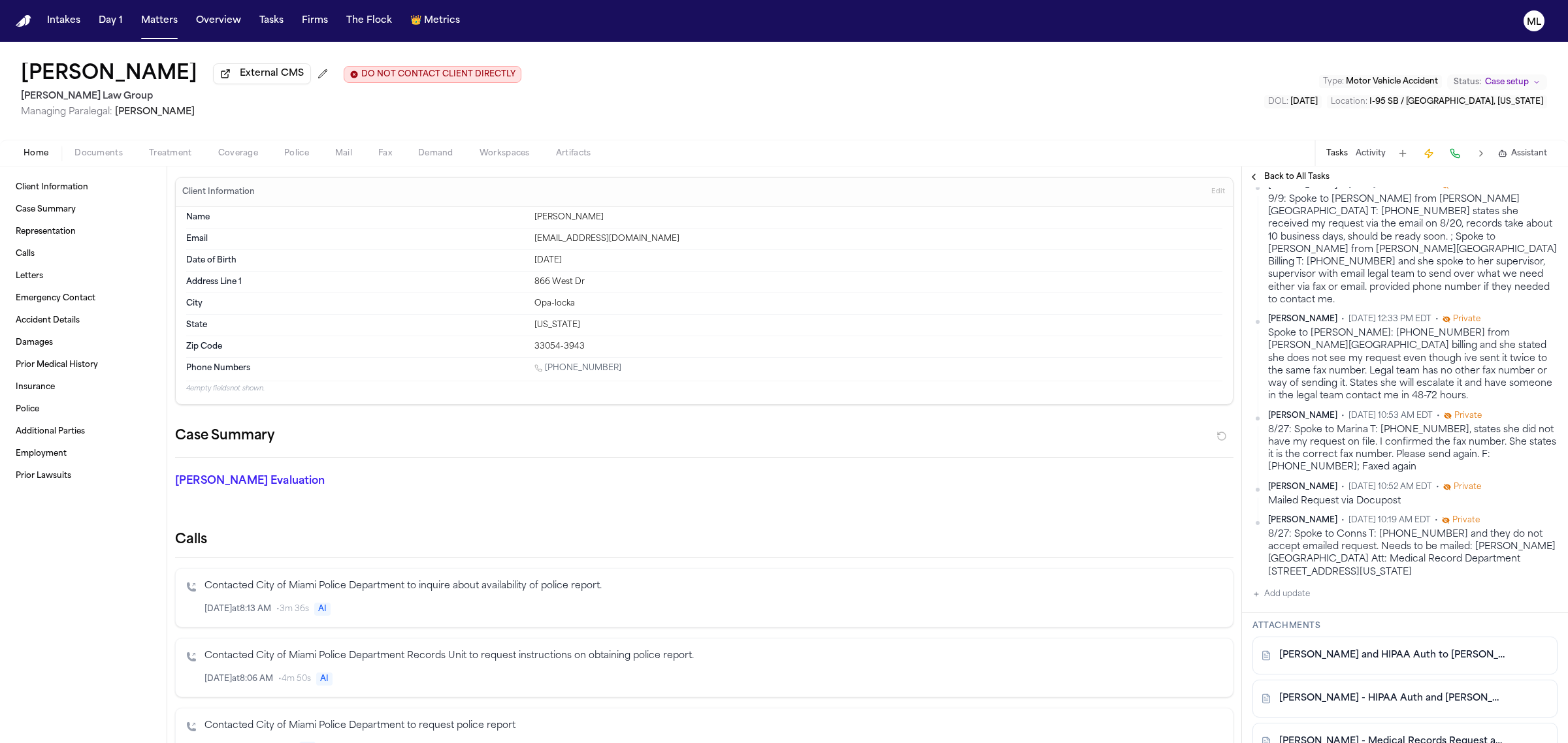
scroll to position [408, 0]
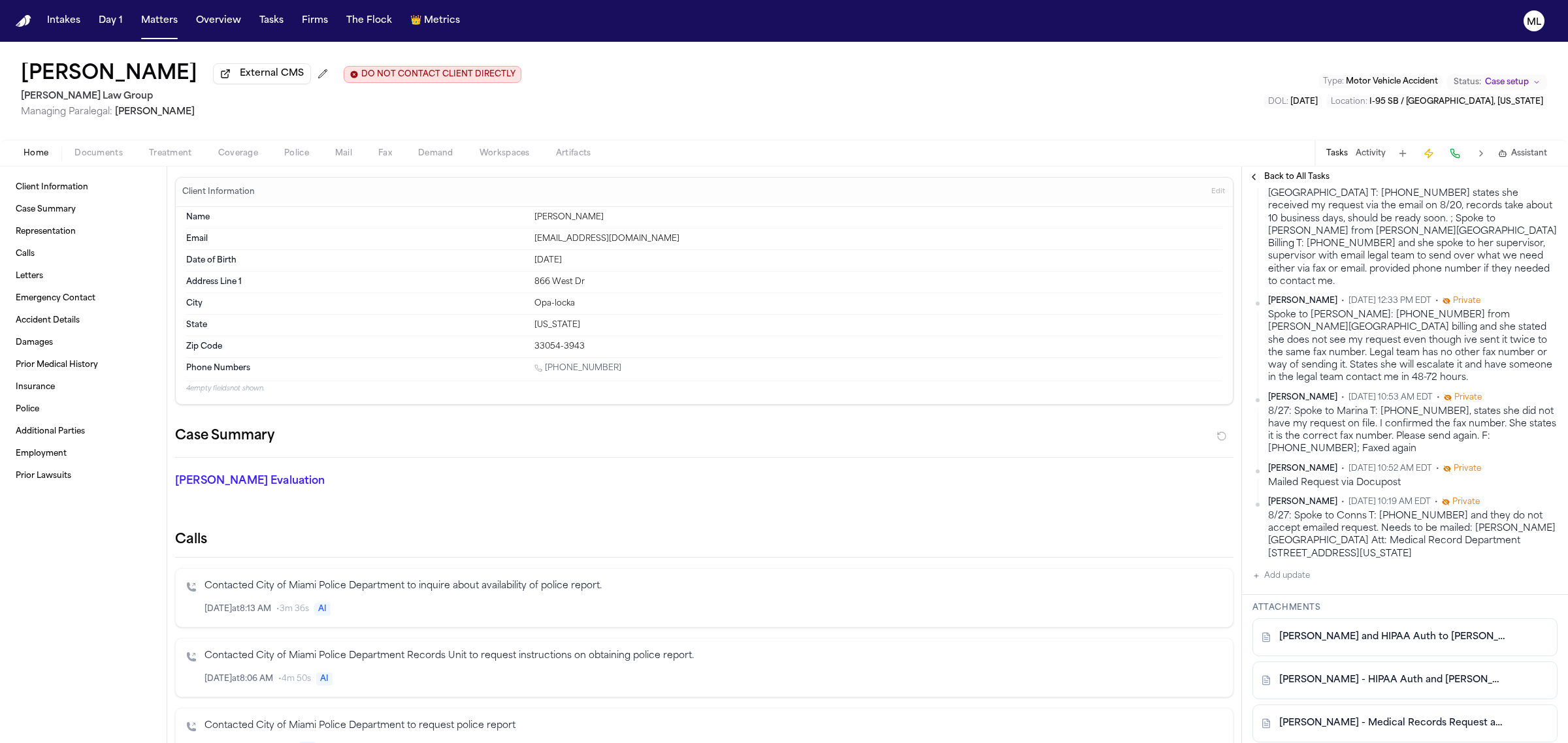
click at [1292, 568] on button "Add update" at bounding box center [1280, 576] width 57 height 16
click at [1295, 573] on textarea "Add your update" at bounding box center [1413, 586] width 279 height 26
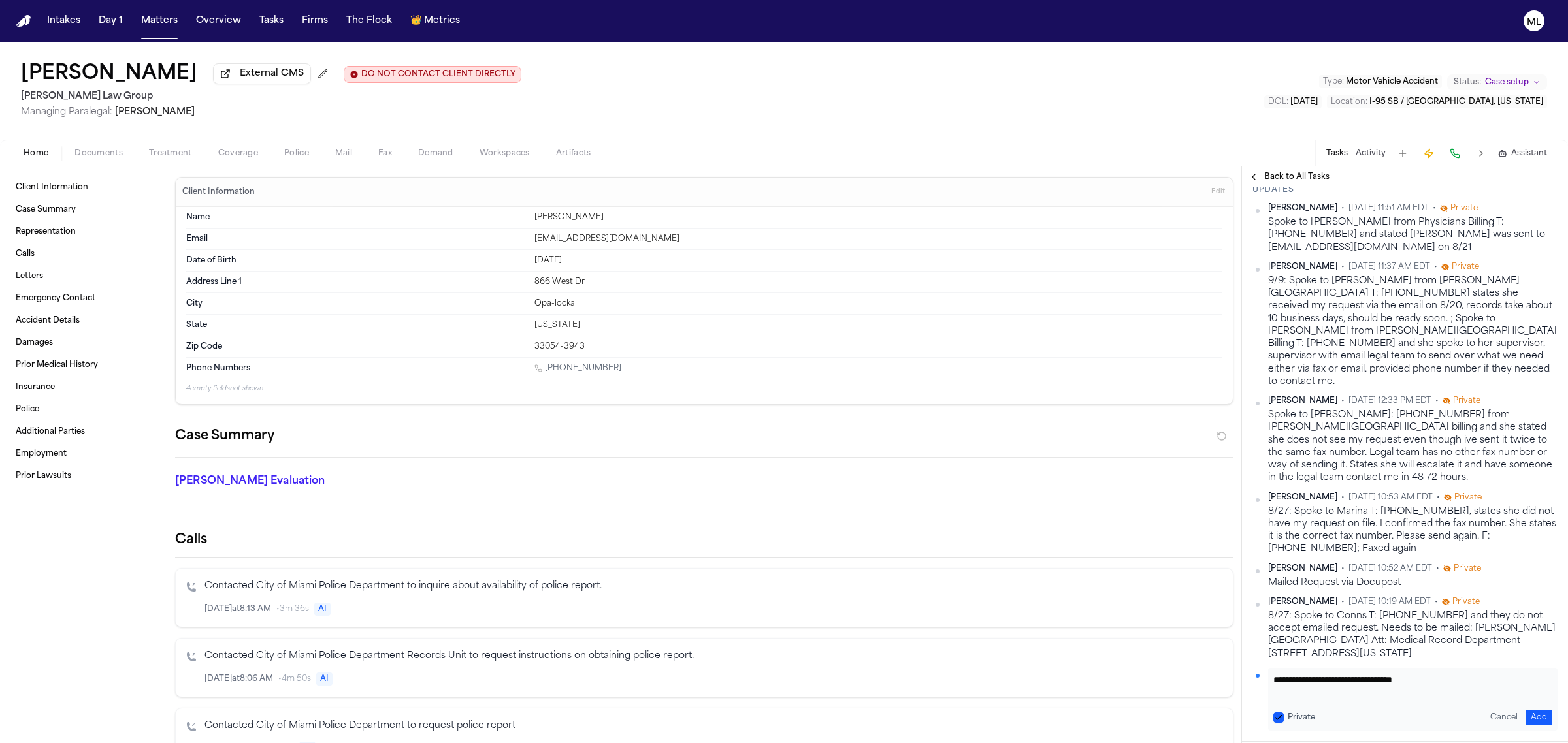
scroll to position [327, 0]
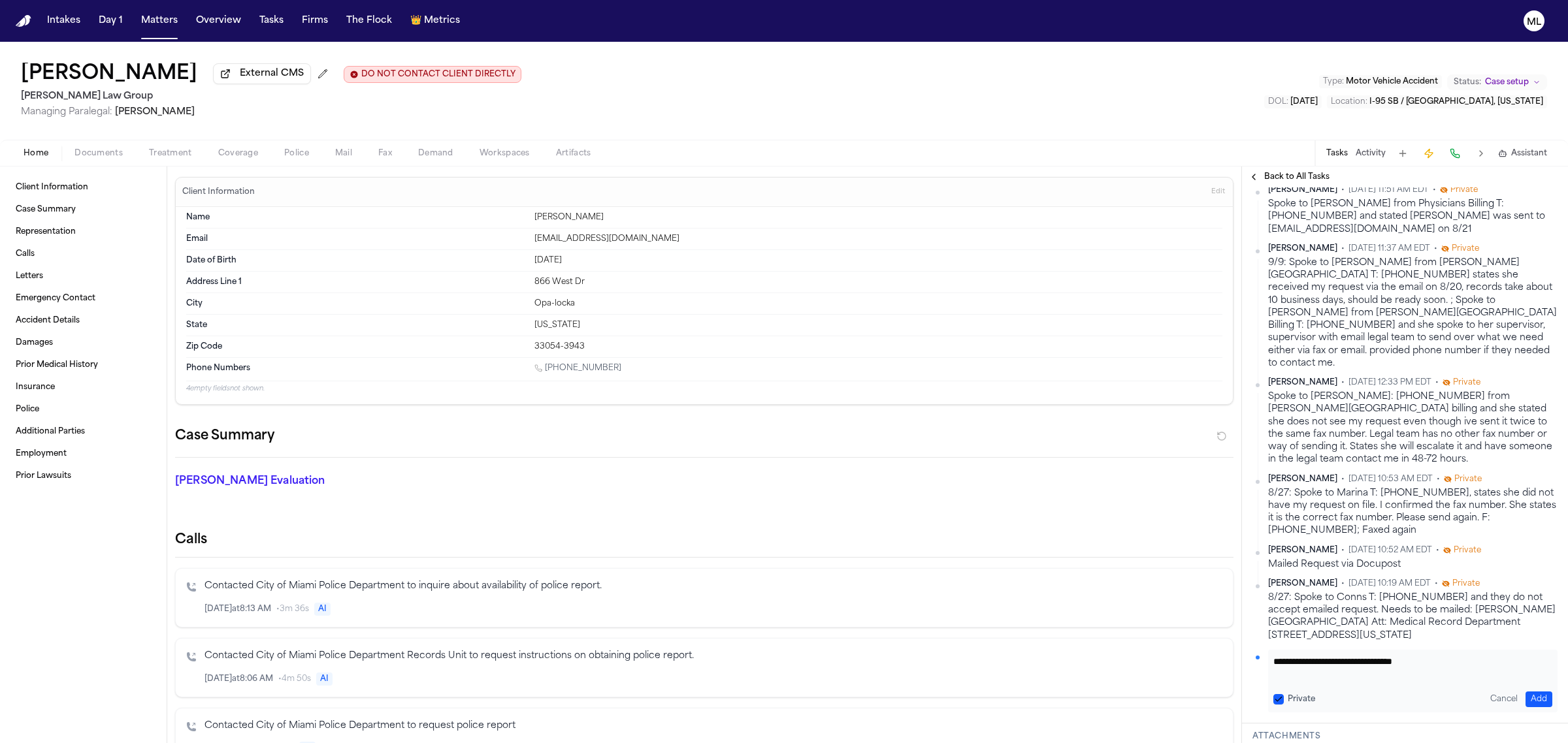
click at [1530, 691] on button "Add" at bounding box center [1539, 699] width 27 height 16
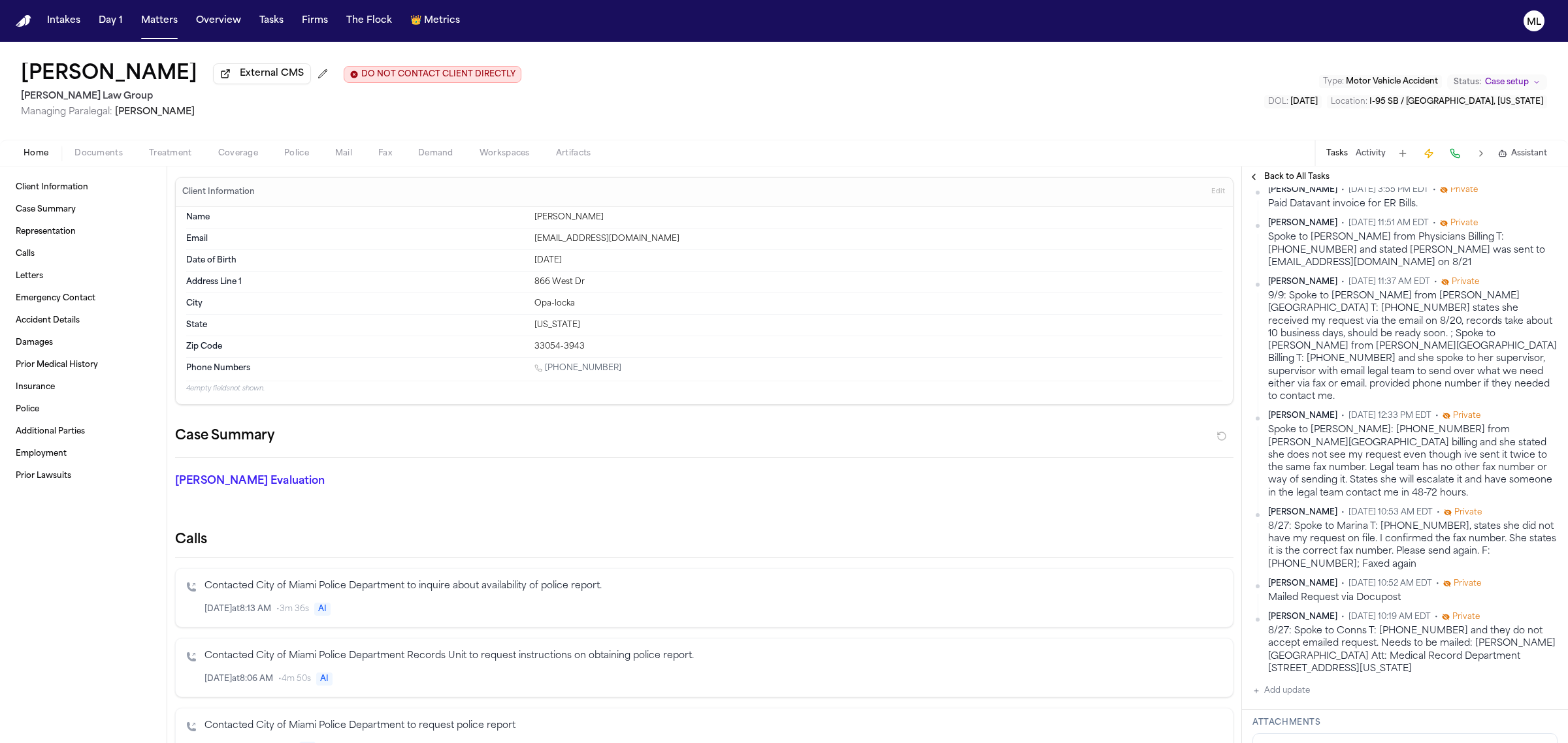
scroll to position [360, 0]
